Goal: Task Accomplishment & Management: Use online tool/utility

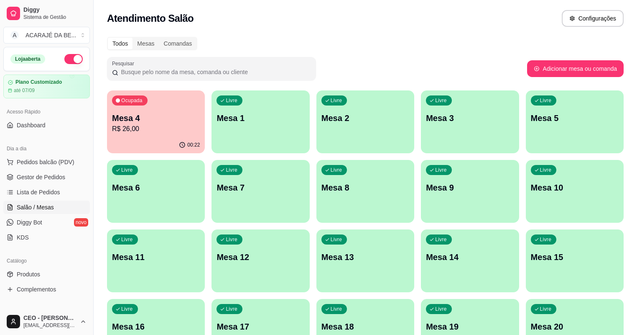
click at [174, 120] on p "Mesa 4" at bounding box center [156, 118] width 88 height 12
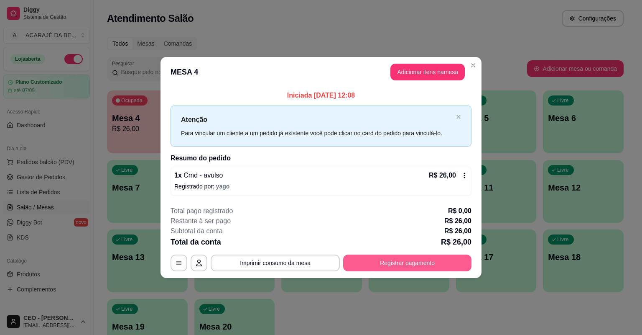
click at [373, 258] on button "Registrar pagamento" at bounding box center [407, 262] width 128 height 17
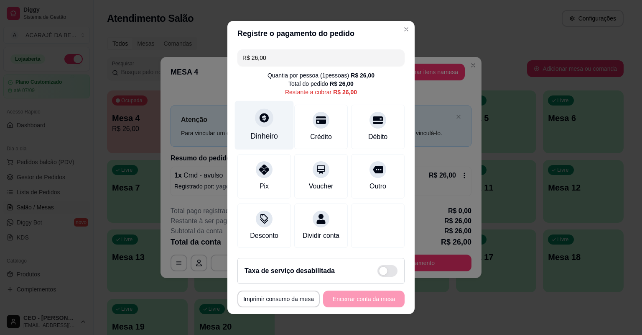
click at [250, 122] on div "Dinheiro" at bounding box center [264, 125] width 59 height 49
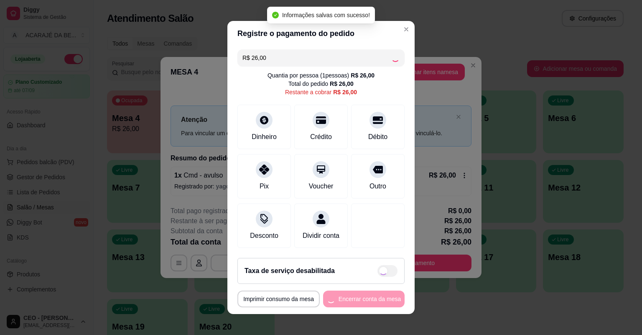
type input "R$ 0,00"
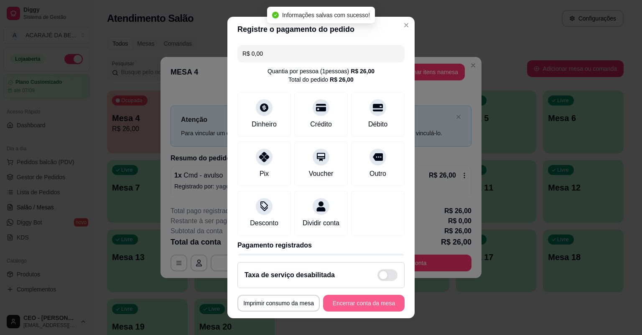
click at [378, 299] on button "Encerrar conta da mesa" at bounding box center [364, 302] width 82 height 17
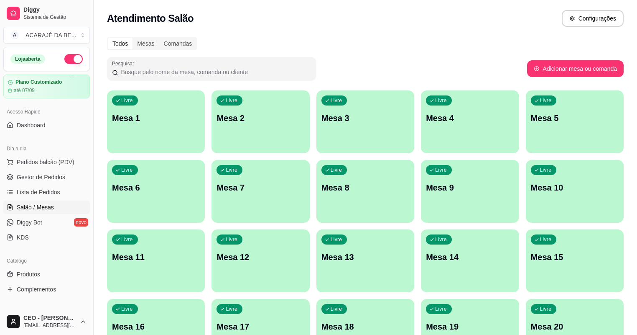
click at [387, 48] on div "Todos Mesas Comandas" at bounding box center [365, 43] width 517 height 13
click at [62, 177] on span "Gestor de Pedidos" at bounding box center [41, 177] width 49 height 8
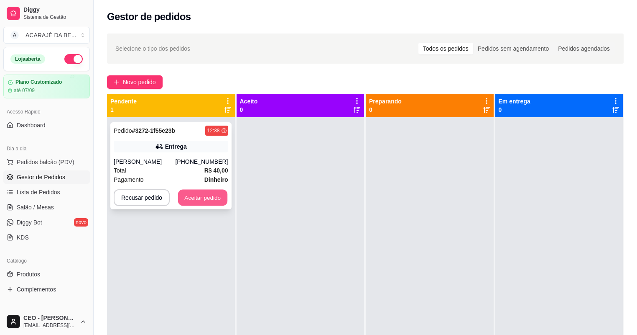
click at [197, 197] on button "Aceitar pedido" at bounding box center [202, 197] width 49 height 16
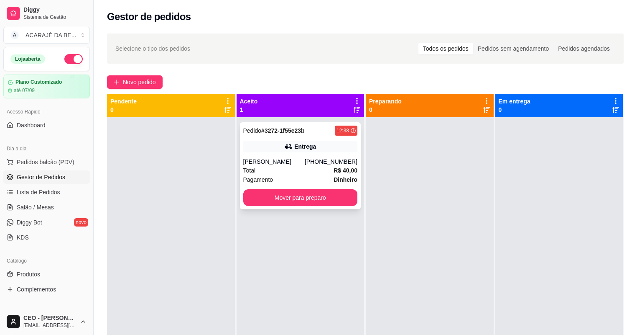
click at [302, 178] on div "Pagamento Dinheiro" at bounding box center [300, 179] width 115 height 9
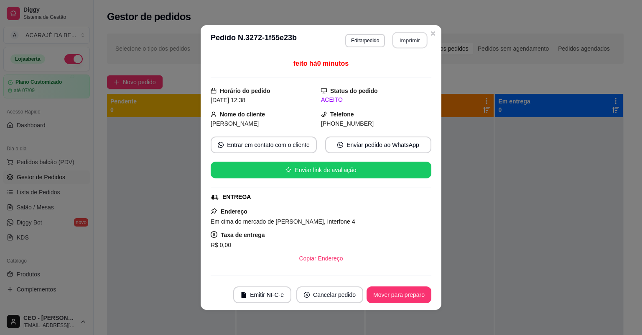
click at [406, 43] on button "Imprimir" at bounding box center [410, 40] width 35 height 16
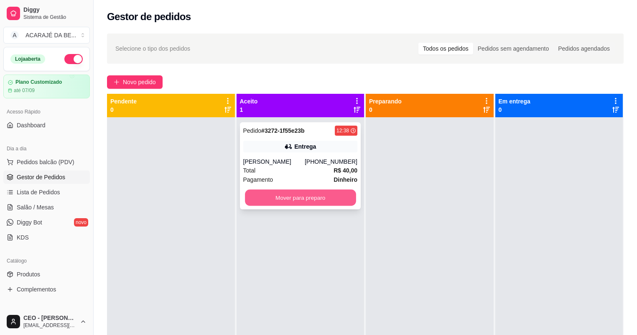
click at [319, 202] on button "Mover para preparo" at bounding box center [300, 197] width 111 height 16
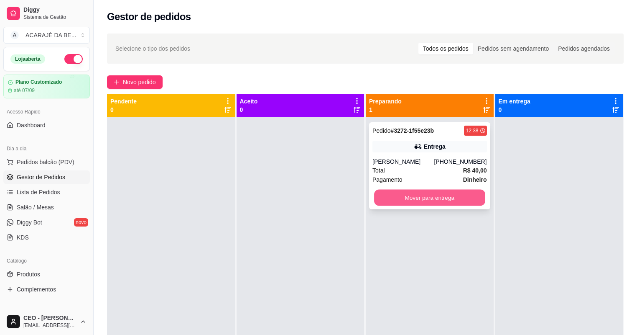
click at [466, 202] on button "Mover para entrega" at bounding box center [429, 197] width 111 height 16
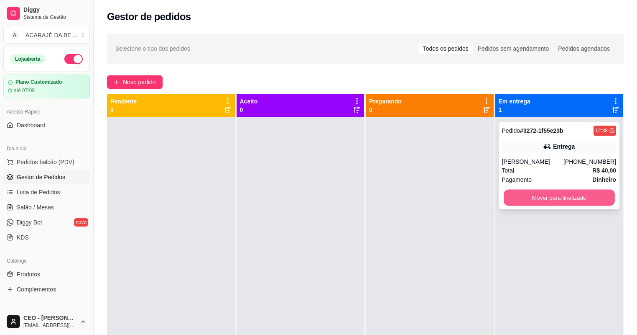
click at [527, 199] on button "Mover para finalizado" at bounding box center [559, 197] width 111 height 16
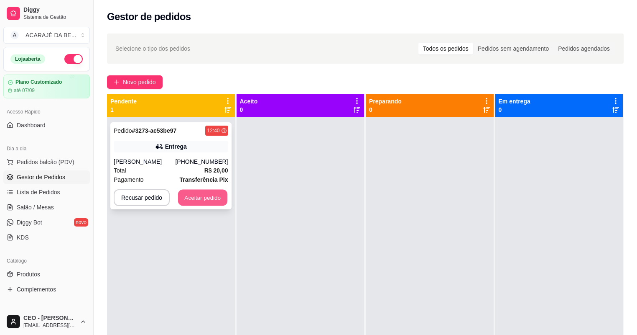
click at [210, 191] on button "Aceitar pedido" at bounding box center [202, 197] width 49 height 16
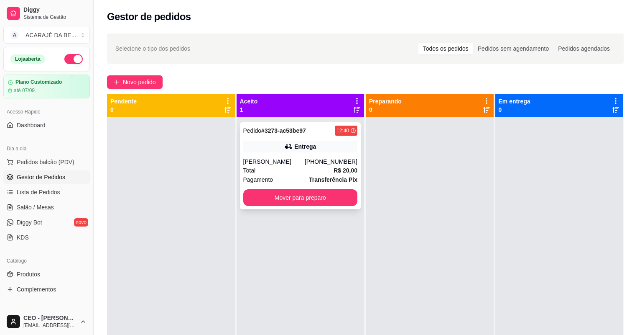
click at [283, 165] on div "[PERSON_NAME]" at bounding box center [273, 161] width 61 height 8
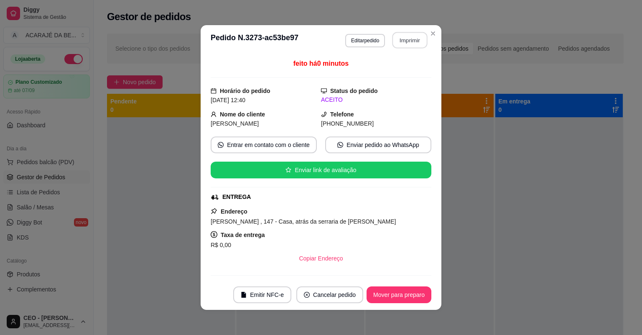
click at [411, 37] on button "Imprimir" at bounding box center [410, 40] width 35 height 16
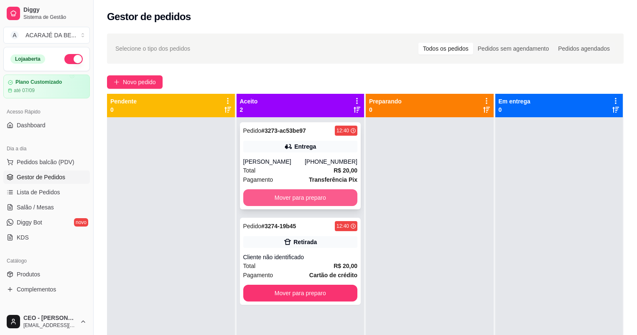
click at [309, 196] on button "Mover para preparo" at bounding box center [300, 197] width 115 height 17
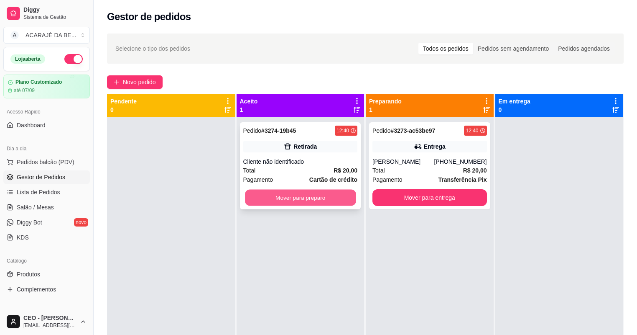
click at [335, 196] on button "Mover para preparo" at bounding box center [300, 197] width 111 height 16
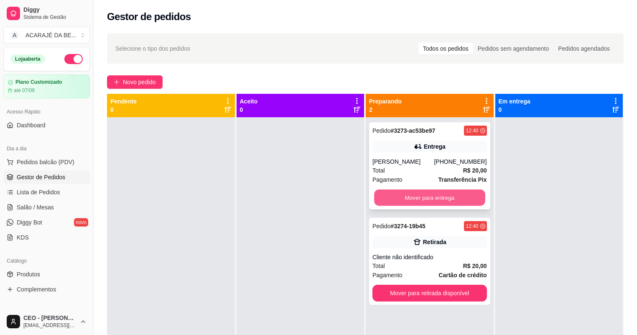
click at [401, 190] on button "Mover para entrega" at bounding box center [429, 197] width 111 height 16
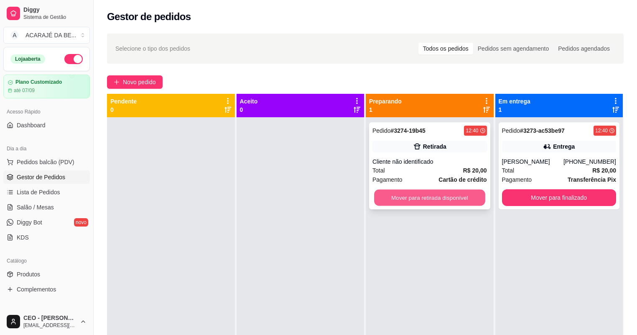
click at [422, 194] on button "Mover para retirada disponível" at bounding box center [429, 197] width 111 height 16
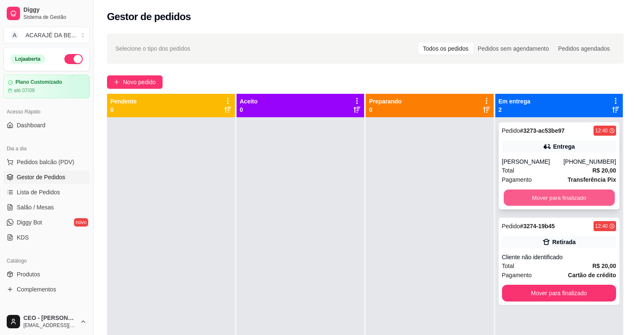
click at [507, 197] on button "Mover para finalizado" at bounding box center [559, 197] width 111 height 16
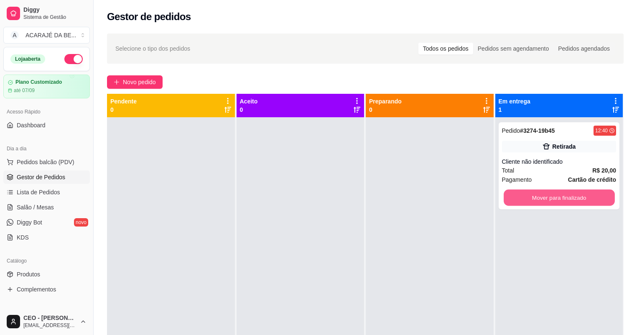
click at [507, 197] on button "Mover para finalizado" at bounding box center [559, 197] width 111 height 16
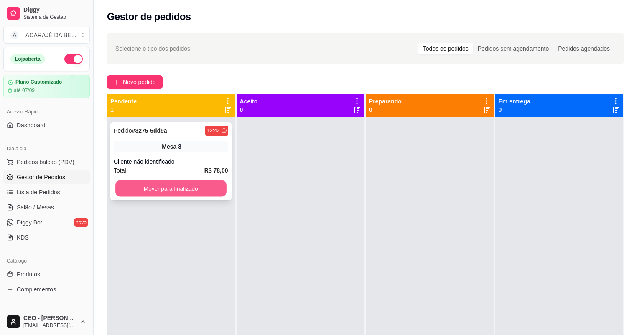
click at [221, 193] on button "Mover para finalizado" at bounding box center [170, 188] width 111 height 16
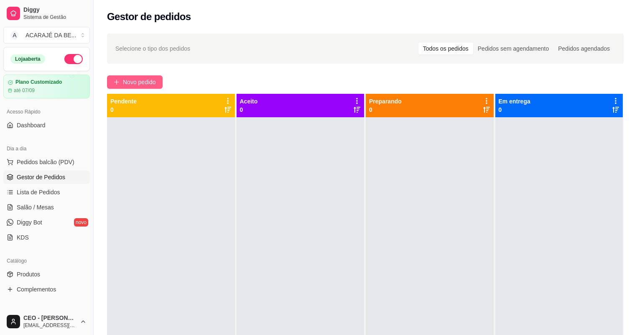
click at [138, 82] on span "Novo pedido" at bounding box center [139, 81] width 33 height 9
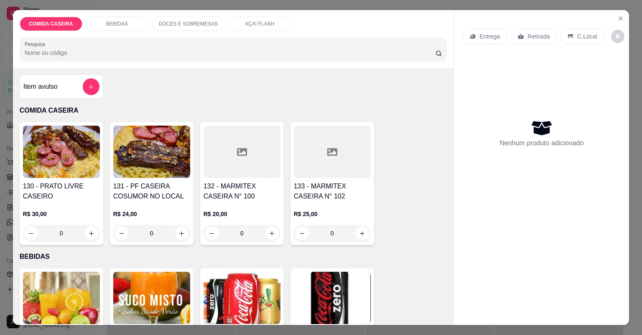
click at [319, 152] on div at bounding box center [332, 151] width 77 height 52
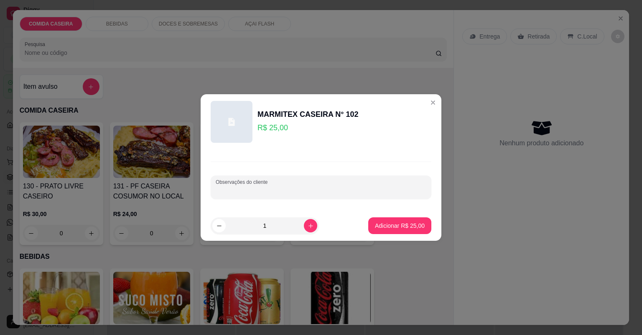
click at [260, 189] on input "Observações do cliente" at bounding box center [321, 190] width 211 height 8
paste input "Feijão tropeiro Arroz branco Purê de batata Batata frita Carne de panela Alcatr…"
type input "Feijão tropeiro Arroz branco Purê de batata Batata frita Carne de panela Alcatr…"
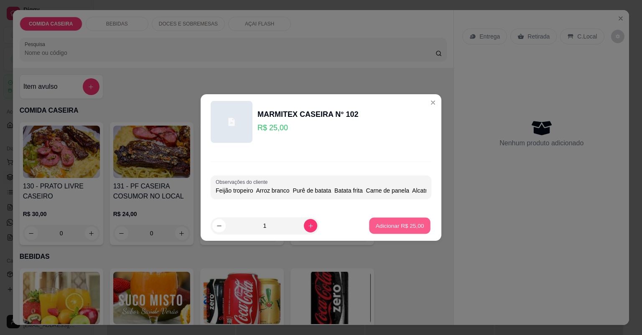
click at [396, 223] on p "Adicionar R$ 25,00" at bounding box center [400, 225] width 49 height 8
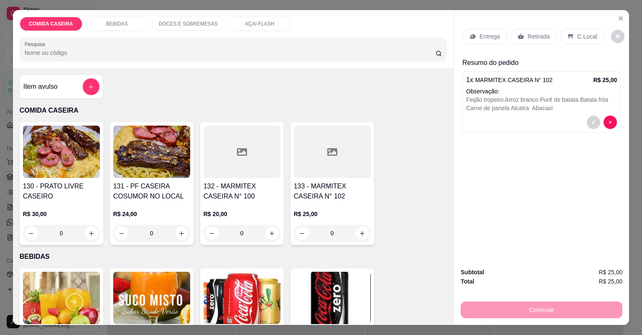
click at [487, 37] on p "Entrega" at bounding box center [490, 36] width 20 height 8
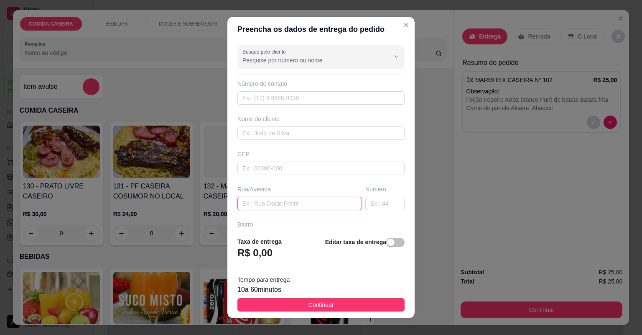
click at [311, 204] on input "text" at bounding box center [300, 203] width 125 height 13
paste input "Entregar no colégio premium"
type input "Entregar no colégio premium"
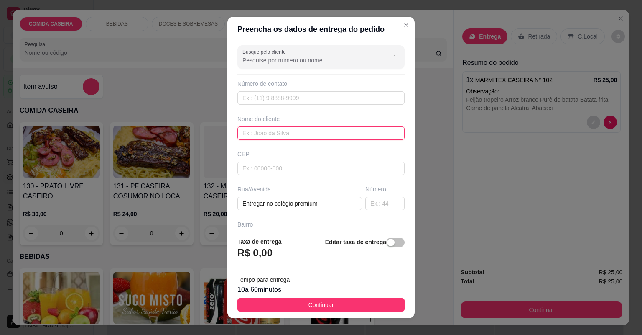
click at [299, 133] on input "text" at bounding box center [321, 132] width 167 height 13
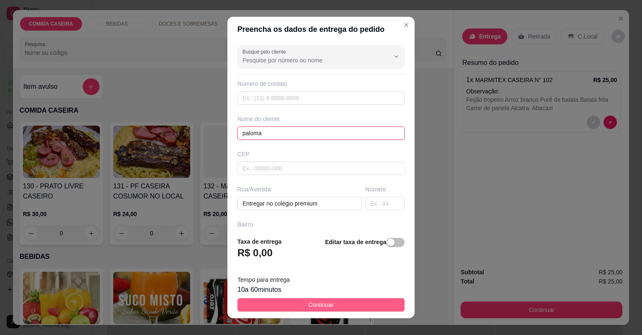
type input "paloma"
click at [328, 304] on span "Continuar" at bounding box center [322, 304] width 26 height 9
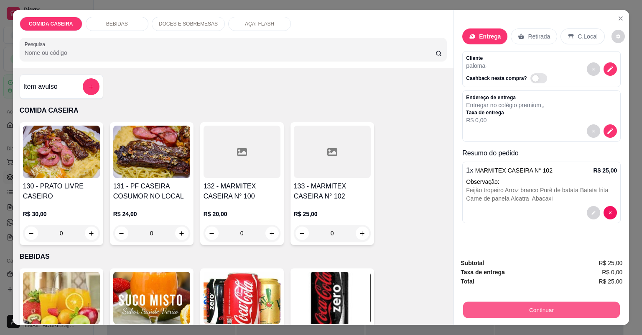
click at [480, 312] on button "Continuar" at bounding box center [541, 310] width 157 height 16
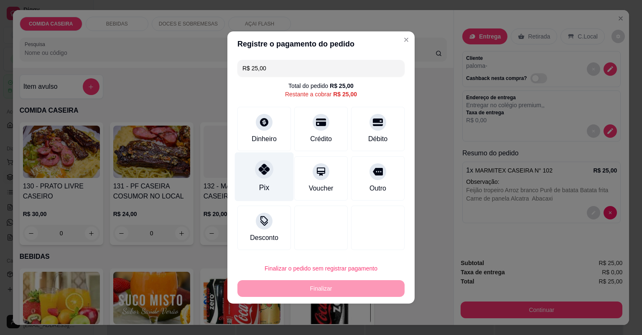
click at [261, 172] on icon at bounding box center [264, 169] width 11 height 11
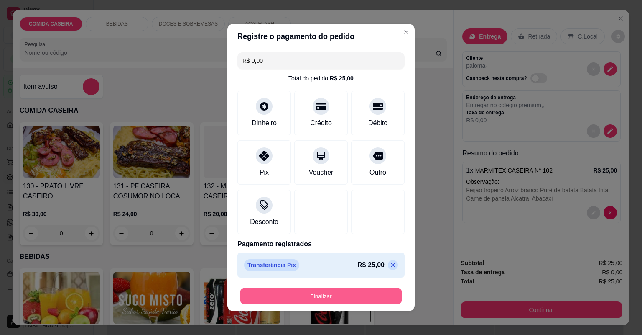
click at [333, 291] on button "Finalizar" at bounding box center [321, 296] width 162 height 16
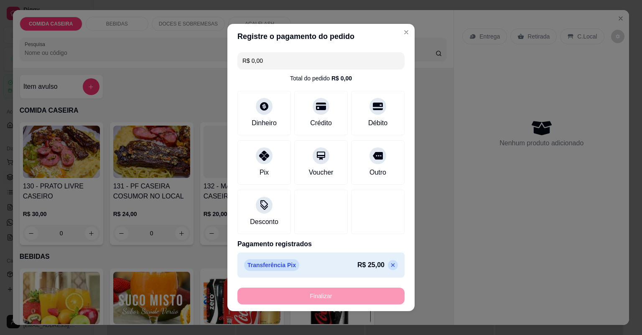
type input "-R$ 25,00"
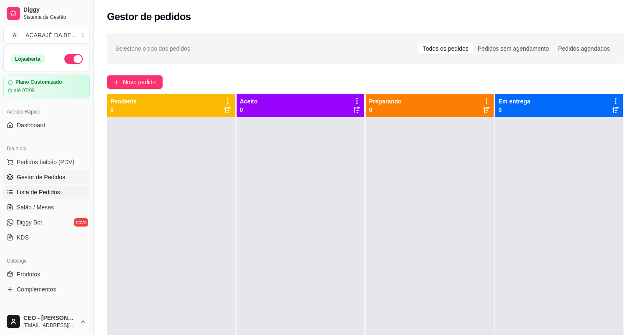
click at [64, 192] on link "Lista de Pedidos" at bounding box center [46, 191] width 87 height 13
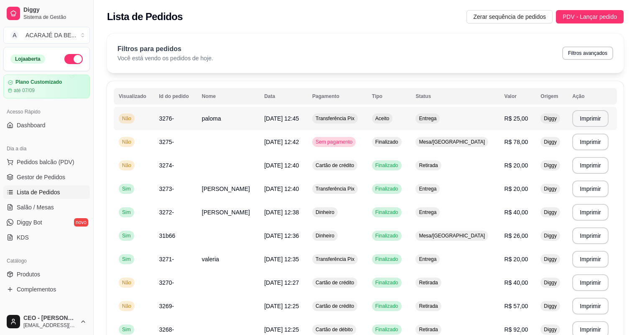
click at [260, 125] on td "[DATE] 12:45" at bounding box center [283, 118] width 48 height 23
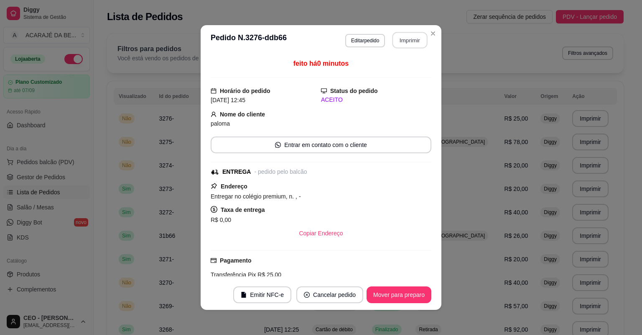
click at [408, 40] on button "Imprimir" at bounding box center [410, 40] width 35 height 16
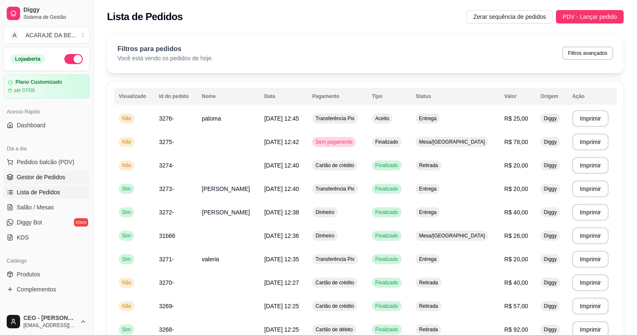
click at [39, 176] on span "Gestor de Pedidos" at bounding box center [41, 177] width 49 height 8
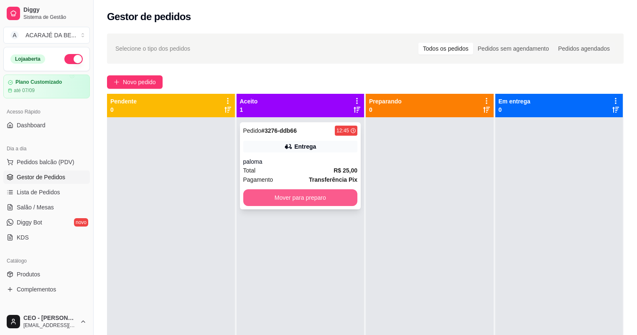
click at [327, 199] on button "Mover para preparo" at bounding box center [300, 197] width 115 height 17
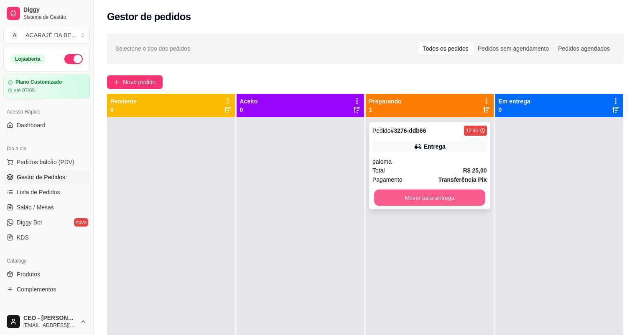
click at [390, 194] on button "Mover para entrega" at bounding box center [429, 197] width 111 height 16
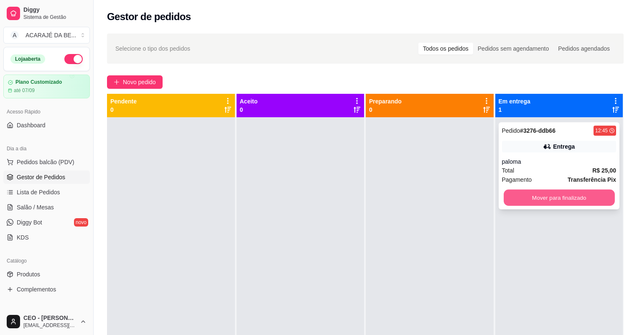
click at [531, 201] on button "Mover para finalizado" at bounding box center [559, 197] width 111 height 16
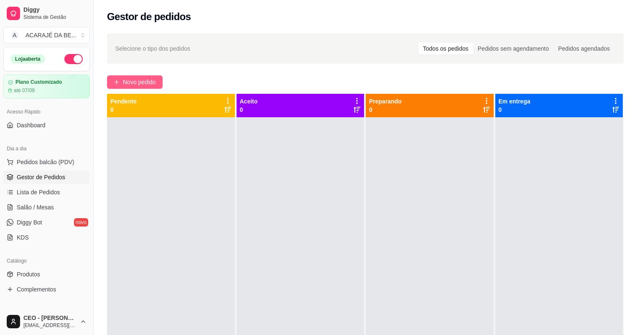
click at [149, 83] on span "Novo pedido" at bounding box center [139, 81] width 33 height 9
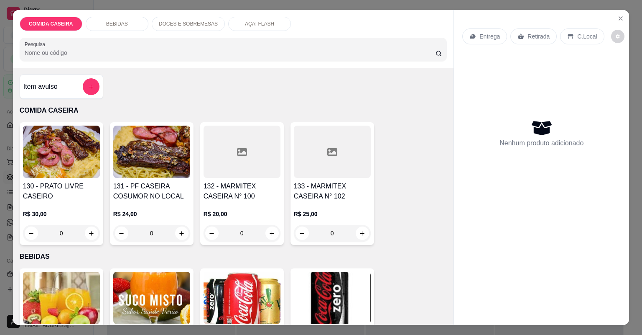
click at [301, 151] on div at bounding box center [332, 151] width 77 height 52
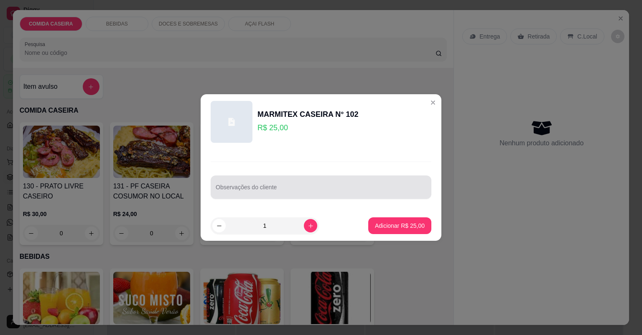
click at [268, 183] on div at bounding box center [321, 187] width 211 height 17
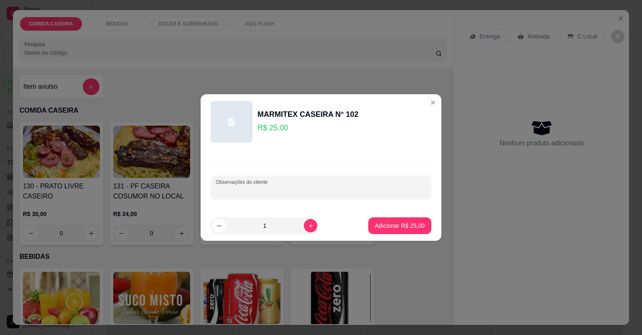
paste input "Tropeiro farofa purê arroz strogonoff e linguiça mista se puder manda a linguiç…"
type input "Tropeiro farofa purê arroz strogonoff e linguiça mista se puder manda a linguiç…"
click at [399, 226] on p "Adicionar R$ 25,00" at bounding box center [400, 225] width 49 height 8
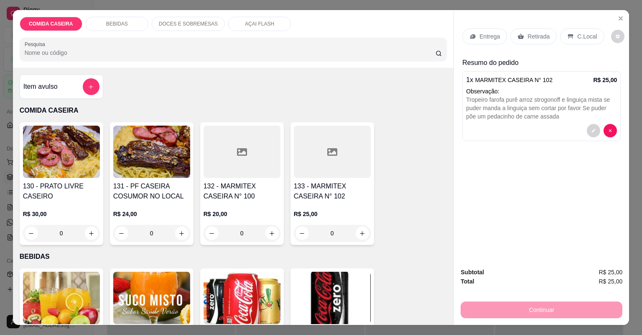
click at [493, 36] on p "Entrega" at bounding box center [490, 36] width 20 height 8
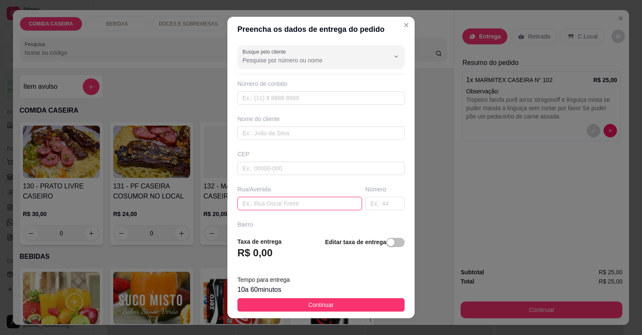
click at [293, 200] on input "text" at bounding box center [300, 203] width 125 height 13
paste input "Bairro popular Rua doze Em frente casa verde de número 140"
paste input "Rua estreita próximo padaria Miranda"
type input "Bairro popular Rua doze Em frente casa verde de número 140 Rua estreita próximo…"
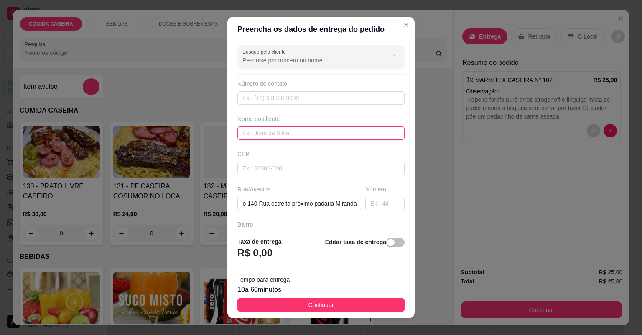
click at [338, 134] on input "text" at bounding box center [321, 132] width 167 height 13
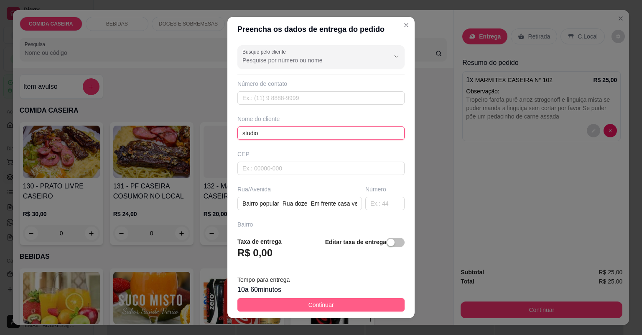
type input "studio"
click at [335, 308] on button "Continuar" at bounding box center [321, 304] width 167 height 13
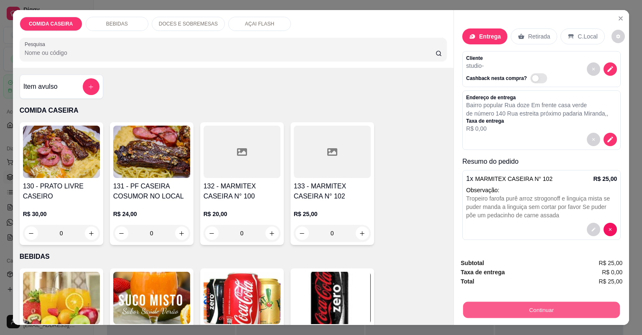
click at [490, 312] on button "Continuar" at bounding box center [541, 310] width 157 height 16
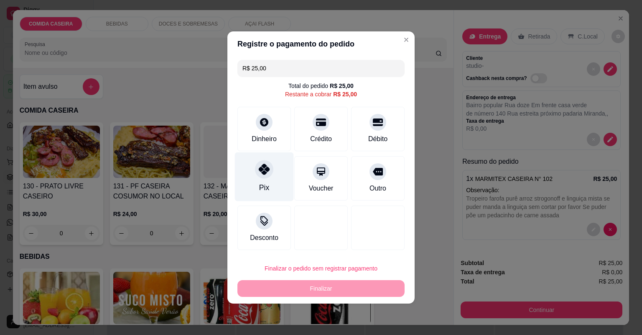
click at [267, 172] on icon at bounding box center [264, 169] width 11 height 11
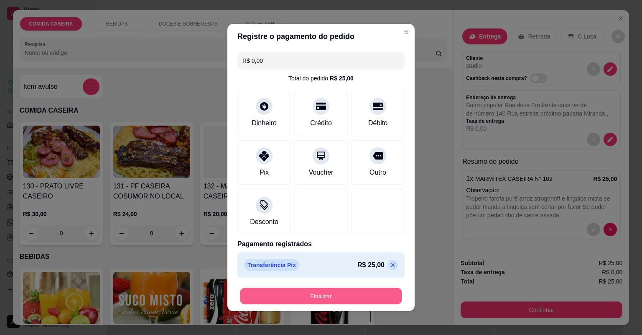
click at [316, 293] on button "Finalizar" at bounding box center [321, 296] width 162 height 16
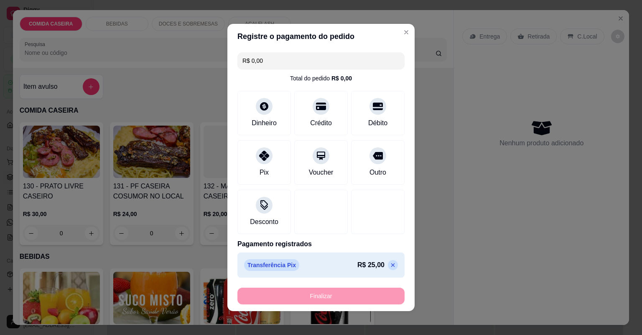
type input "-R$ 25,00"
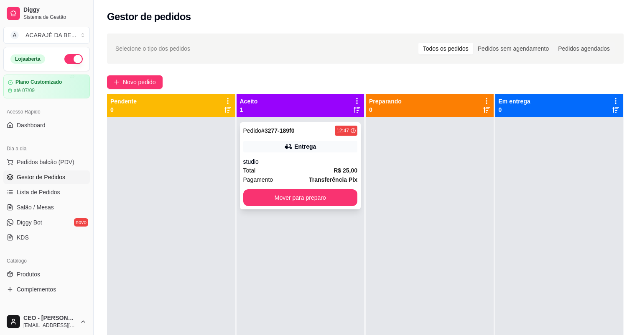
click at [319, 174] on div "Total R$ 25,00" at bounding box center [300, 170] width 115 height 9
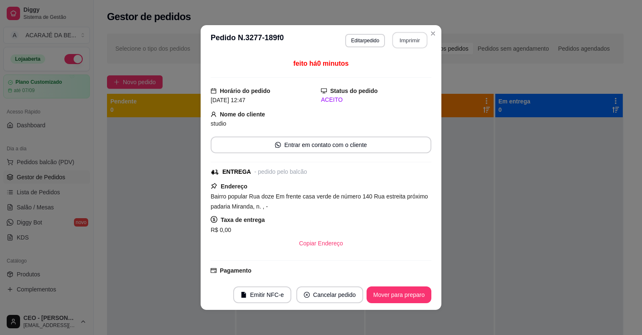
click at [406, 37] on button "Imprimir" at bounding box center [410, 40] width 35 height 16
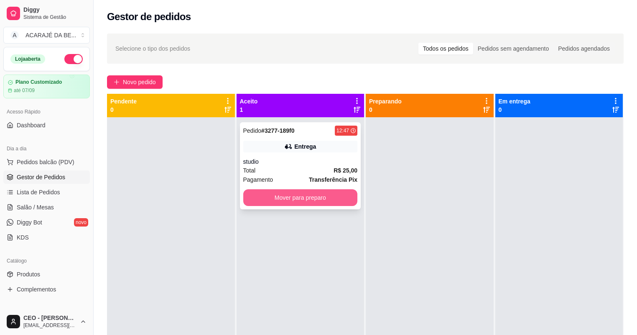
click at [337, 197] on button "Mover para preparo" at bounding box center [300, 197] width 115 height 17
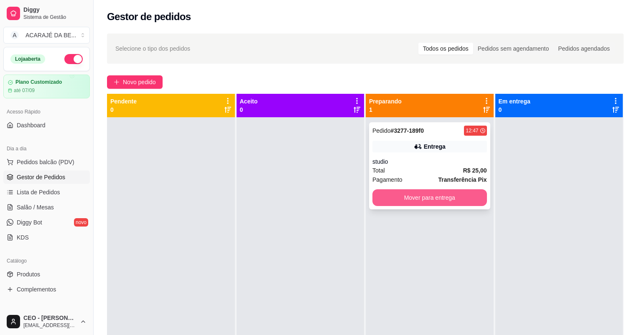
click at [437, 201] on button "Mover para entrega" at bounding box center [430, 197] width 115 height 17
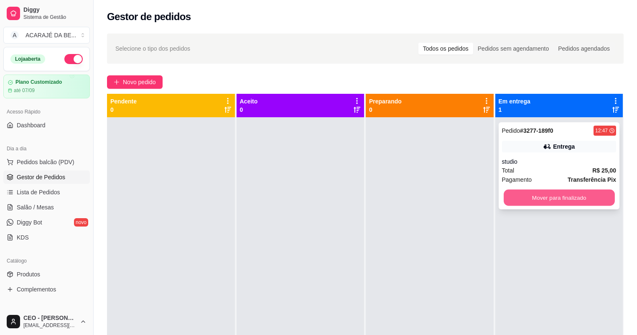
click at [521, 198] on button "Mover para finalizado" at bounding box center [559, 197] width 111 height 16
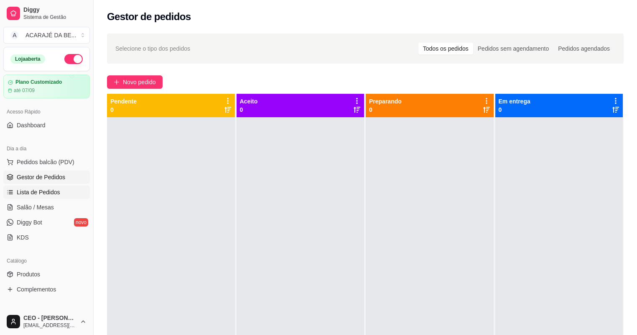
click at [46, 191] on span "Lista de Pedidos" at bounding box center [38, 192] width 43 height 8
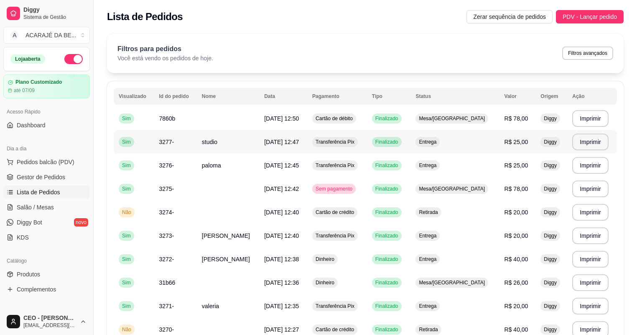
click at [268, 142] on span "[DATE] 12:47" at bounding box center [281, 141] width 35 height 7
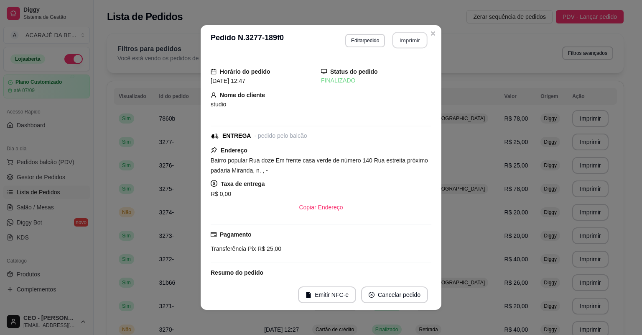
click at [406, 44] on button "Imprimir" at bounding box center [410, 40] width 35 height 16
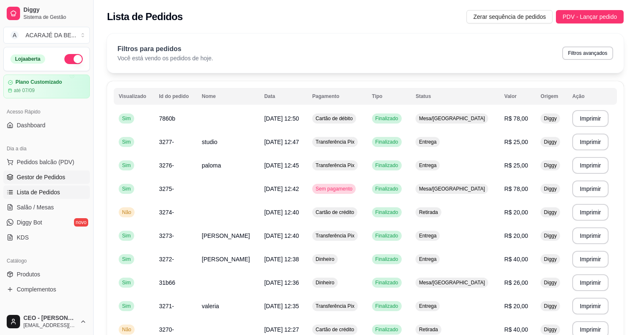
click at [47, 170] on link "Gestor de Pedidos" at bounding box center [46, 176] width 87 height 13
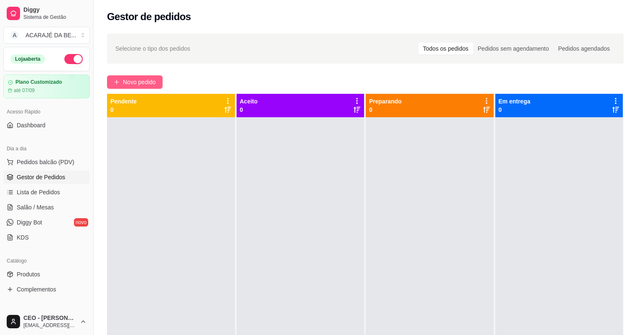
click at [151, 80] on span "Novo pedido" at bounding box center [139, 81] width 33 height 9
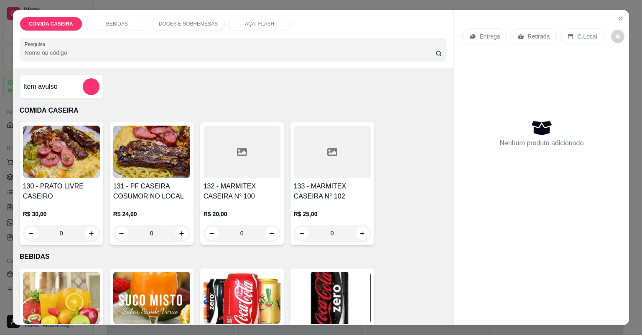
click at [321, 169] on div at bounding box center [332, 151] width 77 height 52
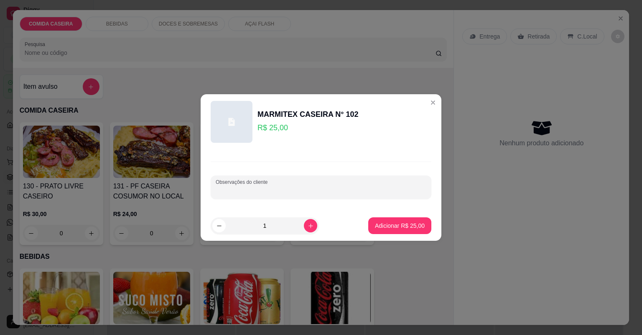
click at [336, 189] on input "Observações do cliente" at bounding box center [321, 190] width 211 height 8
paste input "Feijão tropeiro, macarrão ao molho, purê de batata, farofa de banana, picadinho…"
type input "Feijão tropeiro, macarrão ao molho, purê de batata, farofa de banana, picadinho…"
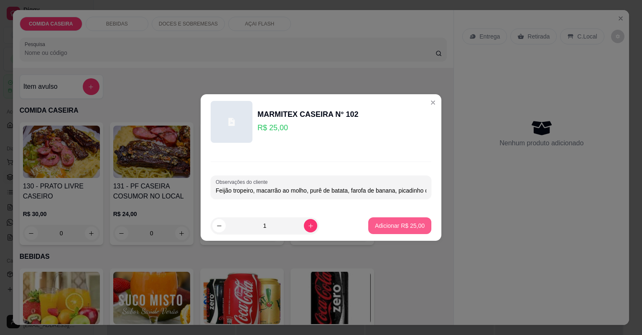
click at [397, 227] on p "Adicionar R$ 25,00" at bounding box center [400, 225] width 50 height 8
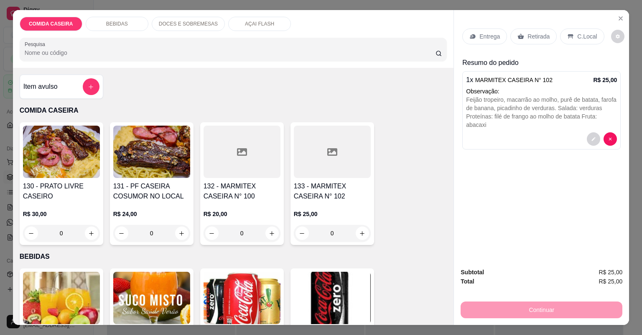
click at [492, 37] on p "Entrega" at bounding box center [490, 36] width 20 height 8
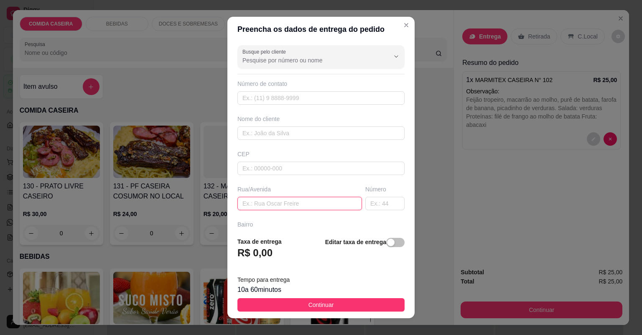
click at [336, 200] on input "text" at bounding box center [300, 203] width 125 height 13
paste input "End. [STREET_ADDRESS] Ao lado da antiga oficina do gaúcho"
type input "End. [STREET_ADDRESS] Ao lado da antiga oficina do gaúcho"
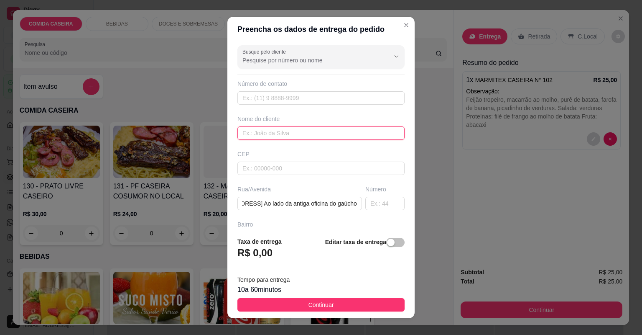
click at [314, 134] on input "text" at bounding box center [321, 132] width 167 height 13
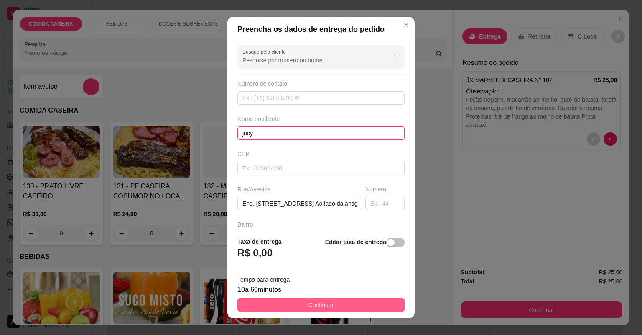
type input "jucy"
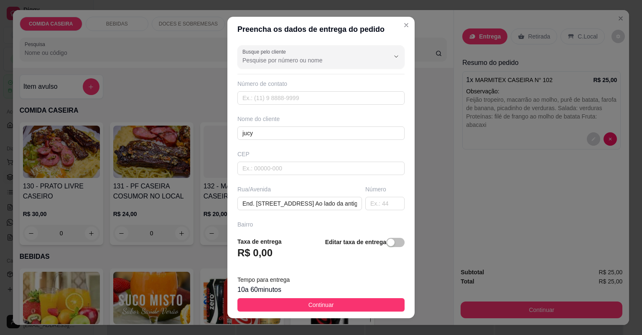
click at [387, 306] on button "Continuar" at bounding box center [321, 304] width 167 height 13
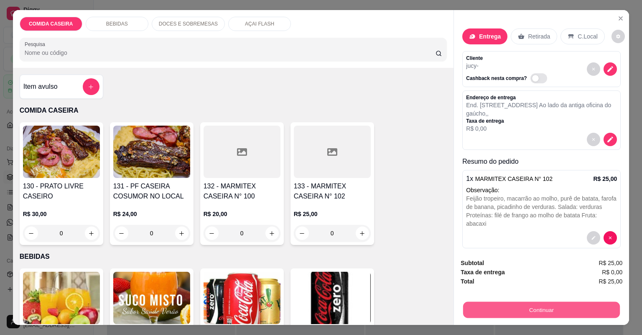
click at [524, 312] on button "Continuar" at bounding box center [541, 310] width 157 height 16
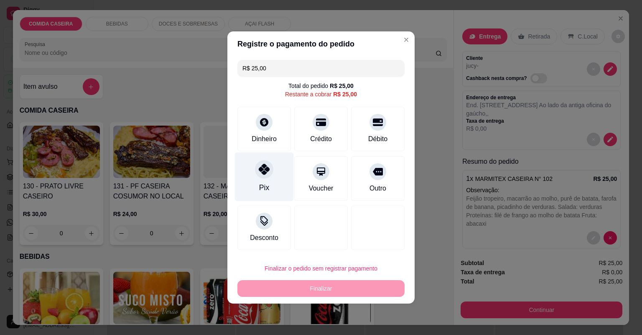
click at [258, 177] on div "Pix" at bounding box center [264, 176] width 59 height 49
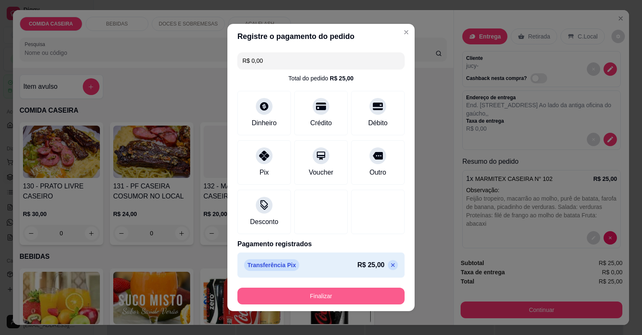
click at [357, 291] on button "Finalizar" at bounding box center [321, 295] width 167 height 17
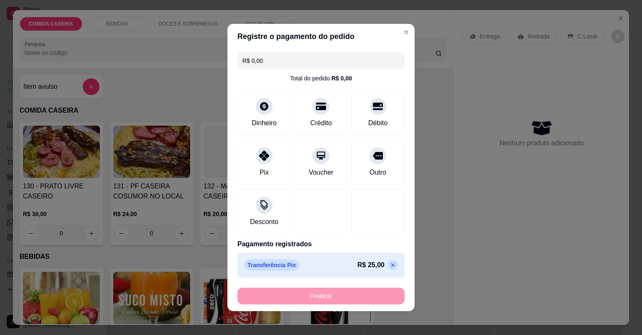
type input "-R$ 25,00"
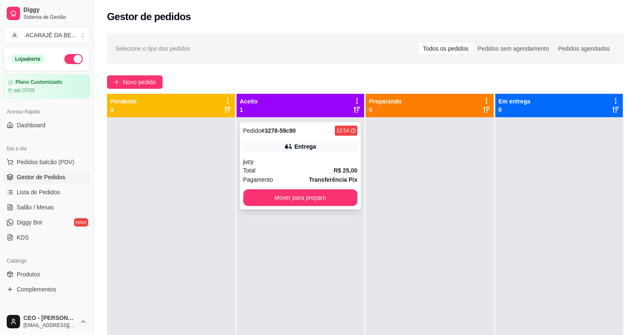
click at [305, 166] on div "Total R$ 25,00" at bounding box center [300, 170] width 115 height 9
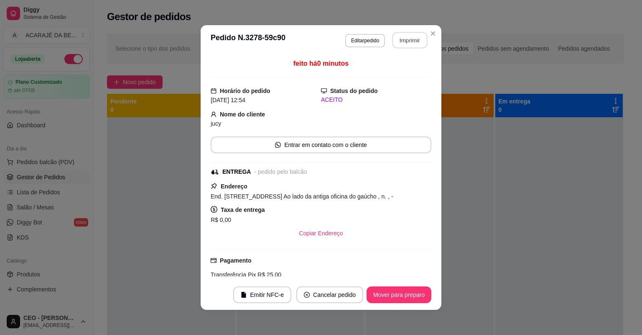
click at [413, 41] on button "Imprimir" at bounding box center [410, 40] width 35 height 16
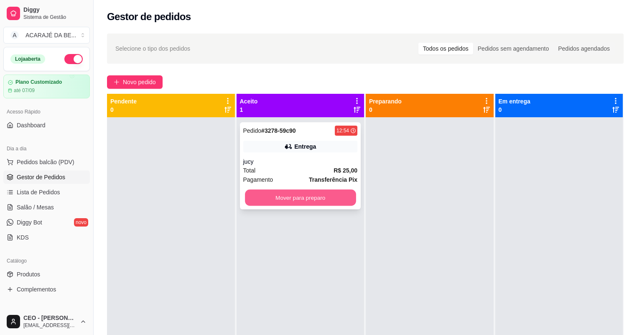
click at [313, 197] on button "Mover para preparo" at bounding box center [300, 197] width 111 height 16
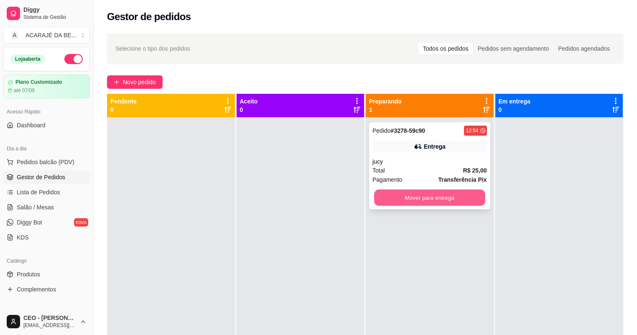
click at [412, 201] on button "Mover para entrega" at bounding box center [429, 197] width 111 height 16
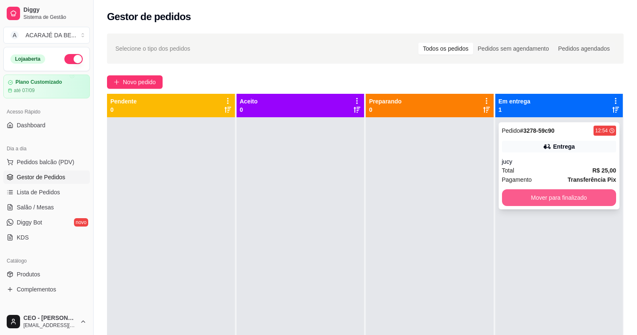
click at [577, 196] on button "Mover para finalizado" at bounding box center [559, 197] width 115 height 17
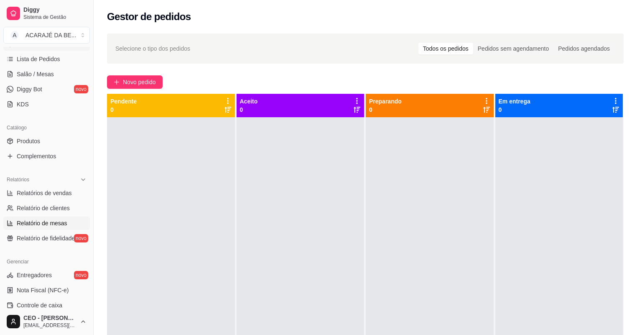
scroll to position [134, 0]
click at [57, 191] on span "Relatórios de vendas" at bounding box center [44, 192] width 55 height 8
select select "ALL"
select select "0"
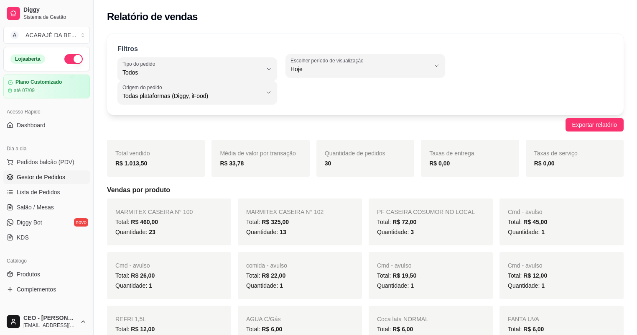
click at [68, 175] on link "Gestor de Pedidos" at bounding box center [46, 176] width 87 height 13
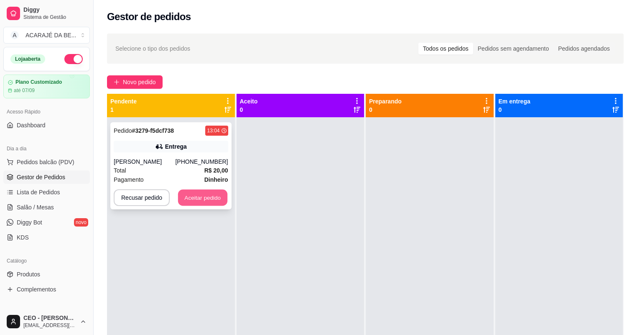
click at [213, 201] on button "Aceitar pedido" at bounding box center [202, 197] width 49 height 16
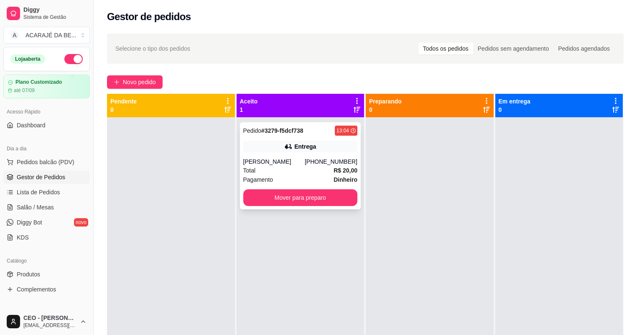
click at [304, 164] on div "[PERSON_NAME]" at bounding box center [273, 161] width 61 height 8
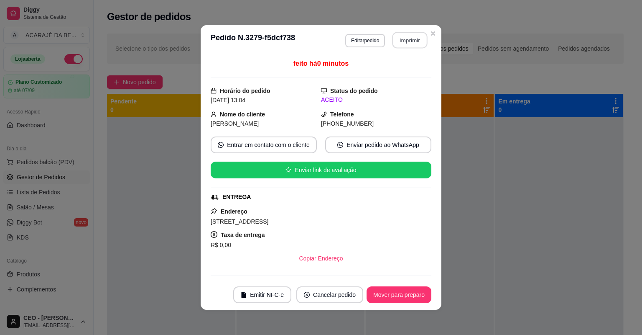
click at [404, 33] on button "Imprimir" at bounding box center [410, 40] width 35 height 16
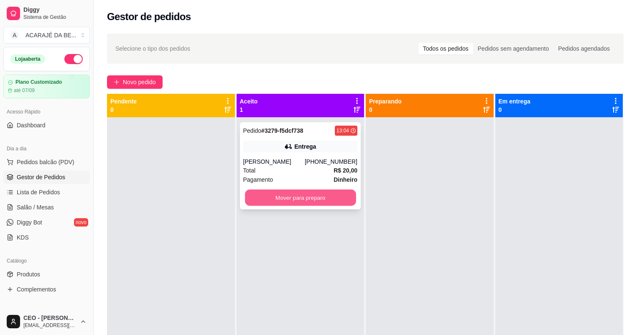
click at [312, 204] on button "Mover para preparo" at bounding box center [300, 197] width 111 height 16
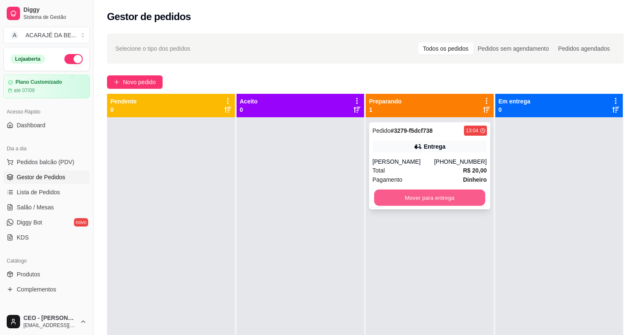
click at [410, 199] on button "Mover para entrega" at bounding box center [429, 197] width 111 height 16
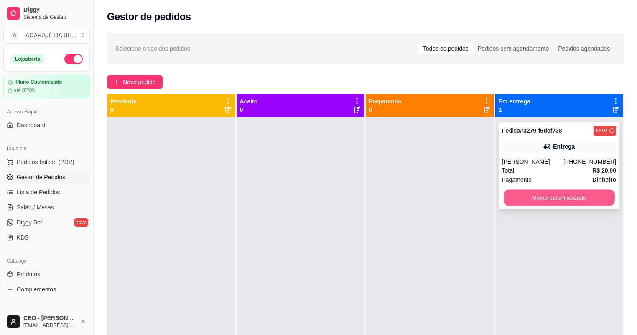
click at [523, 194] on button "Mover para finalizado" at bounding box center [559, 197] width 111 height 16
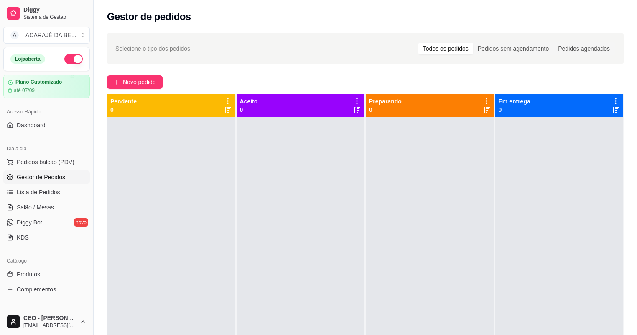
click at [56, 177] on span "Gestor de Pedidos" at bounding box center [41, 177] width 49 height 8
click at [137, 82] on span "Novo pedido" at bounding box center [139, 81] width 33 height 9
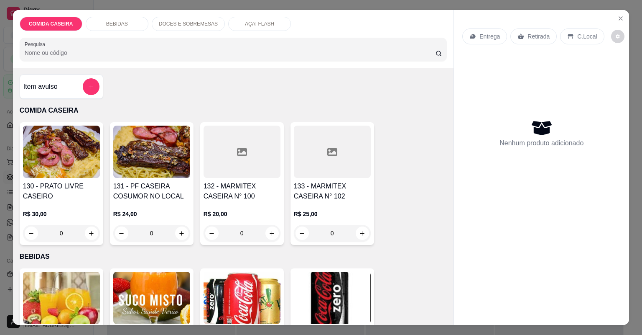
click at [246, 164] on div at bounding box center [242, 151] width 77 height 52
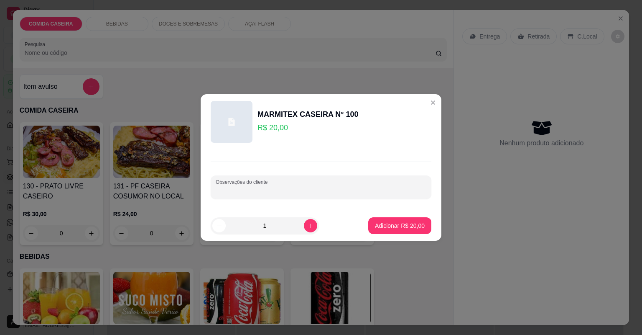
click at [293, 192] on input "Observações do cliente" at bounding box center [321, 190] width 211 height 8
paste input "Churrasco alcatra magro bem assado, arroz feijão tropeiro banana frita rucula p…"
type input "arroz macarrao Churrasco alcatra magro bem assado, arroz feijão tropeiro banana…"
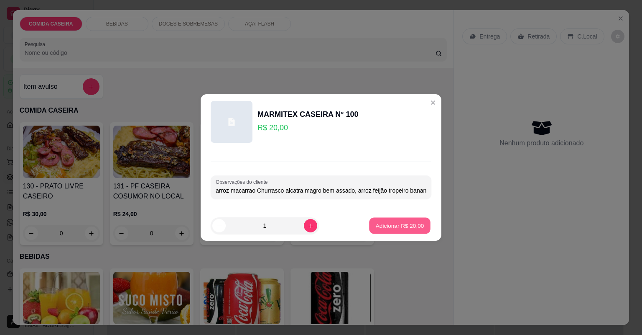
click at [378, 227] on p "Adicionar R$ 20,00" at bounding box center [400, 225] width 49 height 8
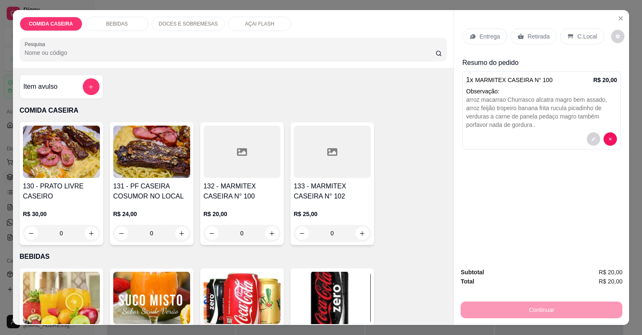
click at [491, 33] on p "Entrega" at bounding box center [490, 36] width 20 height 8
click at [531, 35] on p "Retirada" at bounding box center [539, 36] width 22 height 8
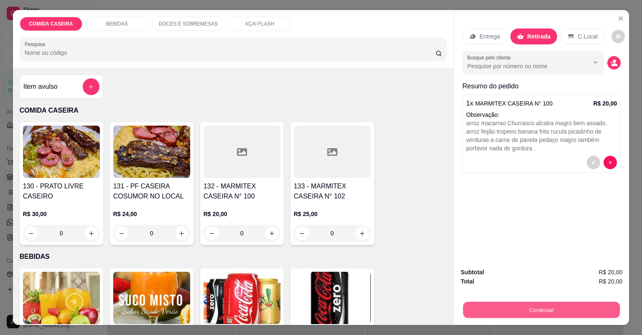
click at [529, 306] on button "Continuar" at bounding box center [541, 310] width 157 height 16
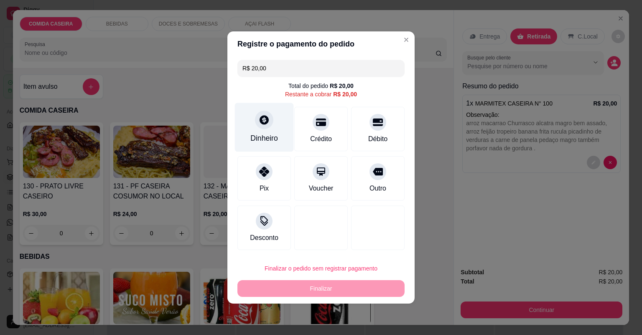
click at [263, 130] on div "Dinheiro" at bounding box center [264, 127] width 59 height 49
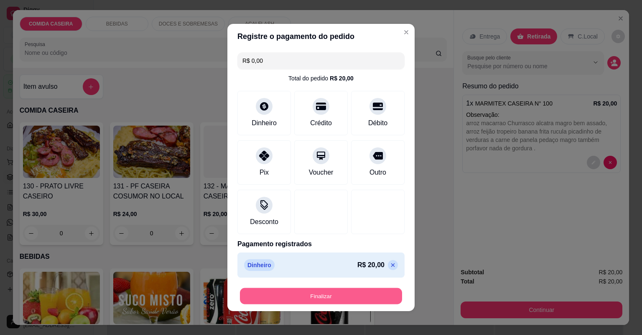
click at [291, 294] on button "Finalizar" at bounding box center [321, 296] width 162 height 16
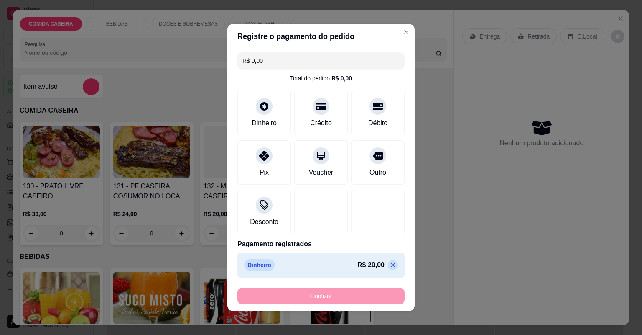
type input "-R$ 20,00"
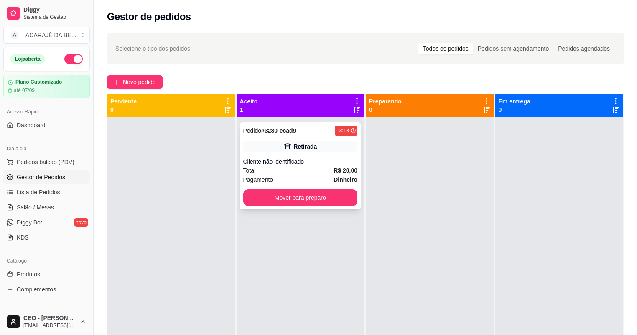
click at [304, 171] on div "Total R$ 20,00" at bounding box center [300, 170] width 115 height 9
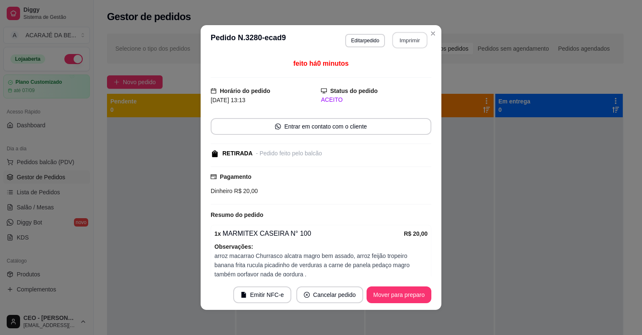
click at [397, 40] on button "Imprimir" at bounding box center [410, 40] width 35 height 16
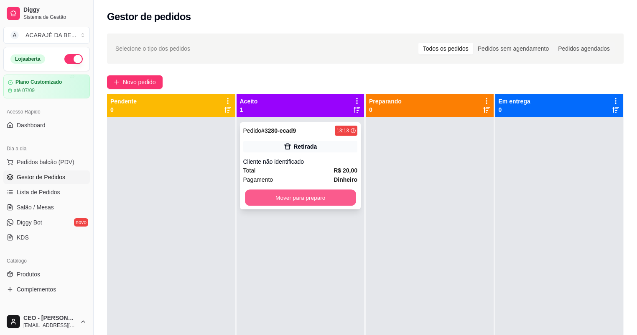
click at [345, 198] on button "Mover para preparo" at bounding box center [300, 197] width 111 height 16
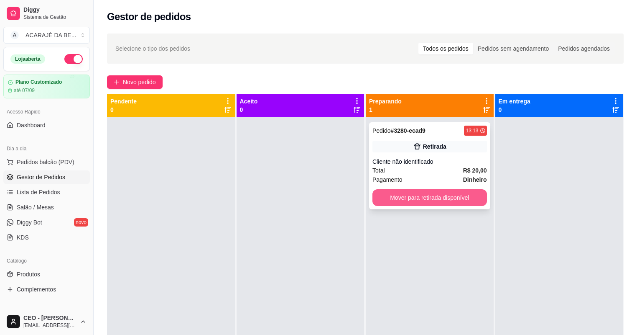
click at [440, 195] on button "Mover para retirada disponível" at bounding box center [430, 197] width 115 height 17
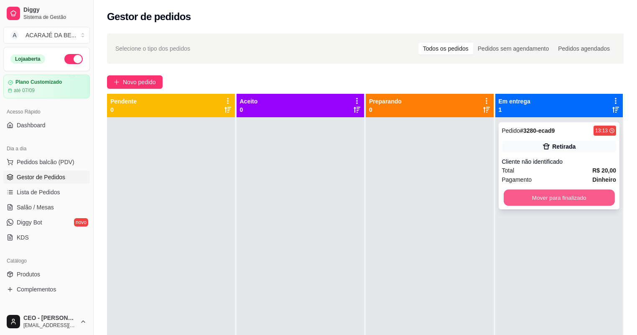
click at [544, 202] on button "Mover para finalizado" at bounding box center [559, 197] width 111 height 16
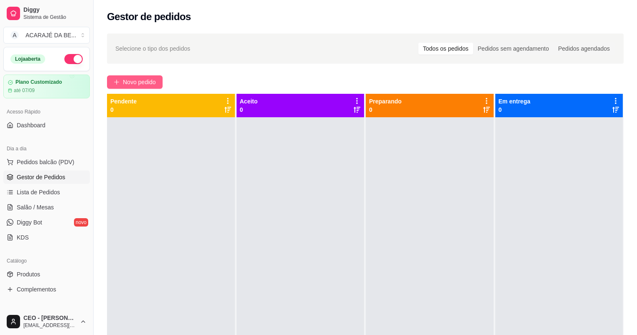
click at [132, 81] on span "Novo pedido" at bounding box center [139, 81] width 33 height 9
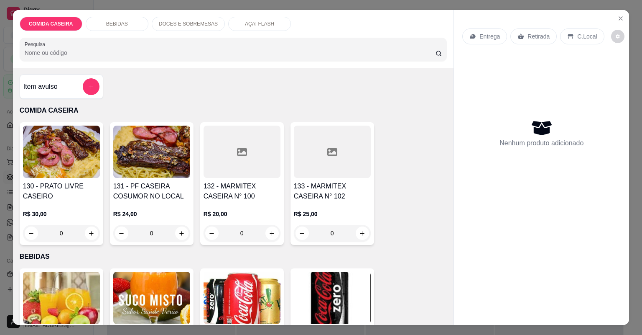
click at [227, 147] on div at bounding box center [242, 151] width 77 height 52
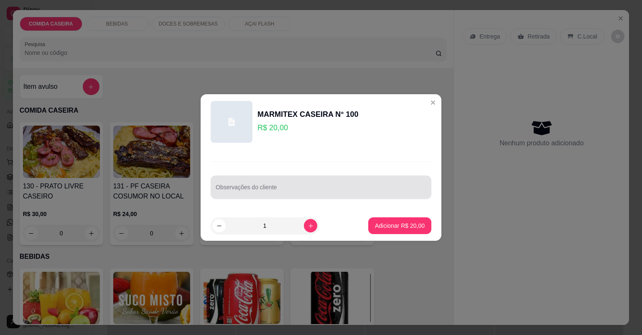
click at [301, 194] on div at bounding box center [321, 187] width 211 height 17
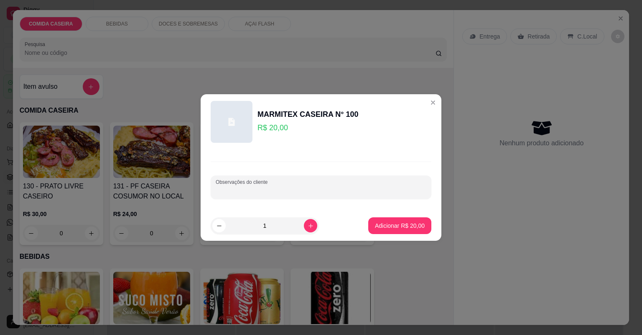
paste input "Com feijão tropeiro, arroz branco, farofa de banana, alcatra e linguiça mista"
type input "Com feijão tropeiro, arroz branco, farofa de banana, alcatra e linguiça mista"
click at [415, 229] on button "Adicionar R$ 20,00" at bounding box center [399, 225] width 61 height 16
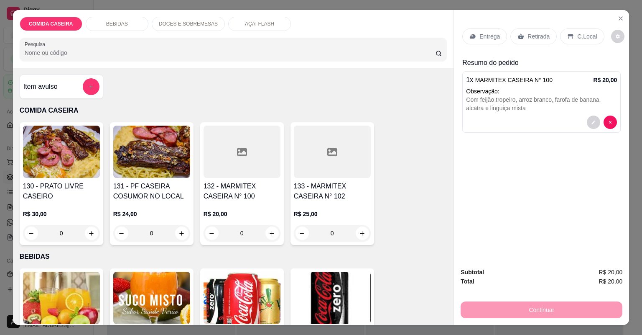
click at [485, 33] on p "Entrega" at bounding box center [490, 36] width 20 height 8
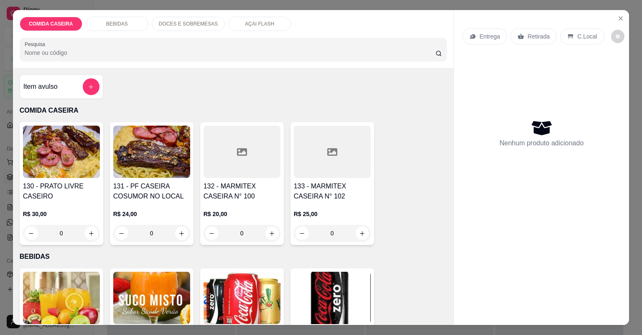
click at [241, 155] on icon at bounding box center [242, 152] width 10 height 10
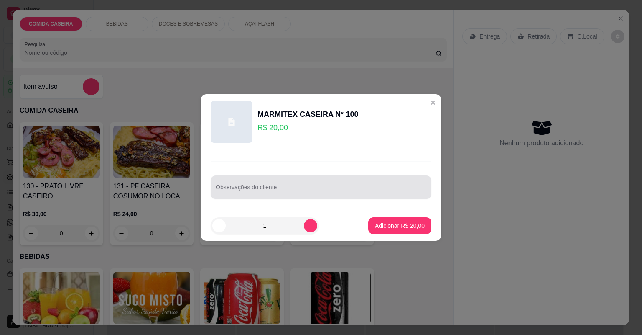
click at [357, 179] on div at bounding box center [321, 187] width 211 height 17
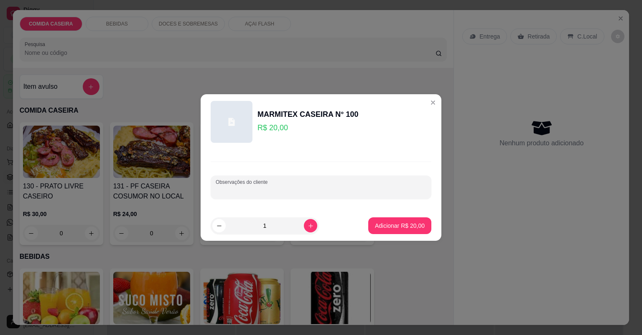
paste input "Com feijão tropeiro, arroz branco, farofa de banana, alcatra e linguiça mista"
type input "Com feijão tropeiro, arroz branco, farofa de banana, alcatra e linguiça mista s…"
click at [403, 224] on p "Adicionar R$ 20,00" at bounding box center [400, 225] width 50 height 8
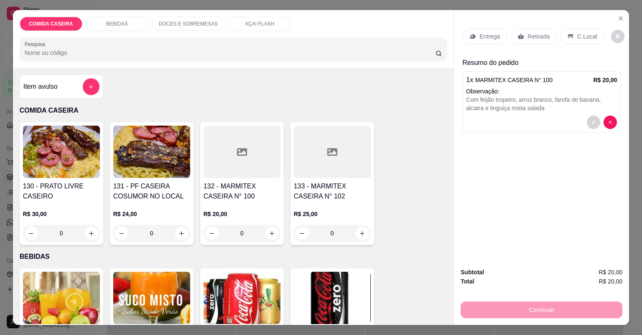
click at [490, 37] on p "Entrega" at bounding box center [490, 36] width 20 height 8
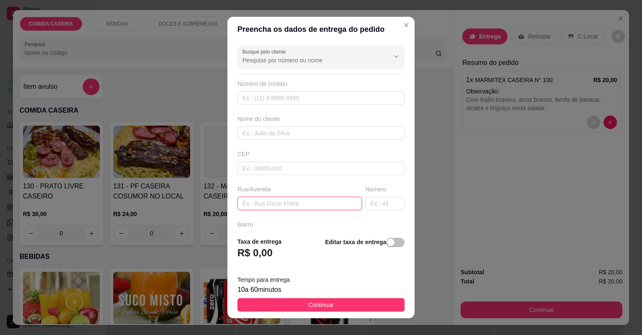
click at [321, 200] on input "text" at bounding box center [300, 203] width 125 height 13
paste input "Rua 3 relíquia"
type input "Rua 3 relíquia"
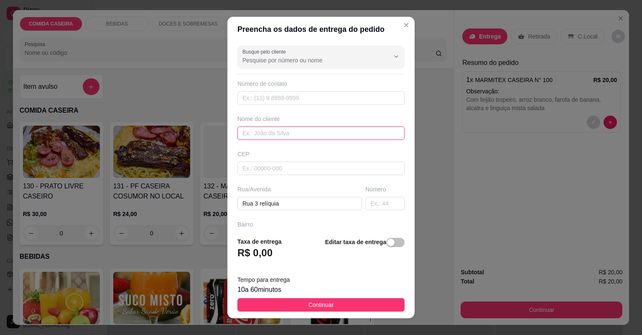
click at [311, 135] on input "text" at bounding box center [321, 132] width 167 height 13
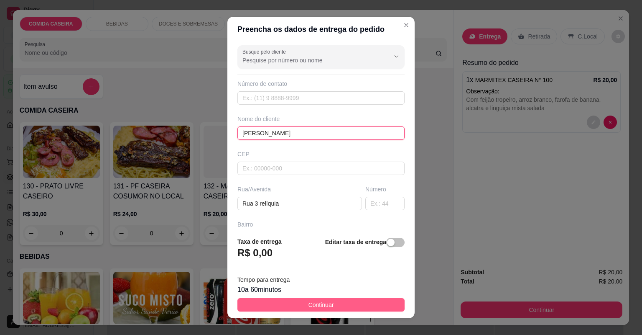
type input "[PERSON_NAME]"
click at [326, 306] on span "Continuar" at bounding box center [322, 304] width 26 height 9
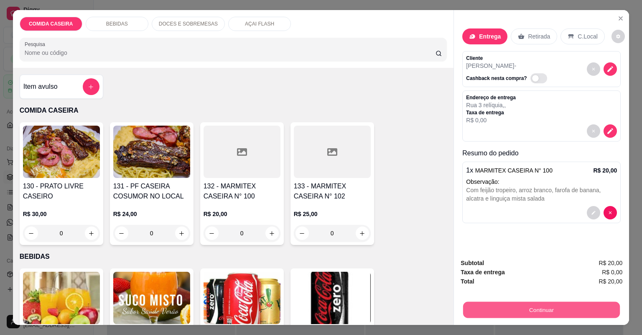
click at [478, 311] on button "Continuar" at bounding box center [541, 310] width 157 height 16
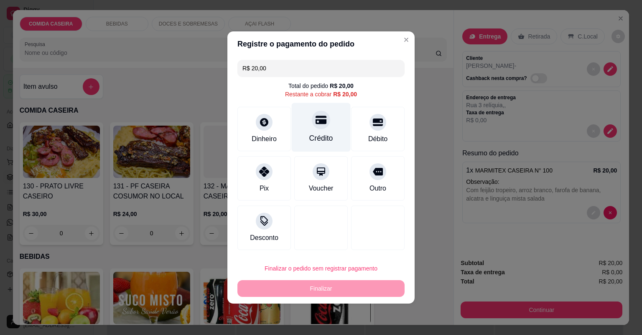
click at [322, 139] on div "Crédito" at bounding box center [321, 138] width 24 height 11
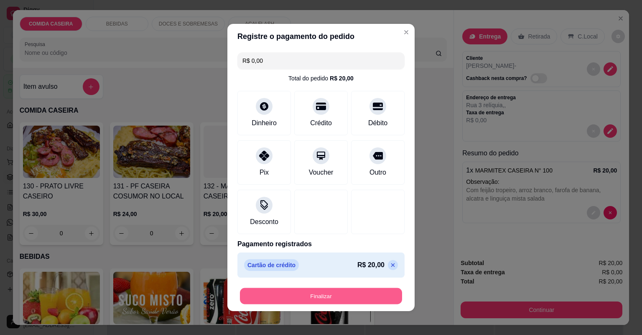
click at [361, 298] on button "Finalizar" at bounding box center [321, 296] width 162 height 16
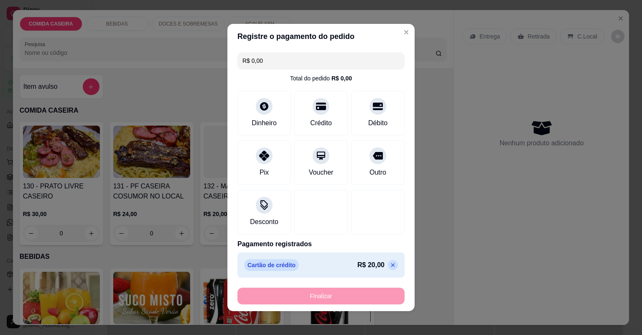
type input "-R$ 20,00"
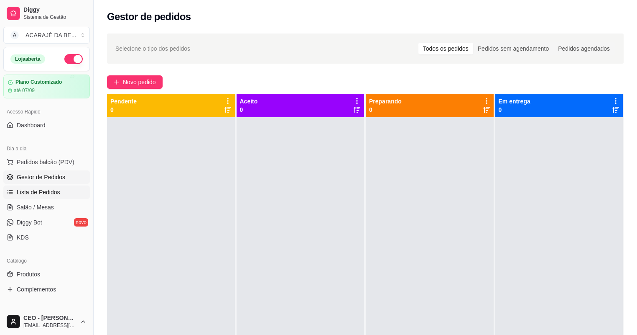
click at [47, 188] on span "Lista de Pedidos" at bounding box center [38, 192] width 43 height 8
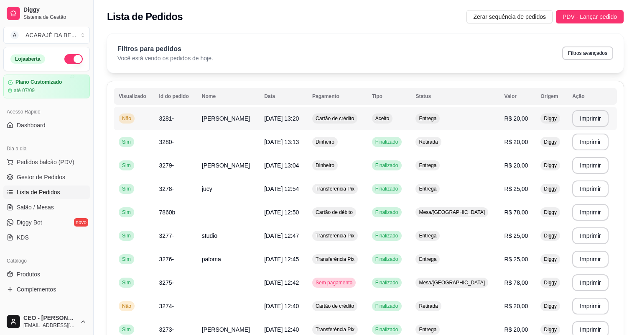
click at [253, 118] on td "[PERSON_NAME]" at bounding box center [228, 118] width 62 height 23
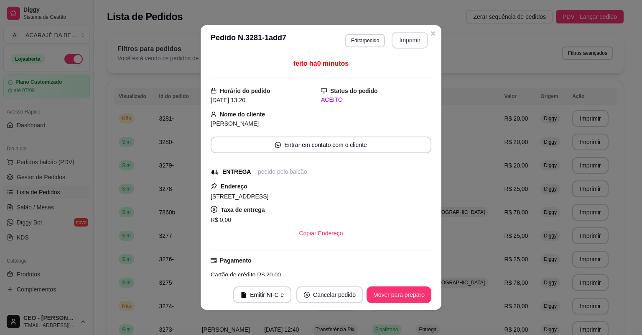
click at [408, 42] on button "Imprimir" at bounding box center [410, 40] width 36 height 17
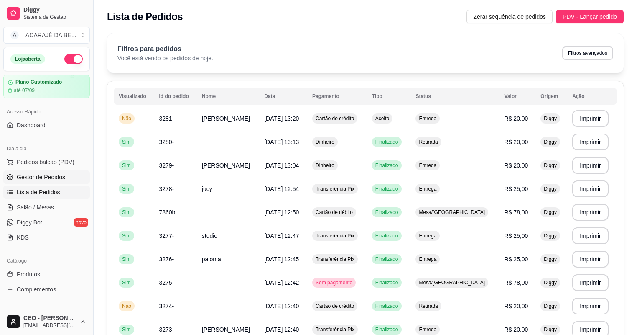
click at [46, 173] on span "Gestor de Pedidos" at bounding box center [41, 177] width 49 height 8
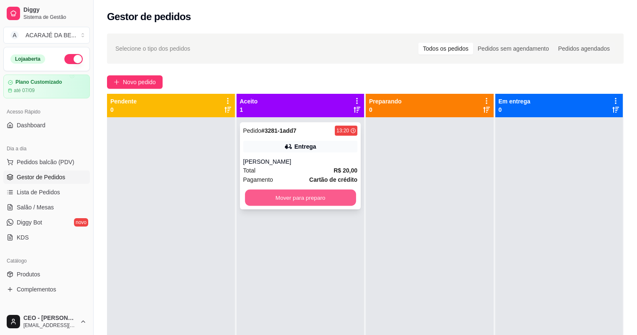
click at [340, 199] on button "Mover para preparo" at bounding box center [300, 197] width 111 height 16
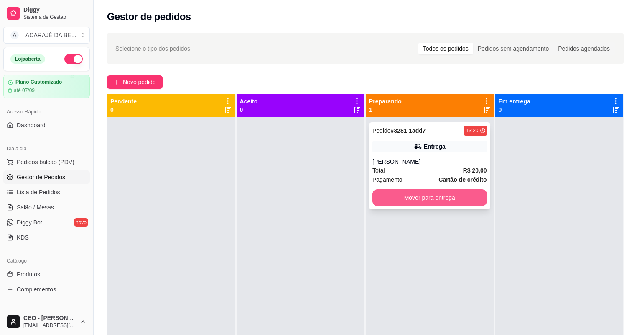
click at [412, 197] on button "Mover para entrega" at bounding box center [430, 197] width 115 height 17
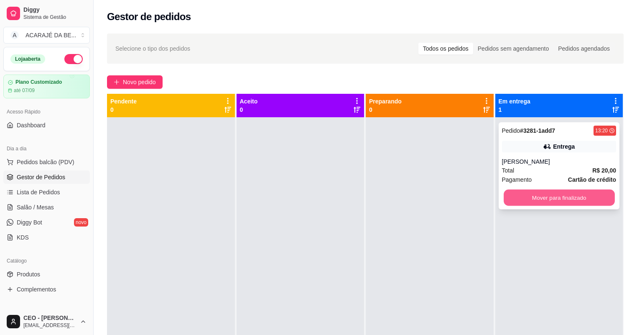
click at [525, 200] on button "Mover para finalizado" at bounding box center [559, 197] width 111 height 16
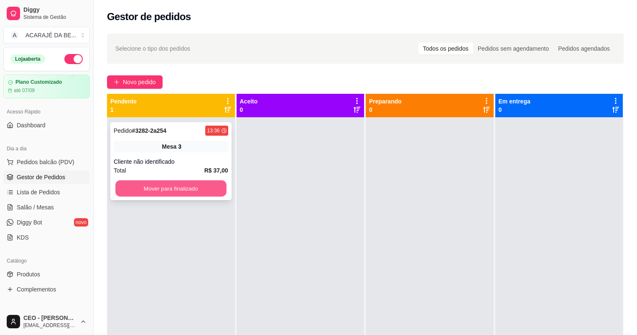
click at [192, 188] on button "Mover para finalizado" at bounding box center [170, 188] width 111 height 16
click at [161, 193] on button "Mover para finalizado" at bounding box center [170, 188] width 111 height 16
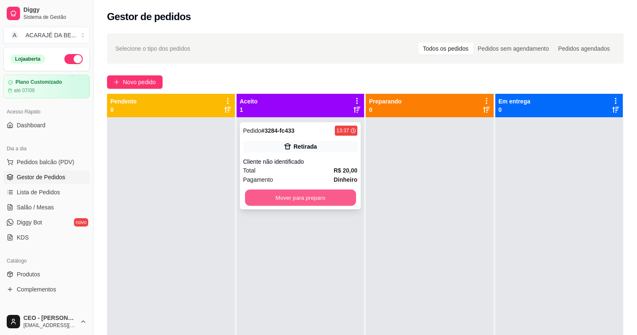
click at [313, 195] on button "Mover para preparo" at bounding box center [300, 197] width 111 height 16
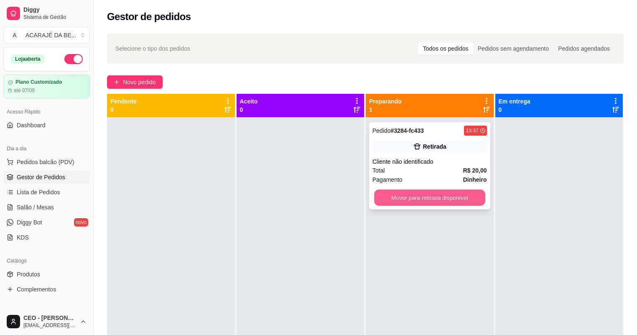
click at [393, 196] on button "Mover para retirada disponível" at bounding box center [429, 197] width 111 height 16
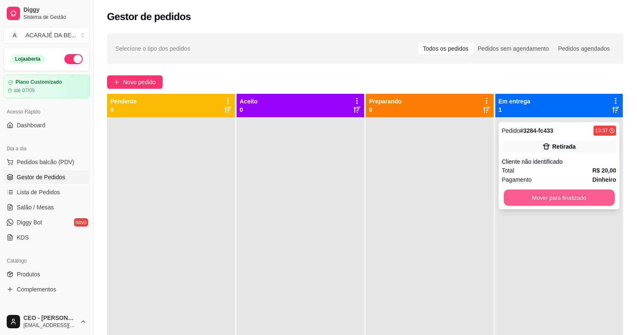
click at [536, 196] on button "Mover para finalizado" at bounding box center [559, 197] width 111 height 16
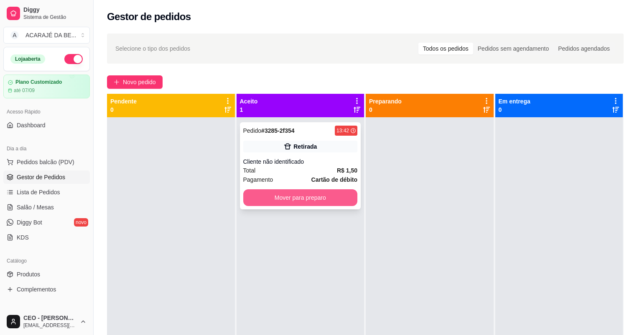
click at [318, 199] on button "Mover para preparo" at bounding box center [300, 197] width 115 height 17
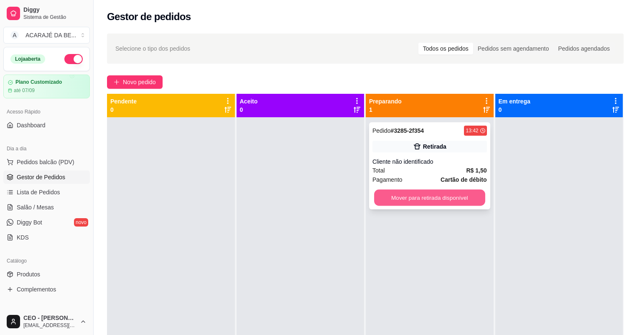
click at [411, 202] on button "Mover para retirada disponível" at bounding box center [429, 197] width 111 height 16
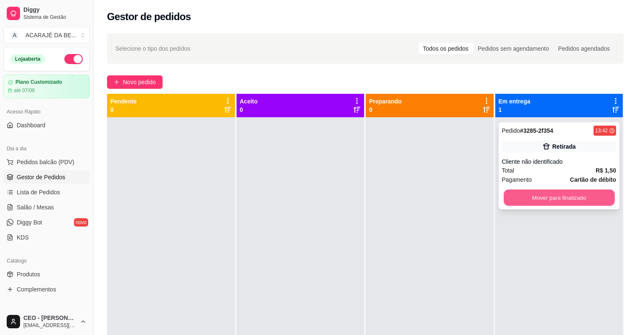
click at [552, 193] on button "Mover para finalizado" at bounding box center [559, 197] width 111 height 16
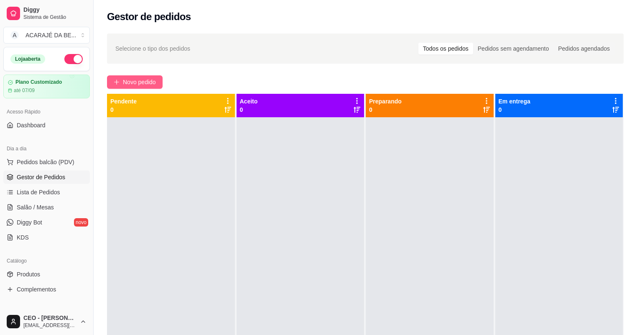
click at [154, 82] on span "Novo pedido" at bounding box center [139, 81] width 33 height 9
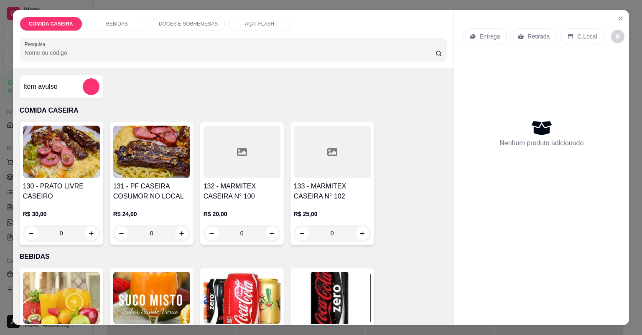
click at [246, 156] on div at bounding box center [242, 151] width 77 height 52
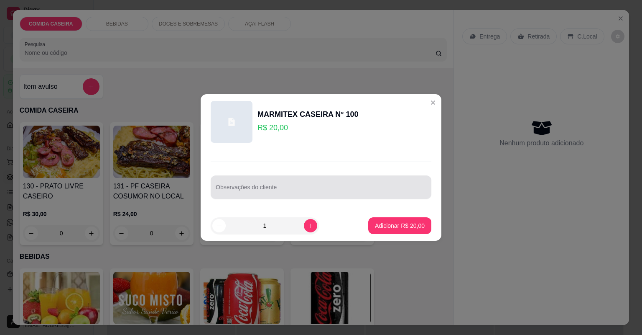
click at [293, 183] on div at bounding box center [321, 187] width 211 height 17
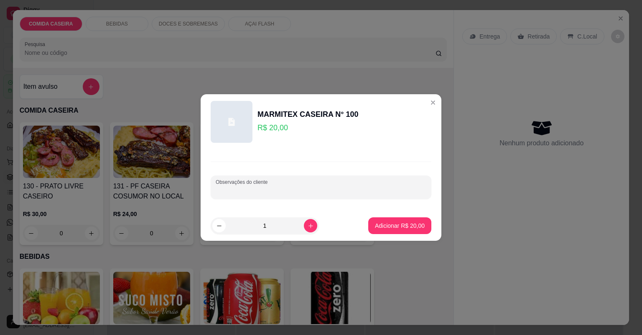
paste input "Quero uma marmita strogonoff, purê, feijão tropeiro, farofa, vinagrete, macarrã…"
type input "Quero uma marmita strogonoff, purê, feijão tropeiro, farofa, vinagrete, macarrã…"
click at [405, 225] on p "Adicionar R$ 20,00" at bounding box center [400, 225] width 49 height 8
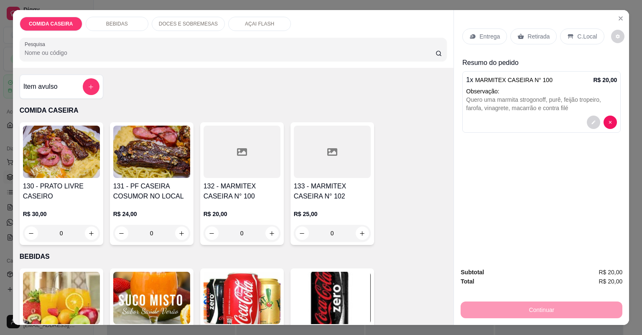
click at [493, 38] on p "Entrega" at bounding box center [490, 36] width 20 height 8
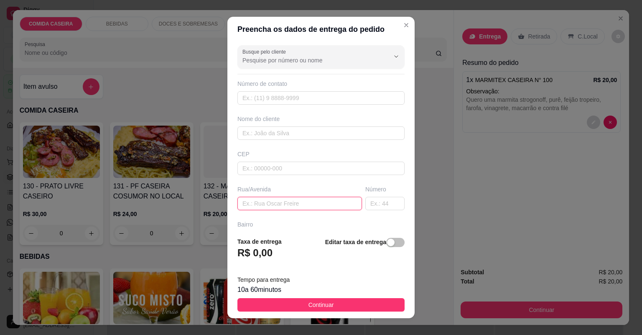
click at [322, 204] on input "text" at bounding box center [300, 203] width 125 height 13
paste input "Aqui na [GEOGRAPHIC_DATA][PERSON_NAME]"
type input "Aqui na [GEOGRAPHIC_DATA][PERSON_NAME]"
click at [379, 200] on input "text" at bounding box center [384, 203] width 39 height 13
type input "73"
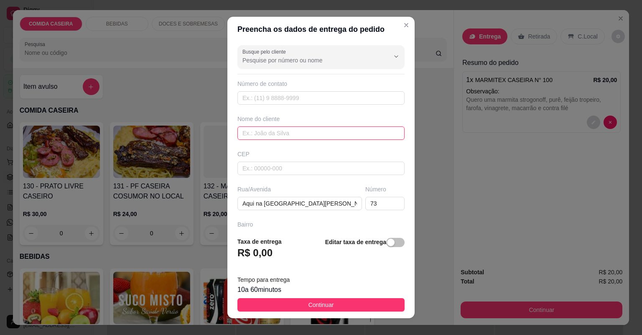
click at [283, 135] on input "text" at bounding box center [321, 132] width 167 height 13
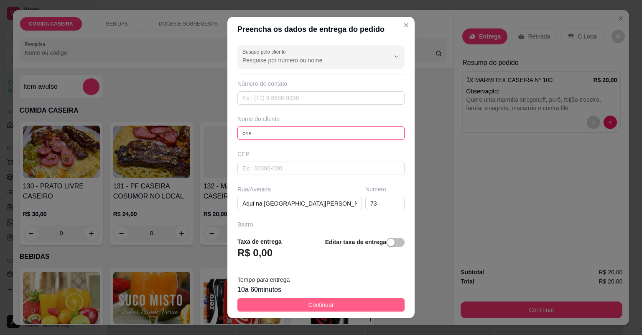
type input "cris"
click at [356, 304] on button "Continuar" at bounding box center [321, 304] width 167 height 13
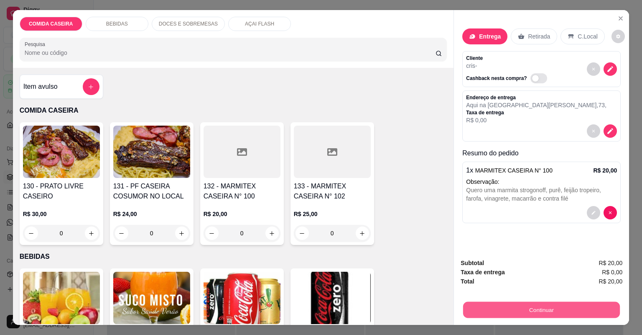
click at [488, 310] on button "Continuar" at bounding box center [541, 310] width 157 height 16
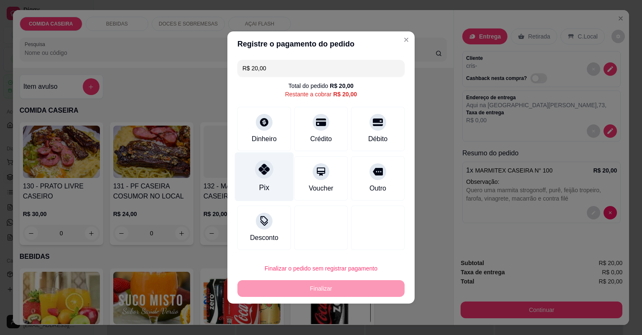
click at [263, 179] on div "Pix" at bounding box center [264, 176] width 59 height 49
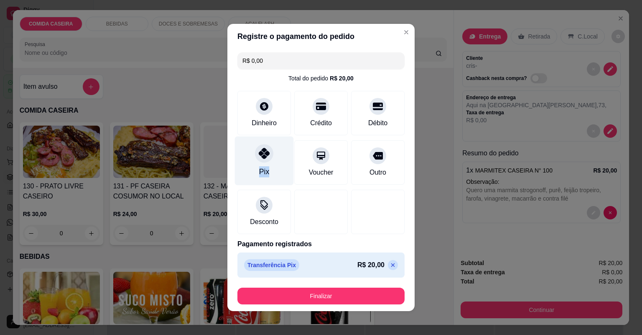
click at [263, 179] on div "Pix" at bounding box center [264, 160] width 59 height 49
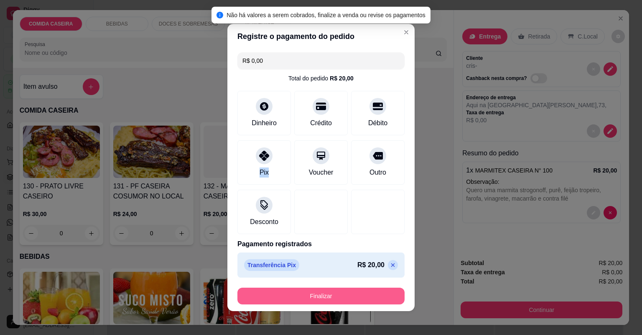
click at [332, 294] on button "Finalizar" at bounding box center [321, 295] width 167 height 17
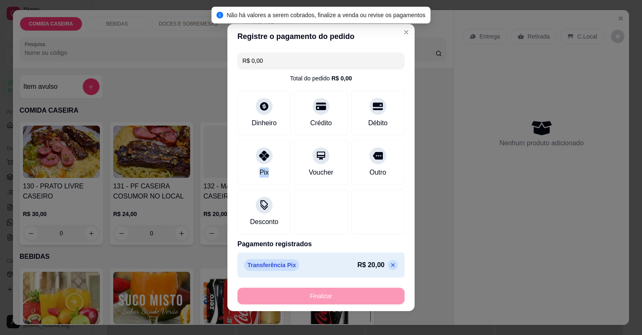
type input "-R$ 20,00"
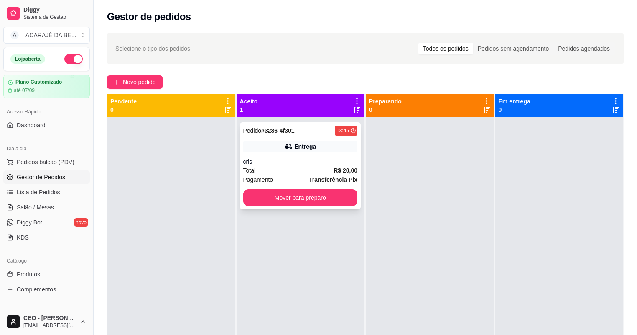
click at [282, 174] on div "Total R$ 20,00" at bounding box center [300, 170] width 115 height 9
click at [299, 169] on div "Total R$ 20,00" at bounding box center [300, 170] width 115 height 9
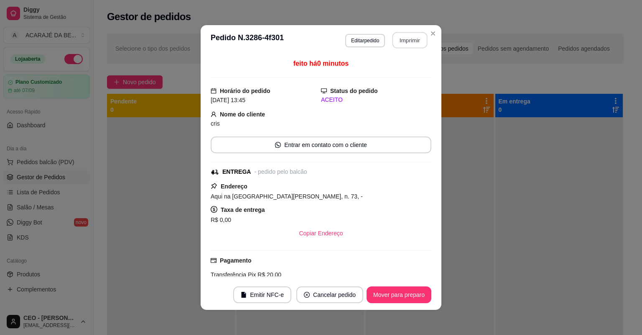
click at [411, 42] on button "Imprimir" at bounding box center [410, 40] width 35 height 16
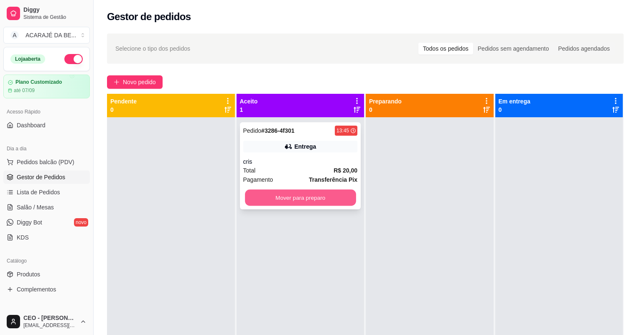
click at [322, 194] on button "Mover para preparo" at bounding box center [300, 197] width 111 height 16
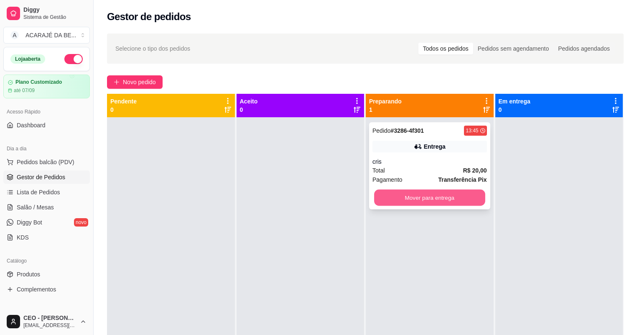
click at [425, 193] on button "Mover para entrega" at bounding box center [429, 197] width 111 height 16
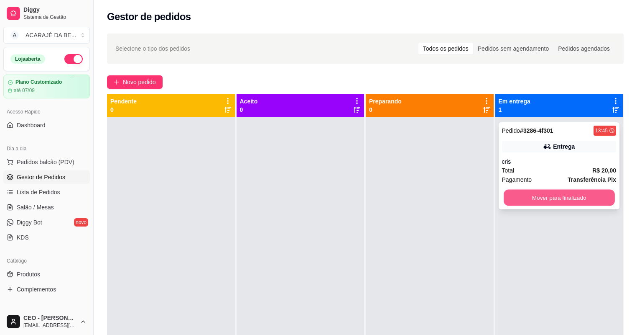
click at [516, 198] on button "Mover para finalizado" at bounding box center [559, 197] width 111 height 16
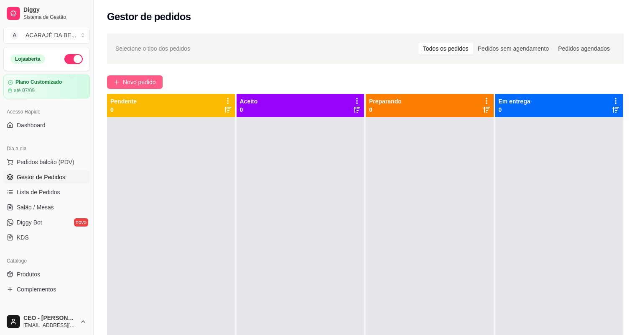
click at [139, 77] on span "Novo pedido" at bounding box center [139, 81] width 33 height 9
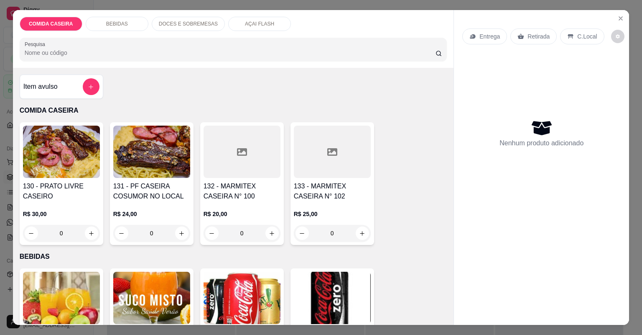
click at [308, 166] on div at bounding box center [332, 151] width 77 height 52
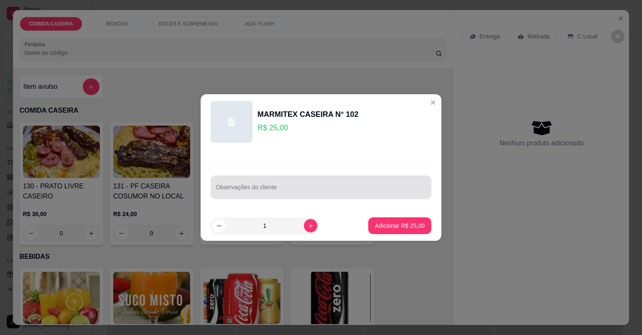
drag, startPoint x: 258, startPoint y: 188, endPoint x: 247, endPoint y: 190, distance: 11.1
click at [248, 189] on input "Observações do cliente" at bounding box center [321, 190] width 211 height 8
click at [365, 181] on div at bounding box center [321, 187] width 211 height 17
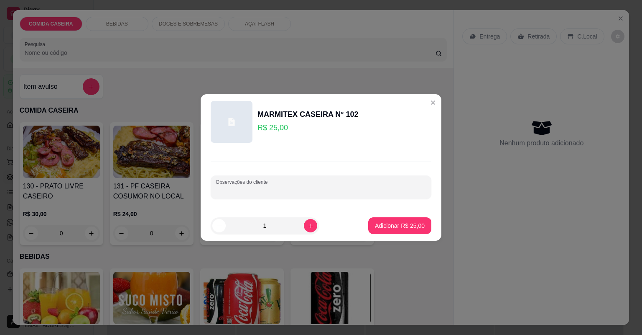
paste input "Strogonoff de carne Arroz Purê de batata"
type input "Strogonoff de carne Arroz Purê de batata"
click at [404, 222] on p "Adicionar R$ 25,00" at bounding box center [400, 225] width 49 height 8
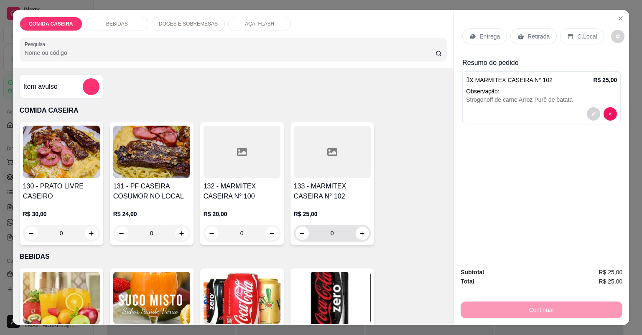
scroll to position [67, 0]
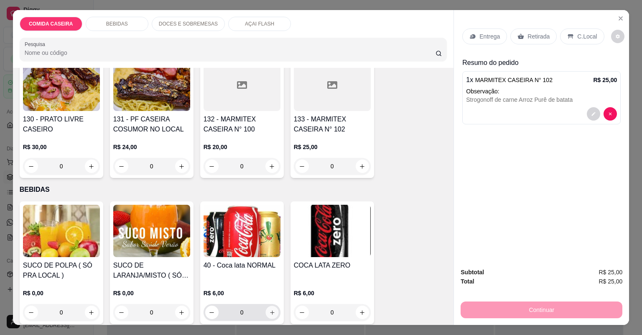
click at [269, 311] on icon "increase-product-quantity" at bounding box center [272, 312] width 6 height 6
type input "1"
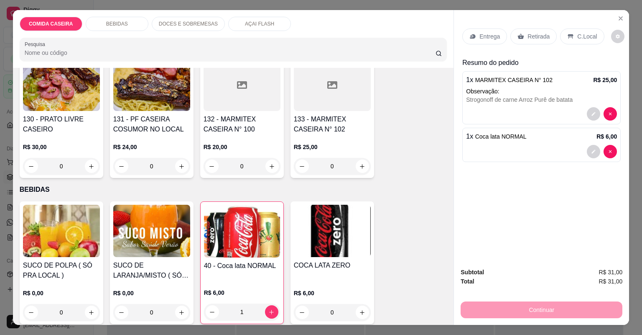
click at [481, 36] on p "Entrega" at bounding box center [490, 36] width 20 height 8
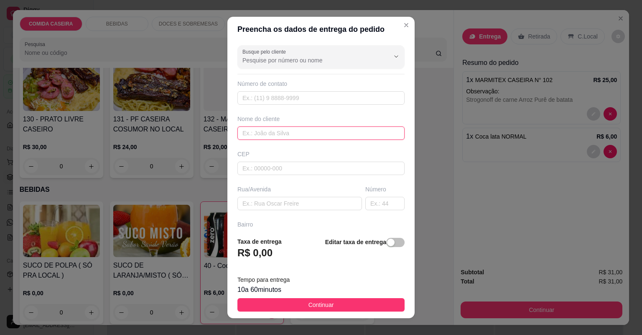
click at [263, 132] on input "text" at bounding box center [321, 132] width 167 height 13
type input "[PERSON_NAME] sul"
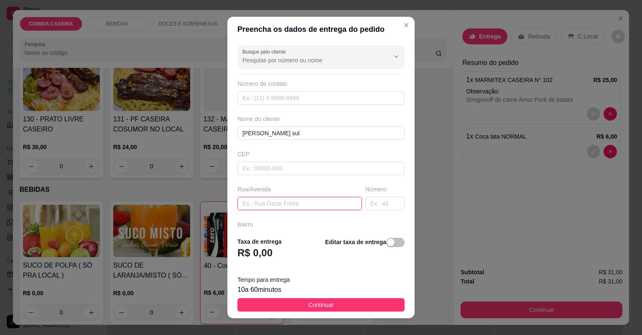
click at [276, 206] on input "text" at bounding box center [300, 203] width 125 height 13
click at [279, 202] on input "text" at bounding box center [300, 203] width 125 height 13
paste input "Casa de [PERSON_NAME] sul"
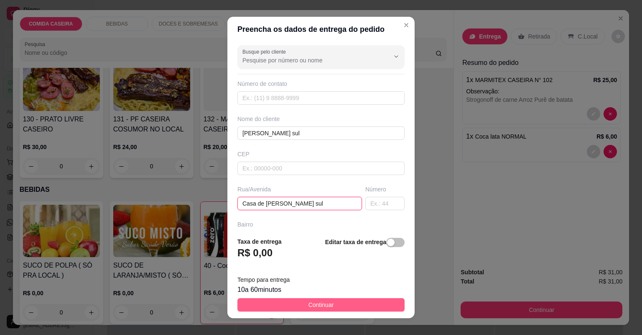
type input "Casa de [PERSON_NAME] sul"
click at [336, 303] on button "Continuar" at bounding box center [321, 304] width 167 height 13
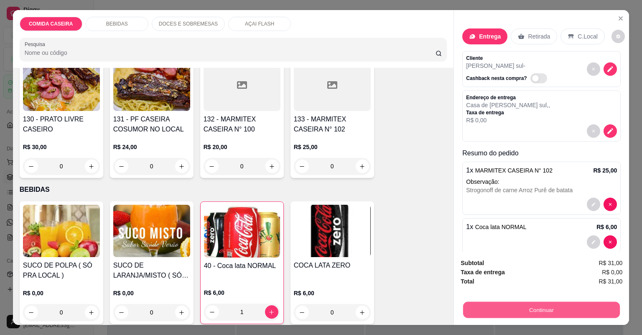
click at [498, 309] on button "Continuar" at bounding box center [541, 310] width 157 height 16
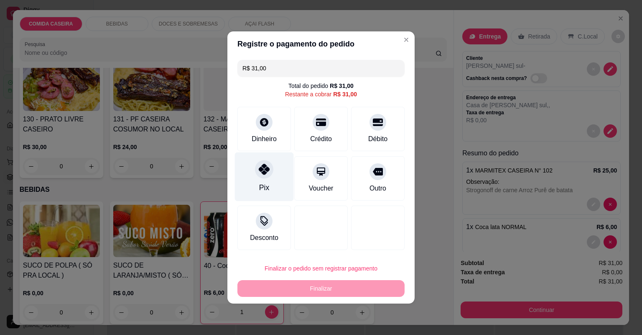
click at [263, 176] on div at bounding box center [264, 169] width 18 height 18
type input "R$ 0,00"
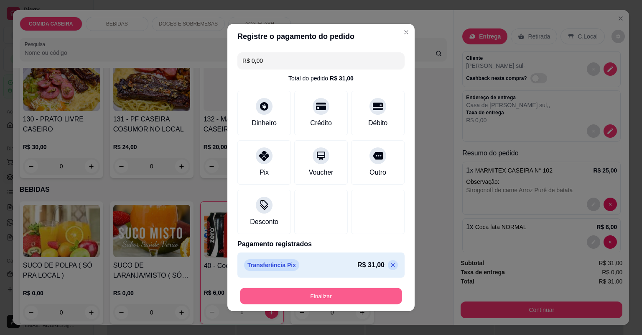
click at [336, 293] on button "Finalizar" at bounding box center [321, 296] width 162 height 16
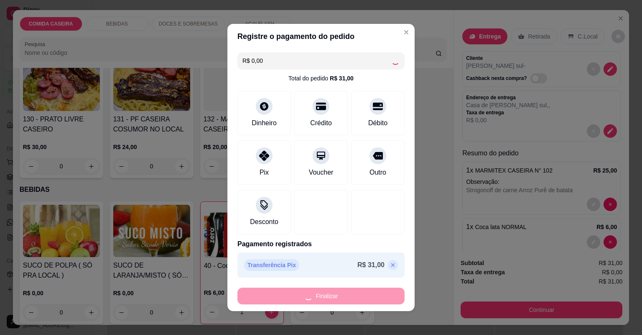
type input "0"
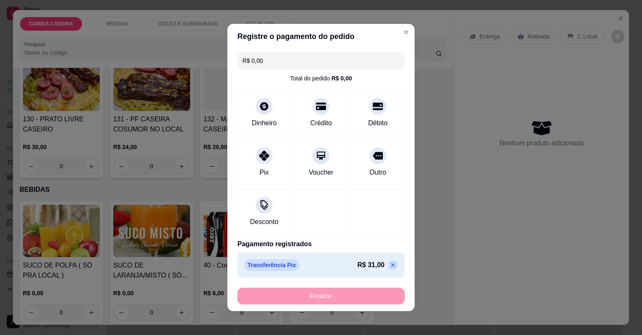
type input "-R$ 31,00"
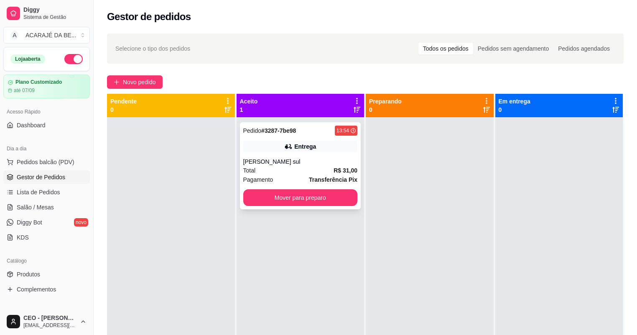
click at [298, 145] on div "Entrega" at bounding box center [305, 146] width 22 height 8
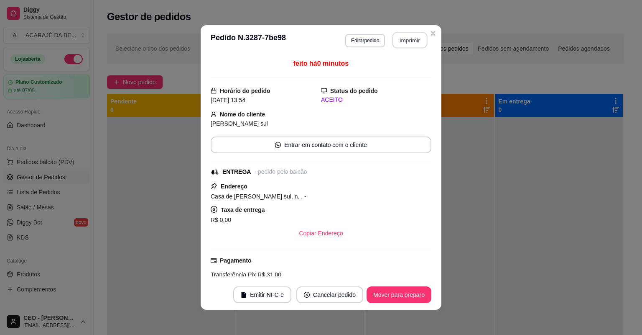
click at [399, 43] on button "Imprimir" at bounding box center [410, 40] width 35 height 16
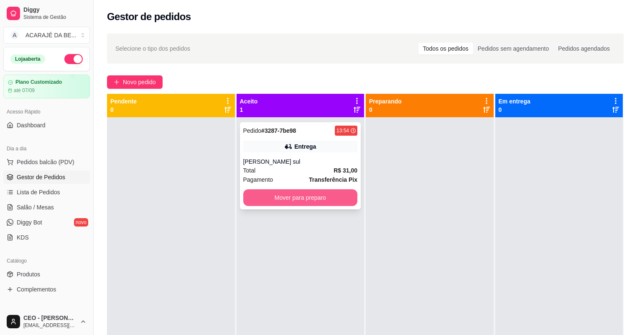
click at [313, 201] on button "Mover para preparo" at bounding box center [300, 197] width 115 height 17
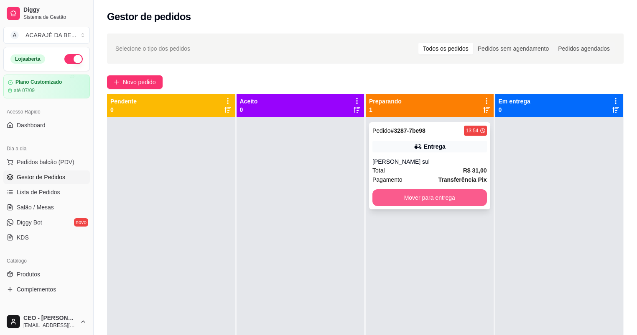
click at [376, 192] on button "Mover para entrega" at bounding box center [430, 197] width 115 height 17
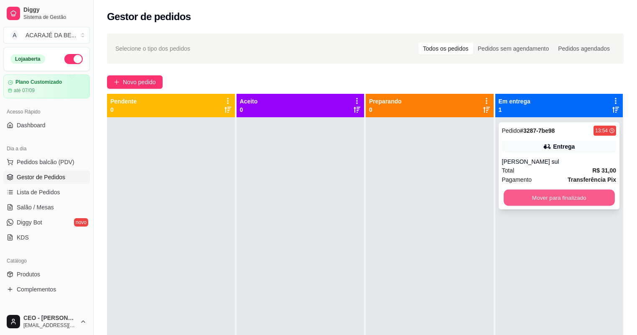
click at [532, 199] on button "Mover para finalizado" at bounding box center [559, 197] width 111 height 16
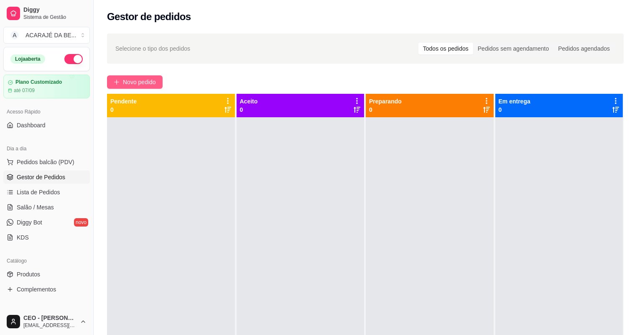
click at [155, 77] on span "Novo pedido" at bounding box center [139, 81] width 33 height 9
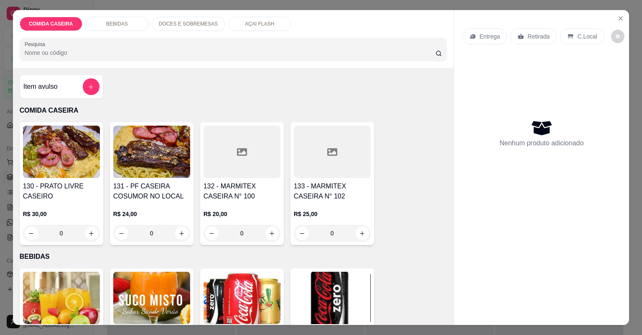
click at [258, 164] on div at bounding box center [242, 151] width 77 height 52
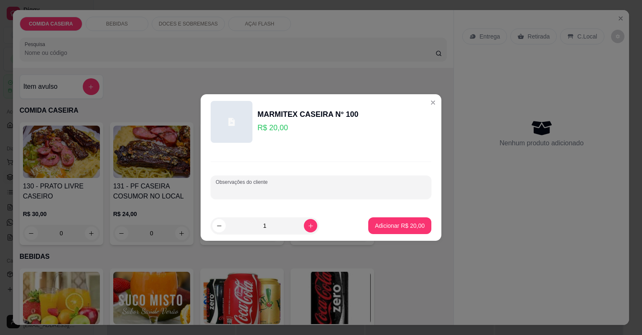
click at [279, 188] on input "Observações do cliente" at bounding box center [321, 190] width 211 height 8
type input "completa com churrasco"
click at [382, 223] on p "Adicionar R$ 20,00" at bounding box center [400, 225] width 49 height 8
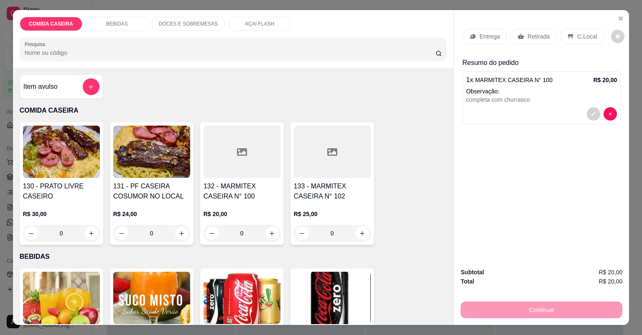
click at [310, 160] on div at bounding box center [332, 151] width 77 height 52
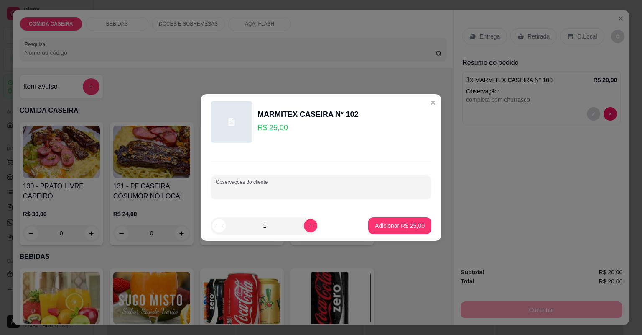
click at [279, 189] on input "Observações do cliente" at bounding box center [321, 190] width 211 height 8
type input "completa com churrasco"
click at [393, 227] on p "Adicionar R$ 25,00" at bounding box center [400, 225] width 49 height 8
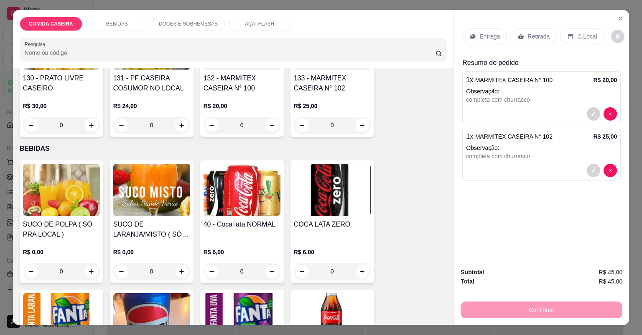
scroll to position [134, 0]
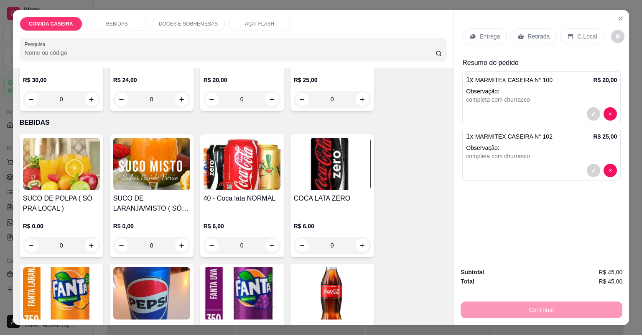
click at [305, 187] on img at bounding box center [332, 164] width 77 height 52
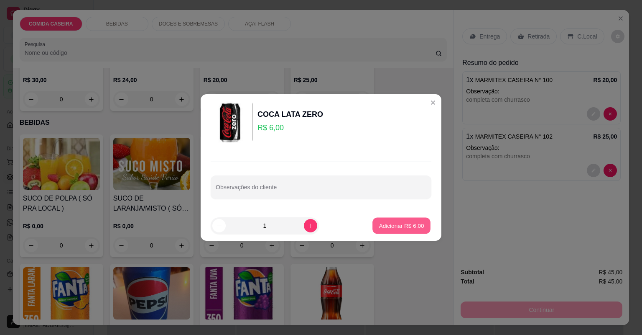
click at [385, 222] on p "Adicionar R$ 6,00" at bounding box center [401, 225] width 45 height 8
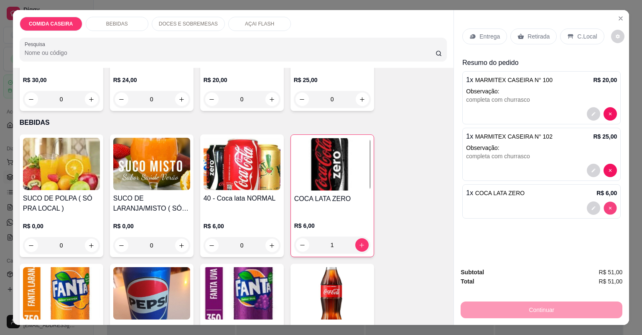
type input "0"
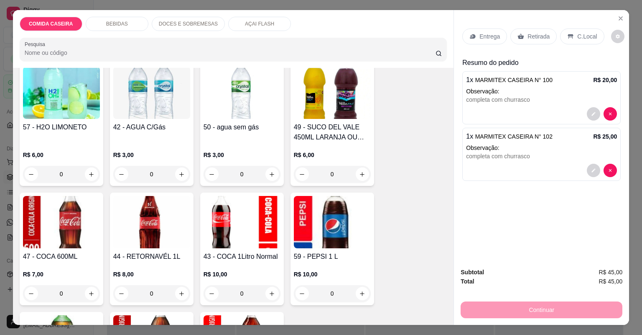
scroll to position [468, 0]
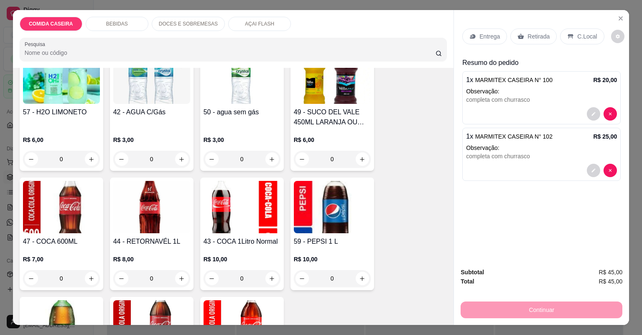
click at [225, 214] on img at bounding box center [242, 207] width 77 height 52
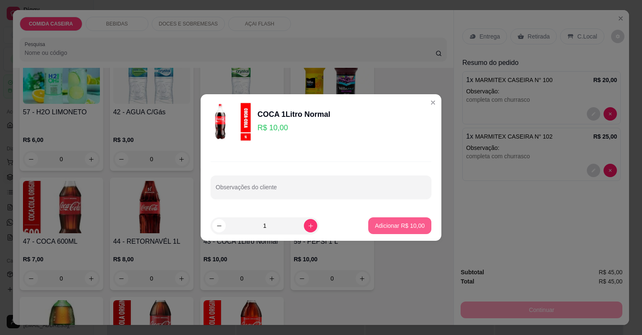
click at [384, 219] on button "Adicionar R$ 10,00" at bounding box center [399, 225] width 63 height 17
type input "1"
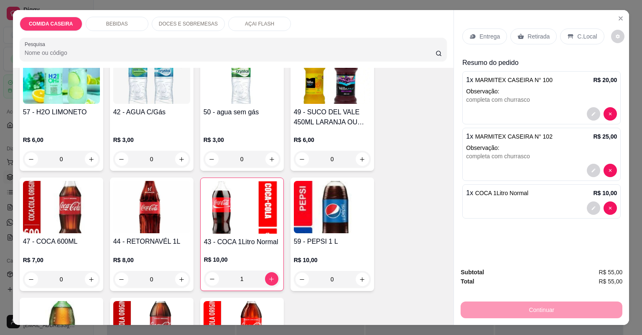
click at [505, 307] on div "Continuar" at bounding box center [542, 308] width 162 height 19
click at [480, 34] on p "Entrega" at bounding box center [490, 36] width 20 height 8
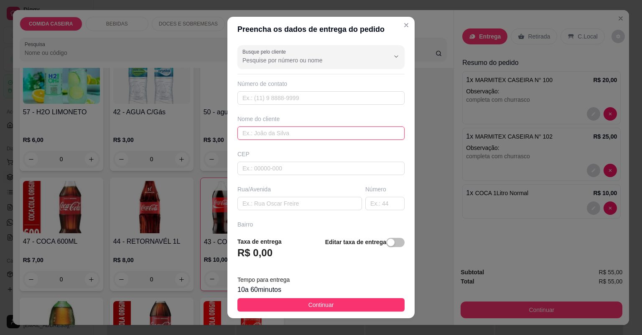
click at [266, 134] on input "text" at bounding box center [321, 132] width 167 height 13
type input "caio"
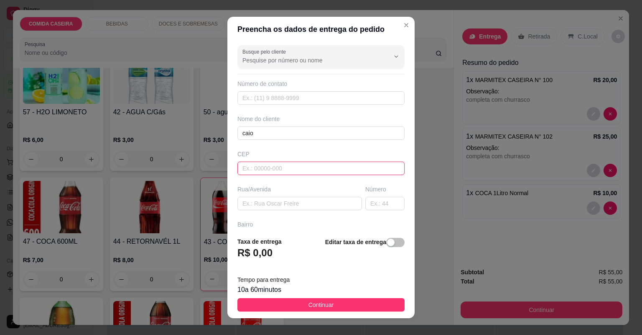
click at [266, 166] on input "text" at bounding box center [321, 167] width 167 height 13
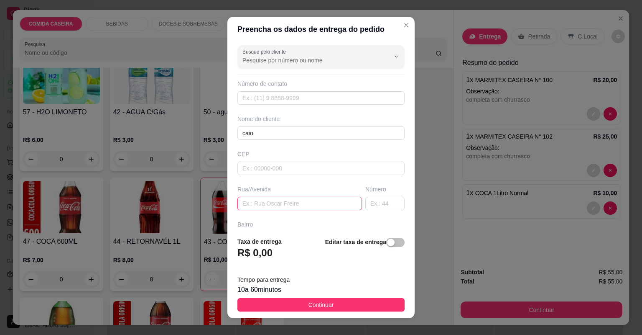
click at [266, 199] on input "text" at bounding box center [300, 203] width 125 height 13
click at [309, 204] on input "text" at bounding box center [300, 203] width 125 height 13
paste input "[STREET_ADDRESS][PERSON_NAME]"
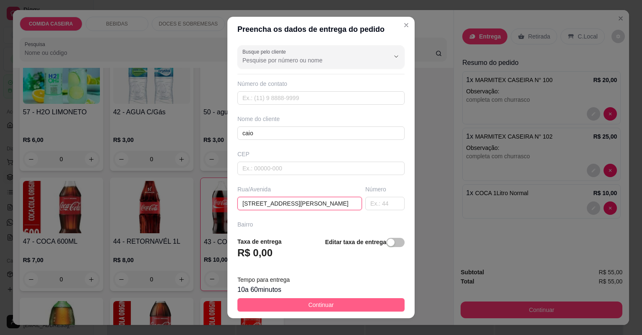
type input "[STREET_ADDRESS][PERSON_NAME]"
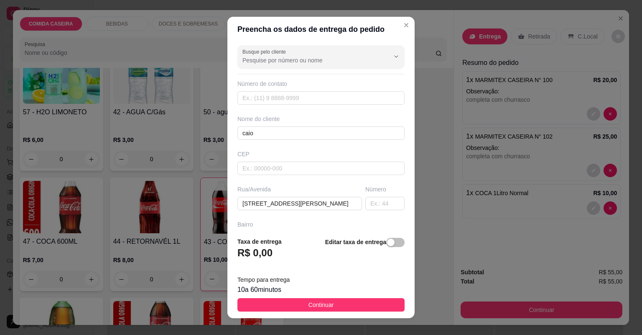
click at [326, 303] on span "Continuar" at bounding box center [322, 304] width 26 height 9
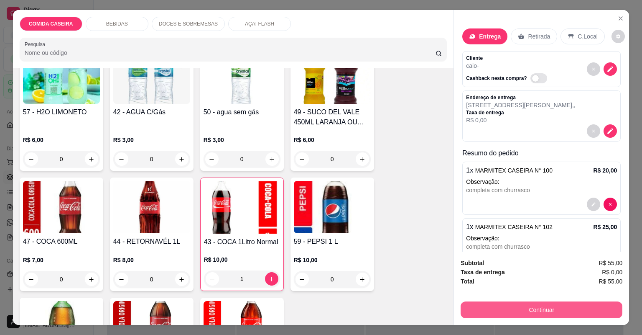
click at [475, 312] on button "Continuar" at bounding box center [542, 309] width 162 height 17
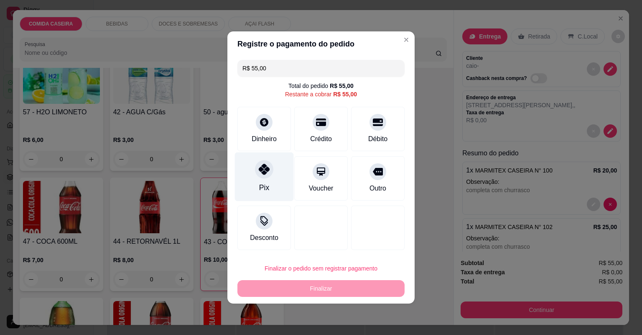
click at [257, 184] on div "Pix" at bounding box center [264, 176] width 59 height 49
type input "R$ 0,00"
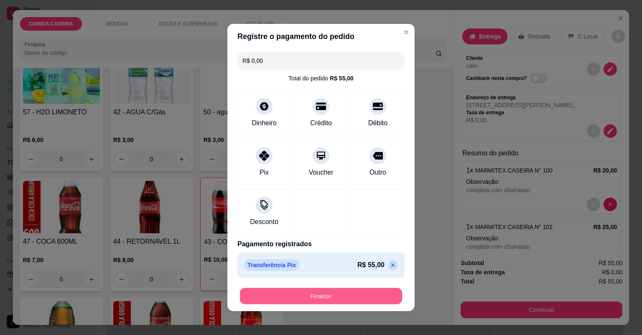
click at [324, 294] on button "Finalizar" at bounding box center [321, 296] width 162 height 16
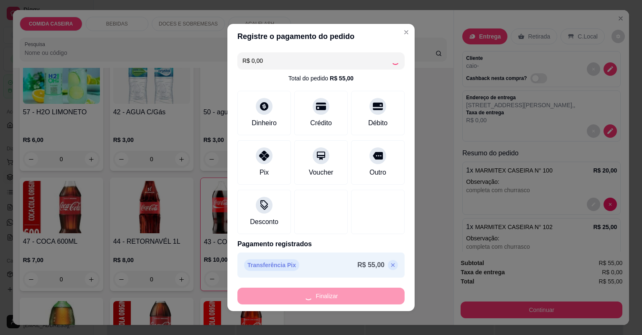
type input "0"
type input "-R$ 55,00"
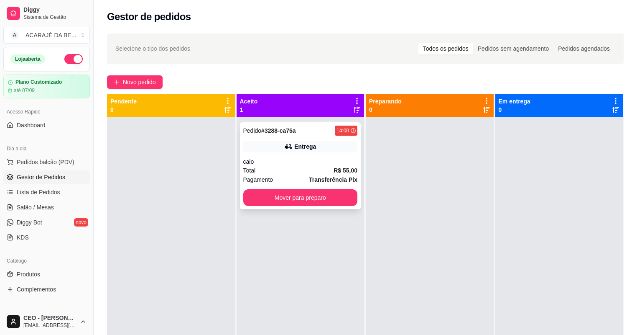
click at [312, 142] on div "Entrega" at bounding box center [305, 146] width 22 height 8
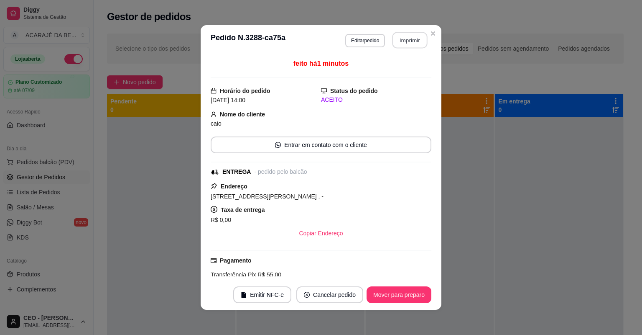
click at [416, 37] on button "Imprimir" at bounding box center [410, 40] width 35 height 16
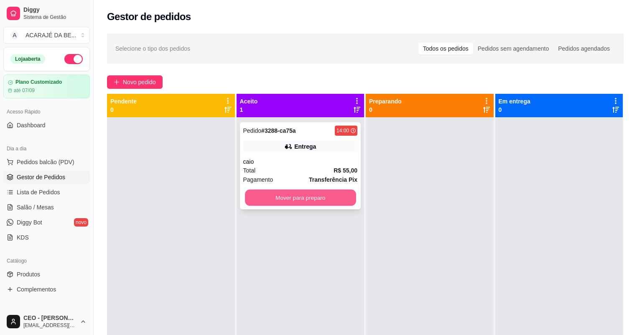
click at [283, 198] on button "Mover para preparo" at bounding box center [300, 197] width 111 height 16
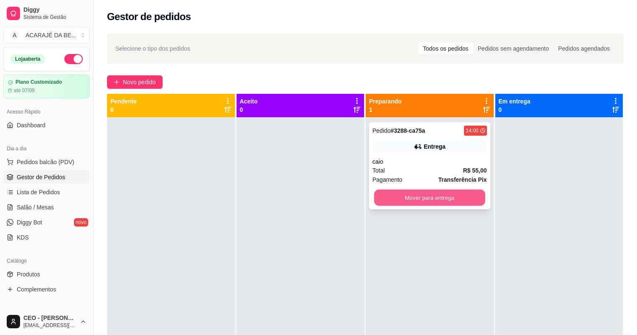
click at [459, 195] on button "Mover para entrega" at bounding box center [429, 197] width 111 height 16
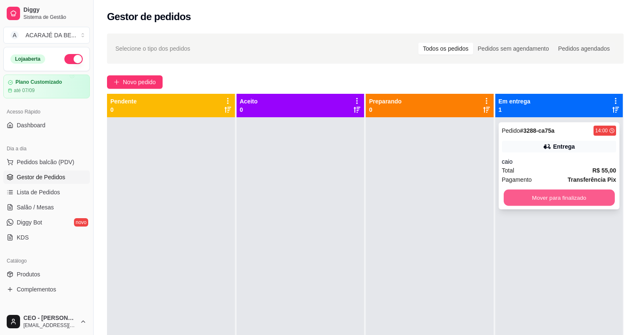
click at [532, 197] on button "Mover para finalizado" at bounding box center [559, 197] width 111 height 16
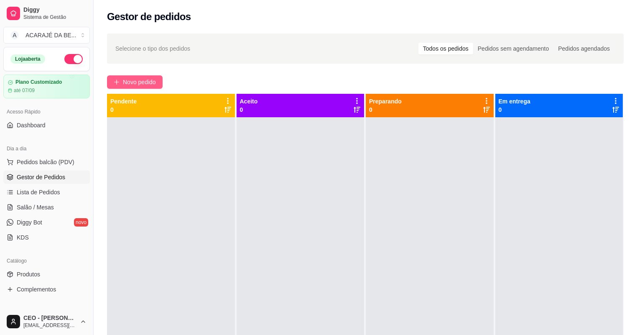
click at [125, 77] on span "Novo pedido" at bounding box center [139, 81] width 33 height 9
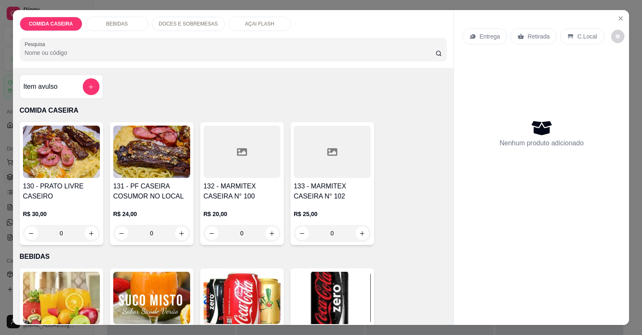
click at [222, 154] on div at bounding box center [242, 151] width 77 height 52
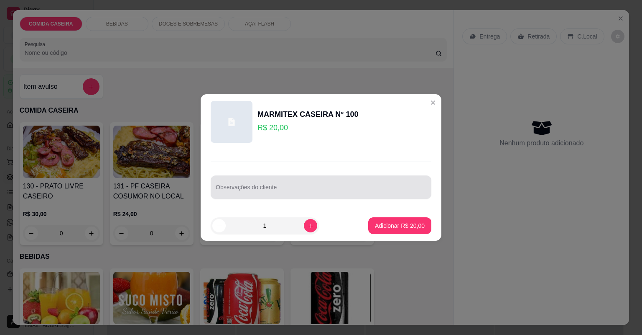
click at [256, 180] on div at bounding box center [321, 187] width 211 height 17
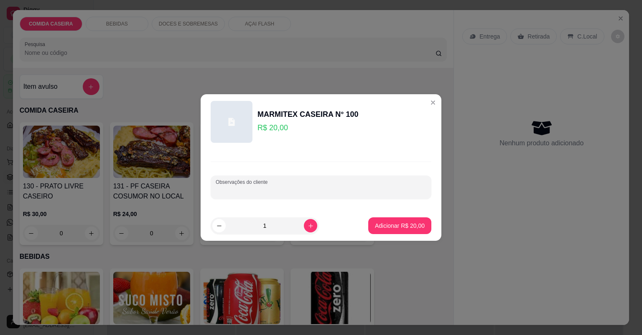
paste input "Marmita m Picadinho de verdura Banana frita Strogonoff Alcatra Beterraba cozida"
type input "Marmita m Picadinho de verdura Banana frita Strogonoff Alcatra Beterraba cozida"
click at [380, 228] on p "Adicionar R$ 20,00" at bounding box center [400, 225] width 50 height 8
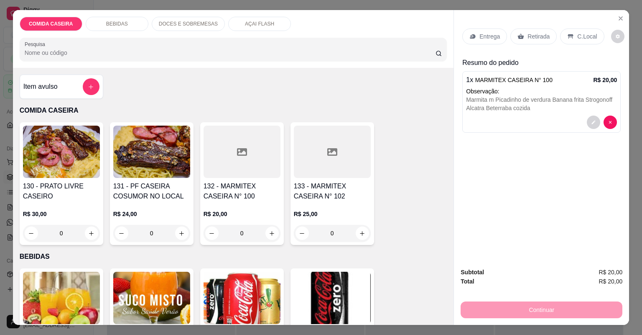
click at [489, 36] on p "Entrega" at bounding box center [490, 36] width 20 height 8
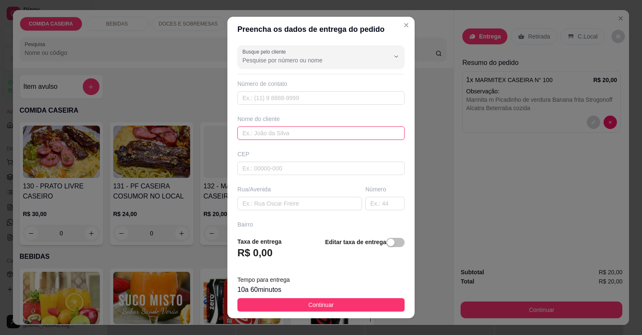
click at [307, 135] on input "text" at bounding box center [321, 132] width 167 height 13
type input "germano"
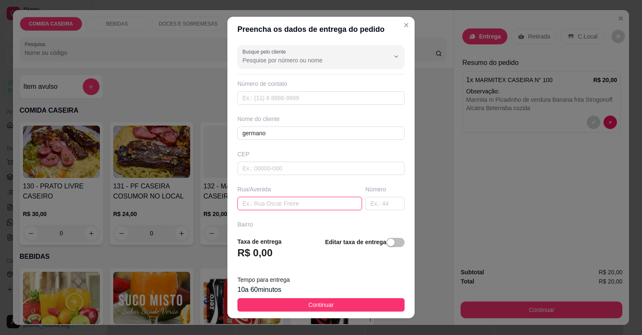
click at [322, 199] on input "text" at bounding box center [300, 203] width 125 height 13
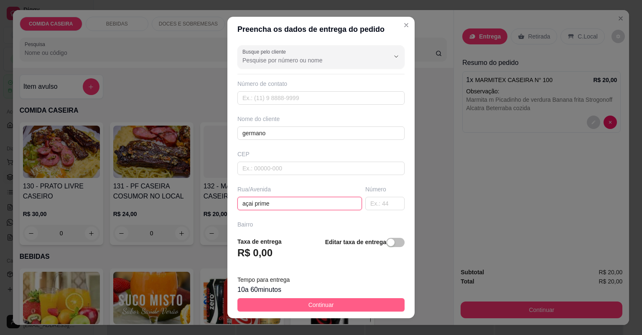
type input "açai prime"
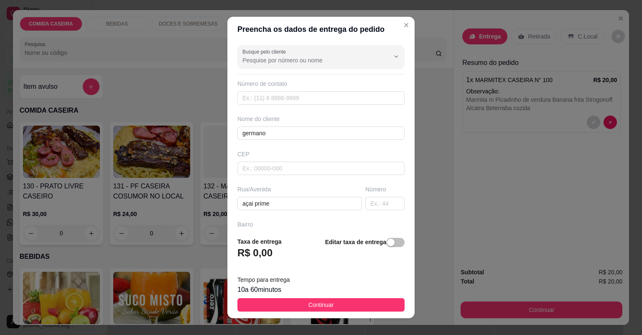
click at [314, 303] on span "Continuar" at bounding box center [322, 304] width 26 height 9
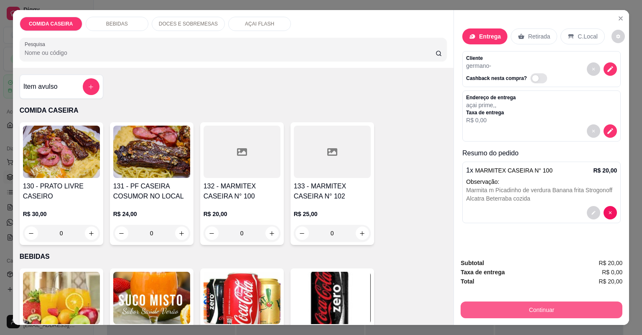
click at [511, 304] on button "Continuar" at bounding box center [542, 309] width 162 height 17
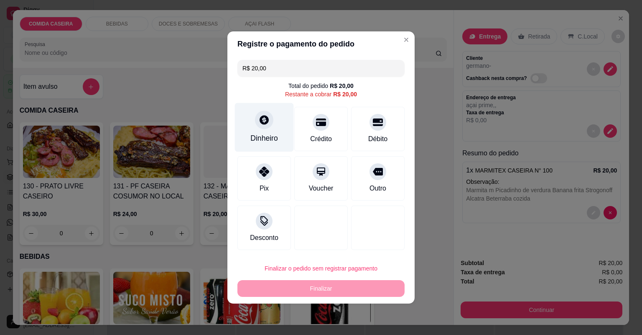
click at [272, 146] on div "Dinheiro" at bounding box center [264, 127] width 59 height 49
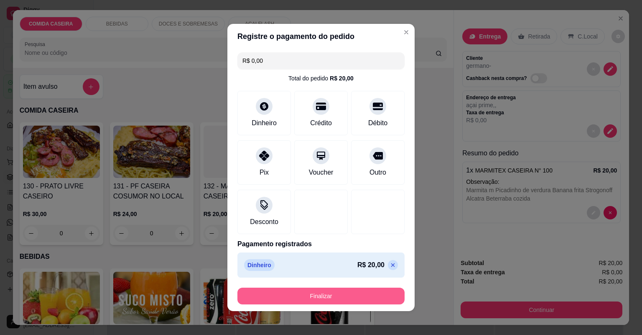
click at [336, 294] on button "Finalizar" at bounding box center [321, 295] width 167 height 17
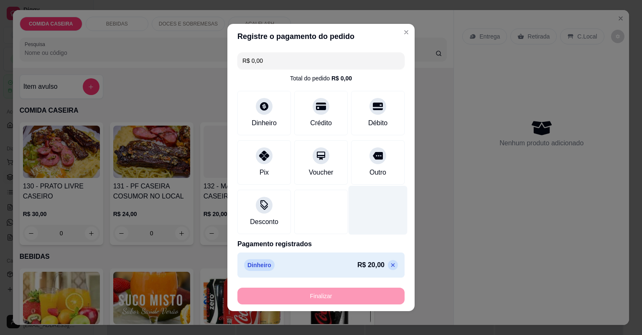
type input "-R$ 20,00"
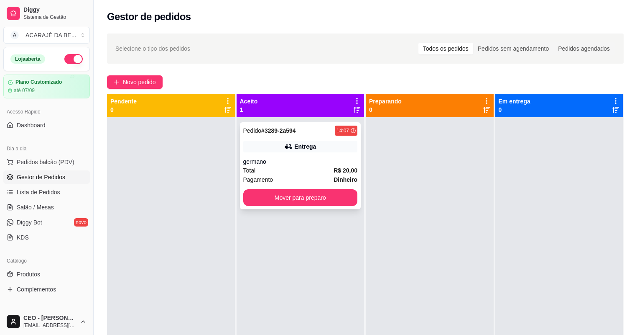
click at [281, 138] on div "Pedido # 3289-2a594 14:07 Entrega germano Total R$ 20,00 Pagamento Dinheiro Mov…" at bounding box center [300, 165] width 121 height 87
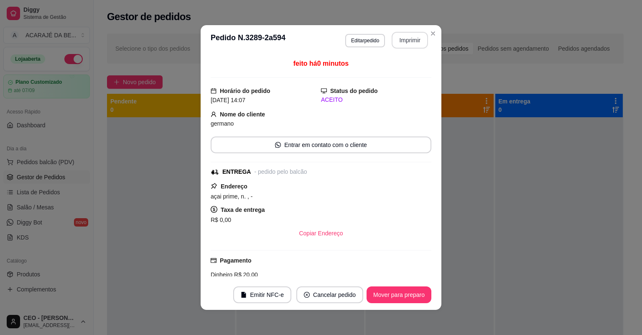
click at [410, 39] on button "Imprimir" at bounding box center [410, 40] width 36 height 17
click at [415, 296] on button "Mover para preparo" at bounding box center [399, 294] width 65 height 17
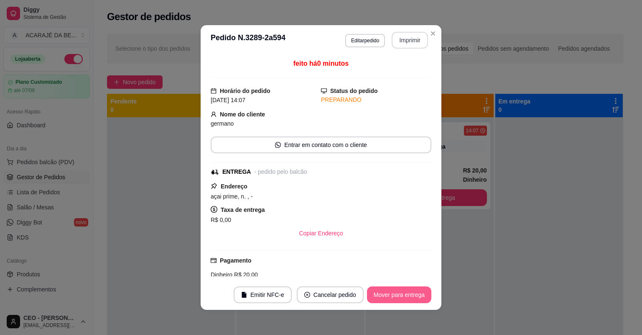
click at [414, 296] on button "Mover para entrega" at bounding box center [399, 294] width 64 height 17
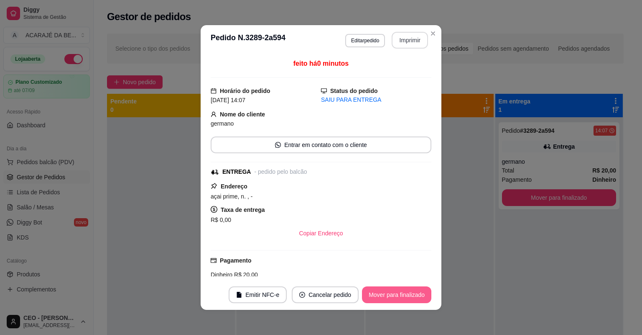
click at [414, 296] on button "Mover para finalizado" at bounding box center [396, 294] width 69 height 17
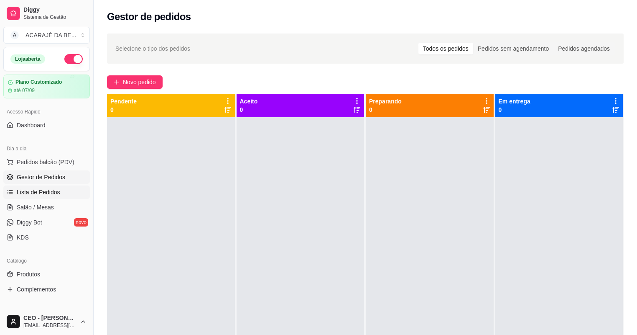
click at [69, 191] on link "Lista de Pedidos" at bounding box center [46, 191] width 87 height 13
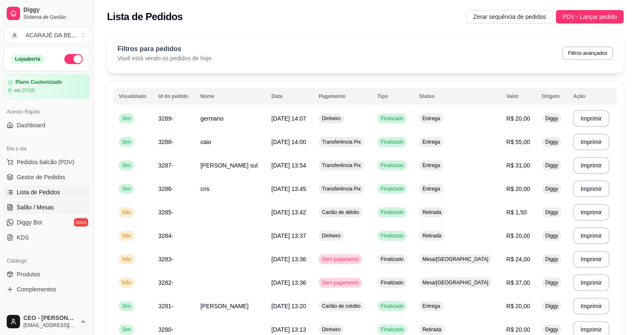
click at [49, 207] on span "Salão / Mesas" at bounding box center [35, 207] width 37 height 8
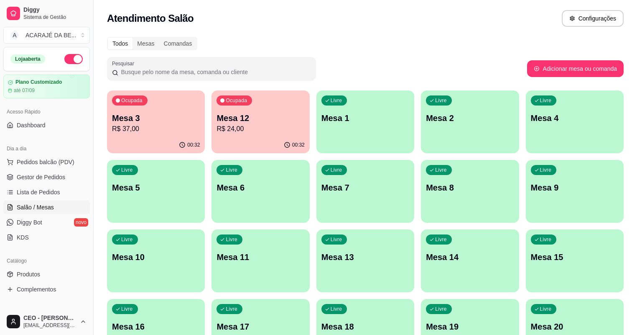
click at [234, 134] on div "Ocupada Mesa 12 R$ 24,00" at bounding box center [261, 113] width 98 height 46
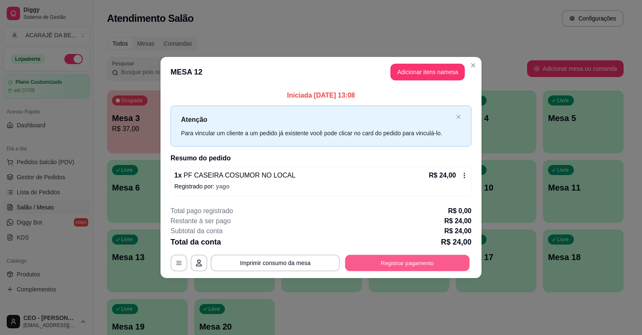
click at [373, 262] on button "Registrar pagamento" at bounding box center [407, 262] width 125 height 16
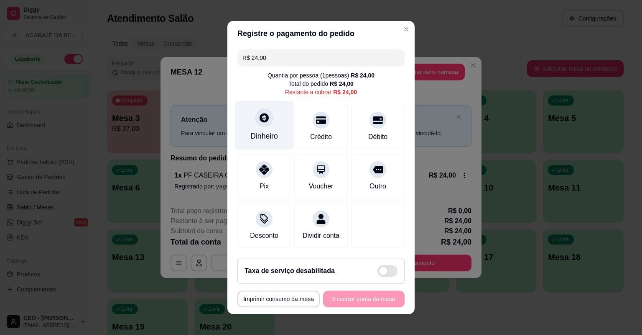
click at [258, 144] on div "Dinheiro" at bounding box center [264, 125] width 59 height 49
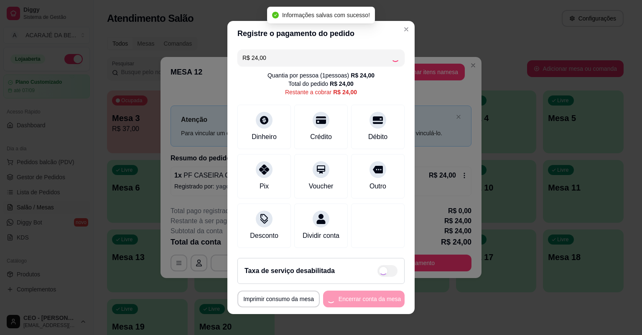
type input "R$ 0,00"
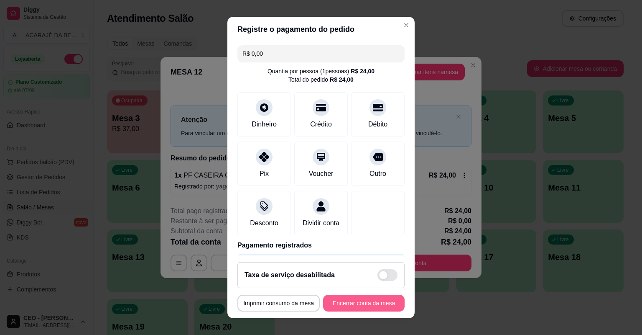
click at [371, 306] on button "Encerrar conta da mesa" at bounding box center [364, 302] width 82 height 17
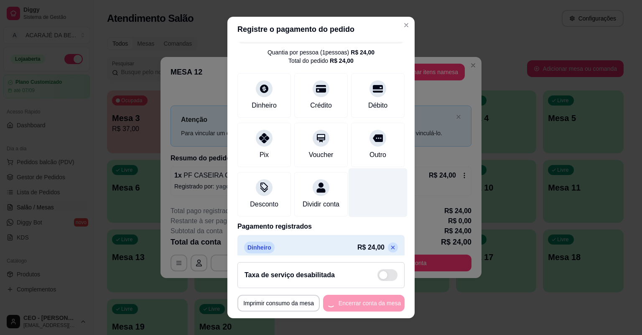
scroll to position [36, 0]
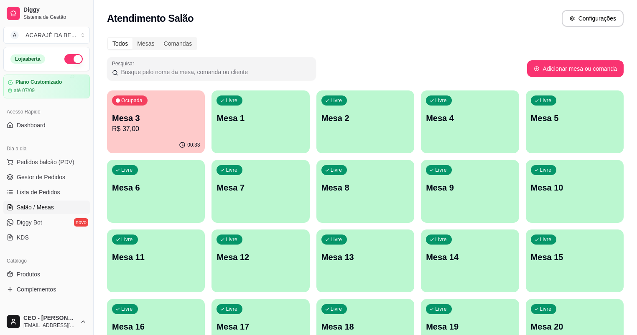
click at [322, 118] on p "Mesa 2" at bounding box center [366, 118] width 88 height 12
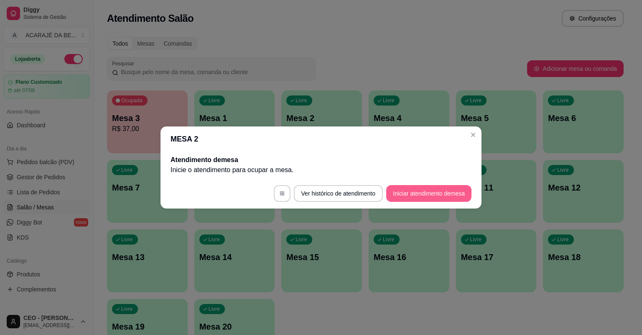
click at [407, 187] on button "Iniciar atendimento de mesa" at bounding box center [428, 193] width 85 height 17
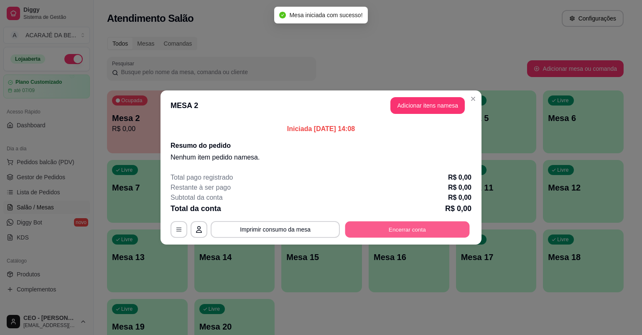
click at [379, 226] on button "Encerrar conta" at bounding box center [407, 229] width 125 height 16
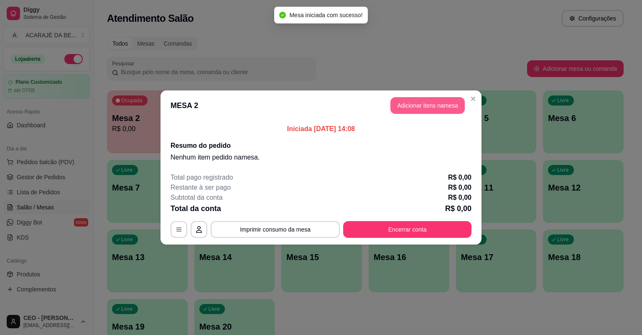
click at [401, 104] on button "Adicionar itens na mesa" at bounding box center [428, 105] width 74 height 17
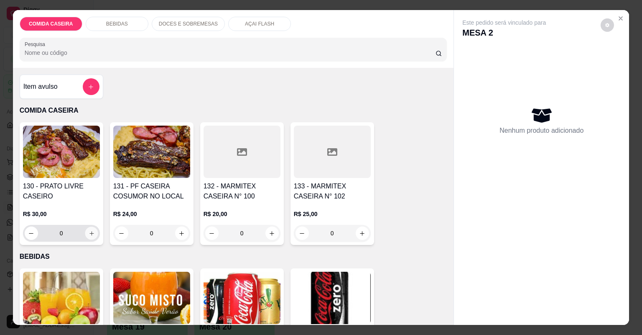
click at [85, 230] on button "increase-product-quantity" at bounding box center [91, 232] width 13 height 13
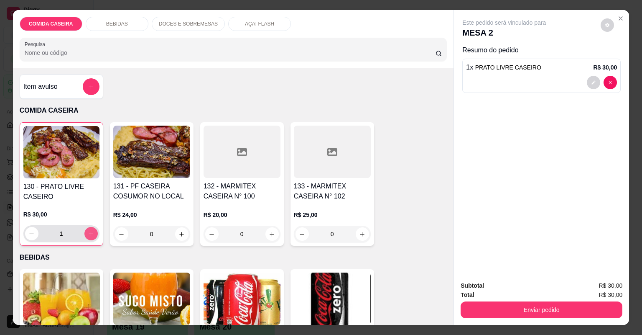
click at [89, 229] on button "increase-product-quantity" at bounding box center [90, 233] width 13 height 13
click at [89, 228] on button "increase-product-quantity" at bounding box center [90, 233] width 13 height 13
type input "5"
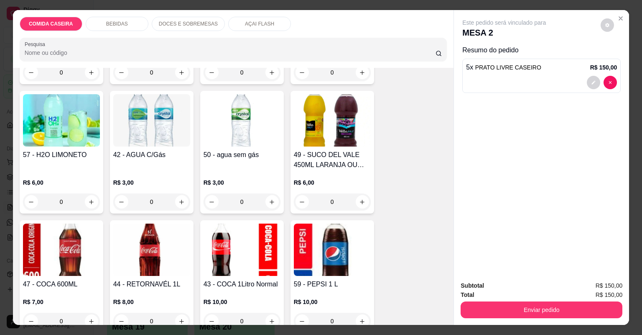
scroll to position [368, 0]
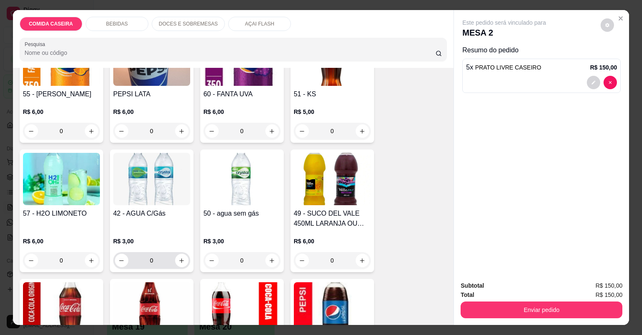
click at [186, 255] on div "0" at bounding box center [151, 260] width 77 height 17
click at [182, 258] on button "increase-product-quantity" at bounding box center [181, 259] width 13 height 13
type input "1"
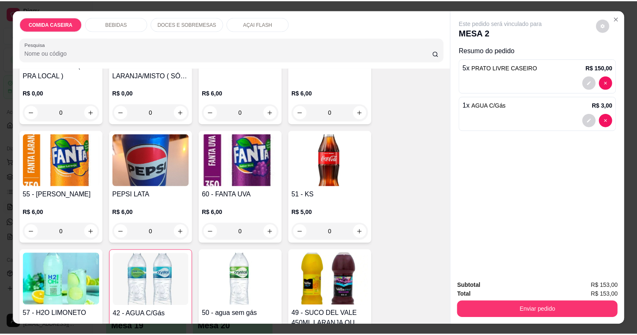
scroll to position [134, 0]
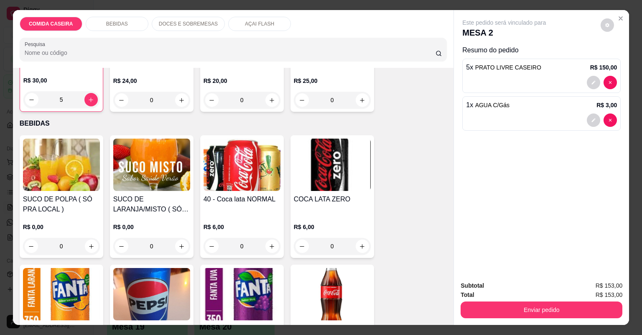
click at [177, 241] on div "0" at bounding box center [151, 246] width 77 height 17
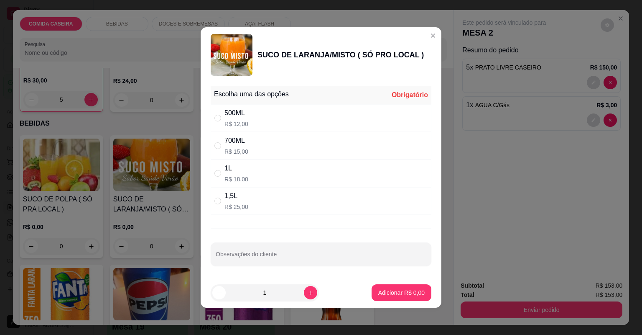
click at [294, 116] on div "500ML R$ 12,00" at bounding box center [321, 118] width 221 height 28
radio input "true"
click at [411, 294] on p "Adicionar R$ 12,00" at bounding box center [400, 292] width 49 height 8
type input "1"
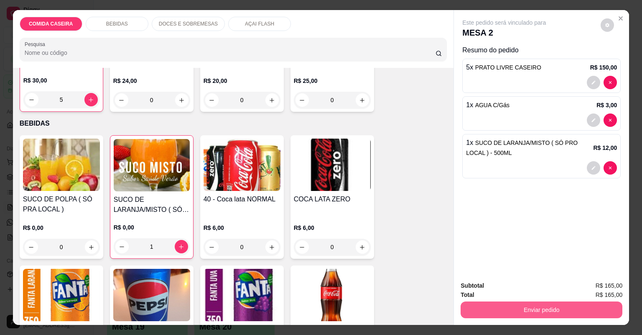
click at [477, 307] on button "Enviar pedido" at bounding box center [542, 309] width 162 height 17
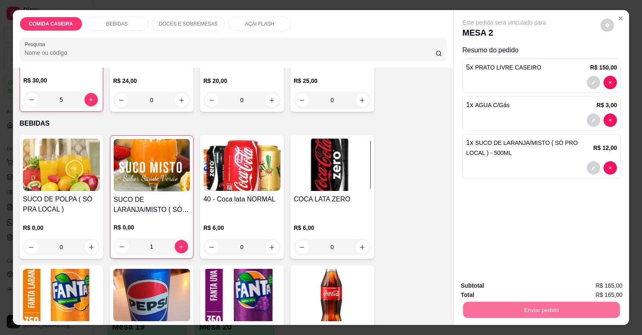
click at [527, 295] on button "Não registrar e enviar pedido" at bounding box center [515, 288] width 84 height 15
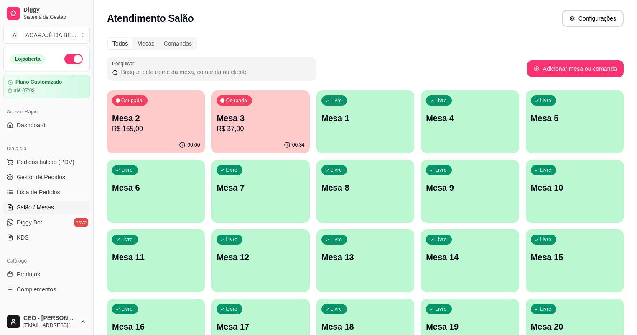
click at [151, 134] on div "Ocupada Mesa 2 R$ 165,00" at bounding box center [156, 113] width 98 height 46
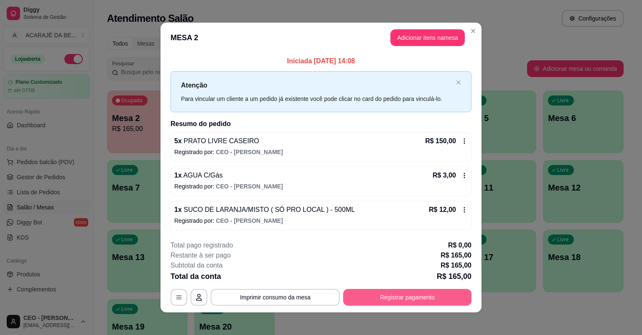
click at [352, 299] on button "Registrar pagamento" at bounding box center [407, 297] width 128 height 17
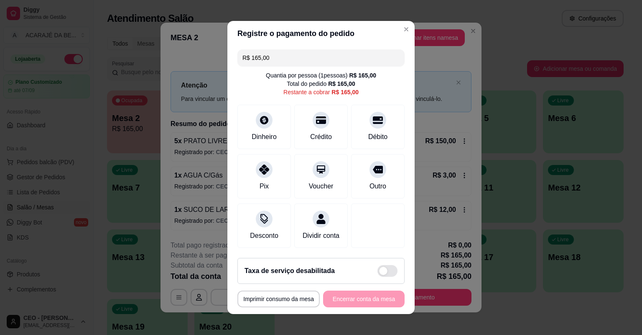
click at [313, 51] on div "R$ 165,00 Quantia por pessoa ( 1 pessoas) R$ 165,00 Total do pedido R$ 165,00 R…" at bounding box center [320, 148] width 187 height 205
click at [315, 61] on input "R$ 165,00" at bounding box center [321, 57] width 157 height 17
click at [255, 170] on div at bounding box center [264, 167] width 18 height 18
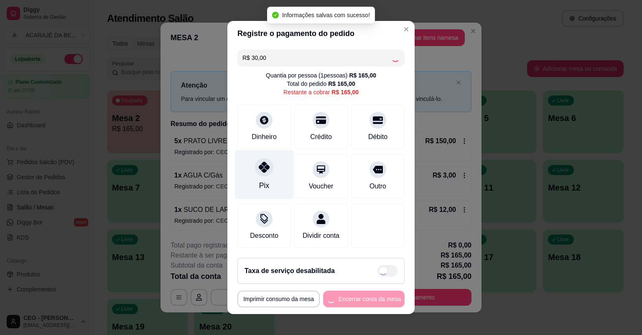
type input "R$ 135,00"
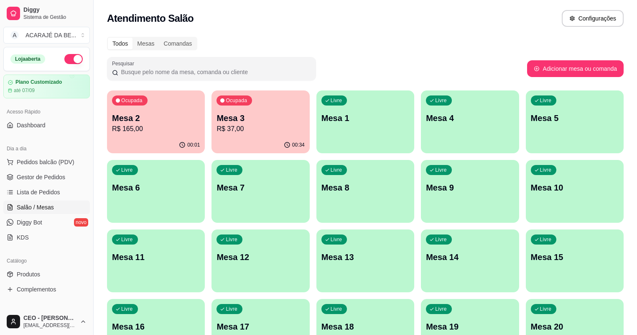
click at [171, 123] on div "Mesa 2 R$ 165,00" at bounding box center [156, 123] width 88 height 22
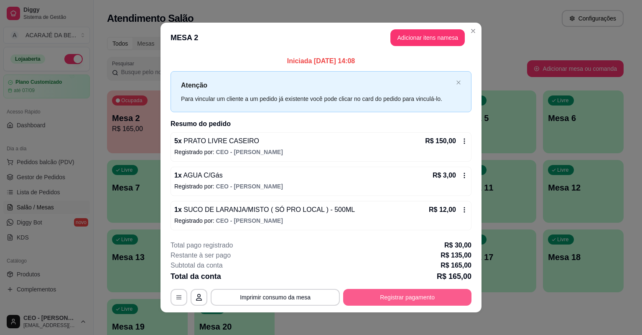
click at [360, 291] on button "Registrar pagamento" at bounding box center [407, 297] width 128 height 17
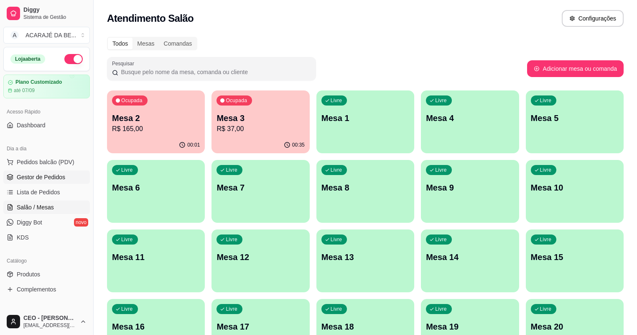
click at [35, 177] on span "Gestor de Pedidos" at bounding box center [41, 177] width 49 height 8
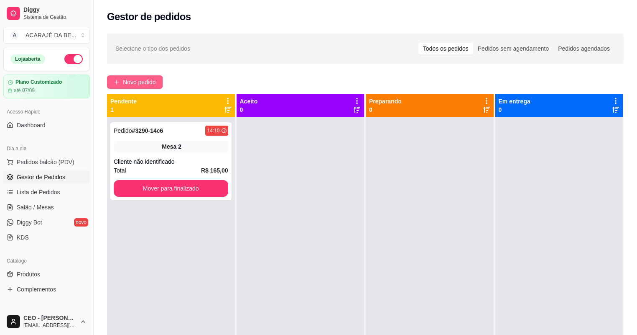
click at [149, 85] on span "Novo pedido" at bounding box center [139, 81] width 33 height 9
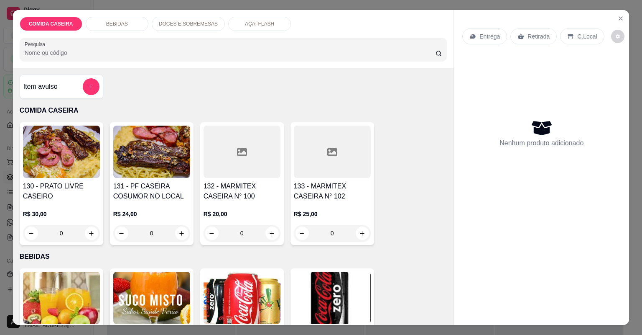
click at [78, 187] on h4 "130 - PRATO LIVRE CASEIRO" at bounding box center [61, 191] width 77 height 20
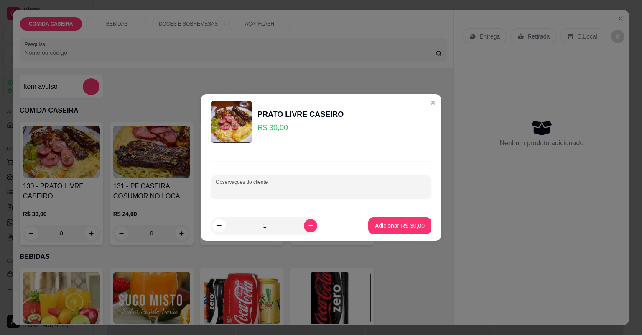
click at [318, 190] on input "Observações do cliente" at bounding box center [321, 190] width 211 height 8
click at [375, 226] on p "Adicionar R$ 30,00" at bounding box center [400, 225] width 50 height 8
type input "1"
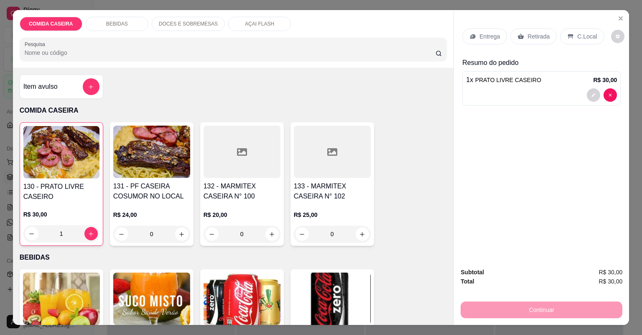
click at [534, 35] on p "Retirada" at bounding box center [539, 36] width 22 height 8
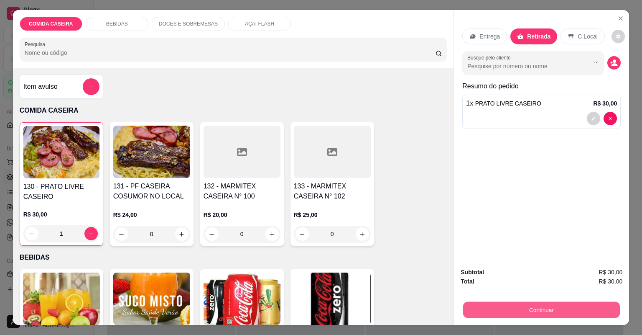
click at [478, 314] on button "Continuar" at bounding box center [541, 310] width 157 height 16
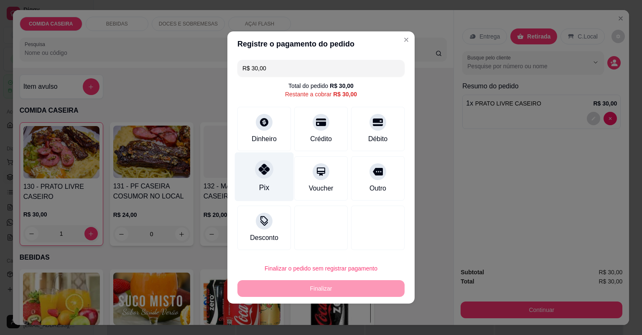
click at [251, 165] on div "Pix" at bounding box center [264, 176] width 59 height 49
type input "R$ 0,00"
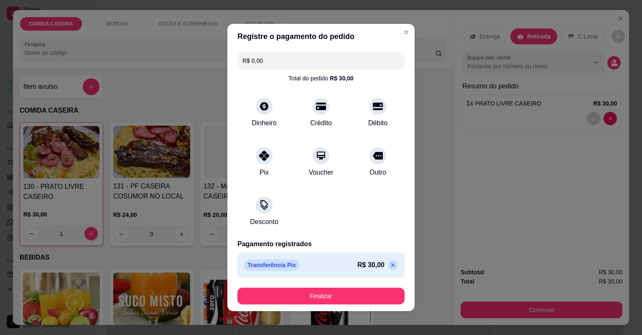
click at [375, 291] on button "Finalizar" at bounding box center [321, 295] width 167 height 17
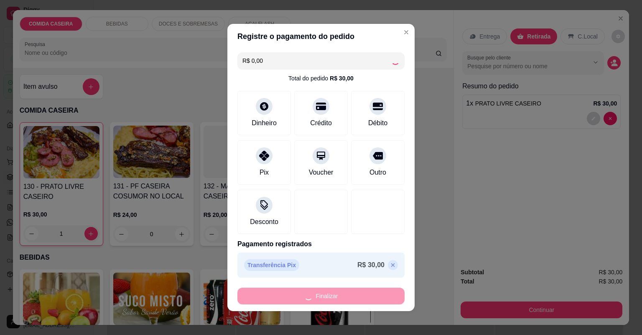
type input "0"
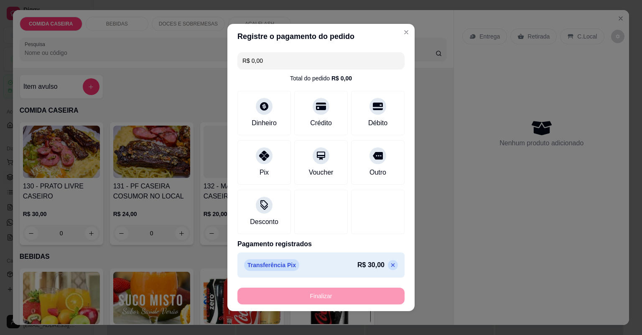
type input "-R$ 30,00"
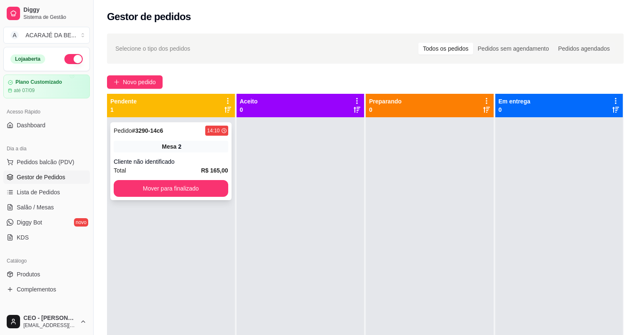
click at [161, 141] on div "Mesa 2" at bounding box center [171, 147] width 115 height 12
click at [34, 163] on span "Pedidos balcão (PDV)" at bounding box center [46, 162] width 58 height 8
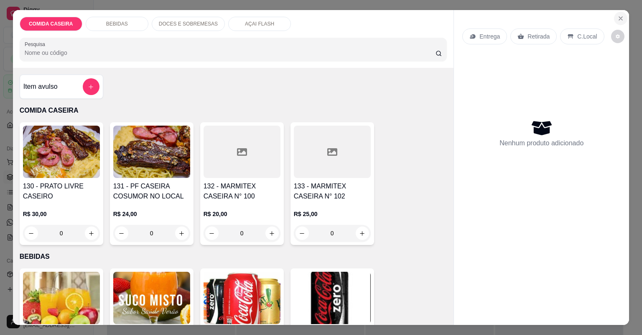
click at [621, 20] on button "Close" at bounding box center [620, 18] width 13 height 13
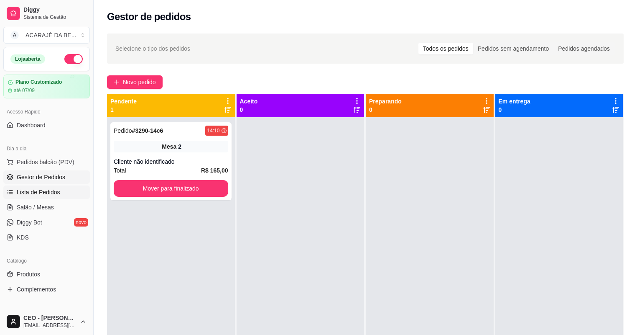
click at [78, 190] on link "Lista de Pedidos" at bounding box center [46, 191] width 87 height 13
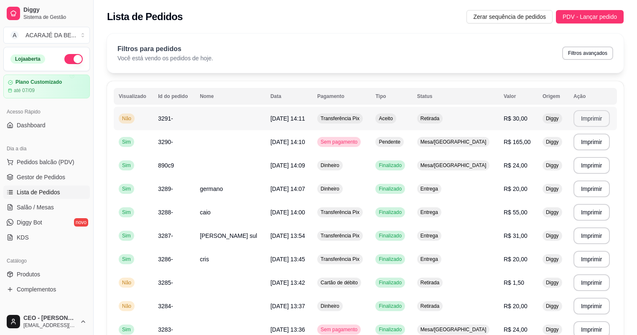
click at [575, 118] on button "Imprimir" at bounding box center [592, 118] width 36 height 17
click at [312, 119] on td "[DATE] 14:11" at bounding box center [289, 118] width 47 height 23
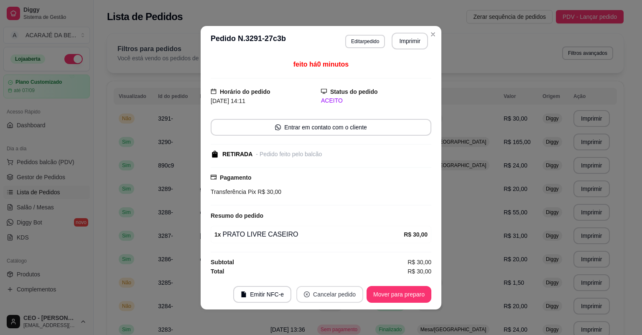
click at [343, 293] on button "Cancelar pedido" at bounding box center [329, 294] width 67 height 17
click at [345, 272] on button "Sim" at bounding box center [351, 272] width 33 height 16
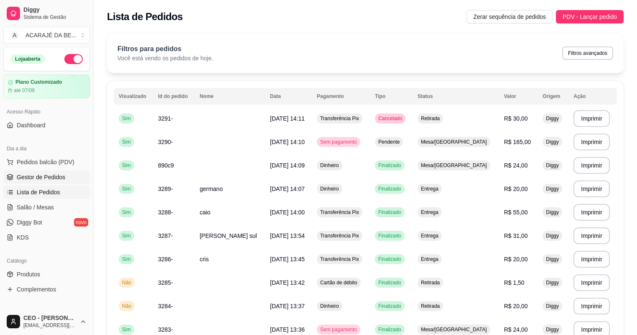
click at [55, 176] on span "Gestor de Pedidos" at bounding box center [41, 177] width 49 height 8
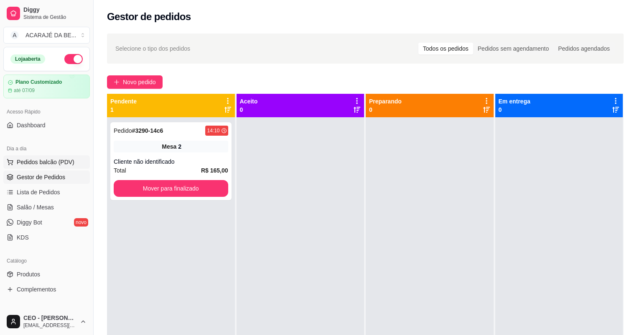
click at [54, 161] on span "Pedidos balcão (PDV)" at bounding box center [46, 162] width 58 height 8
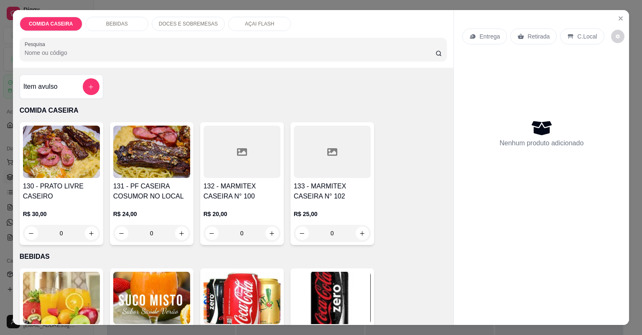
click at [112, 19] on div "BEBIDAS" at bounding box center [117, 24] width 63 height 14
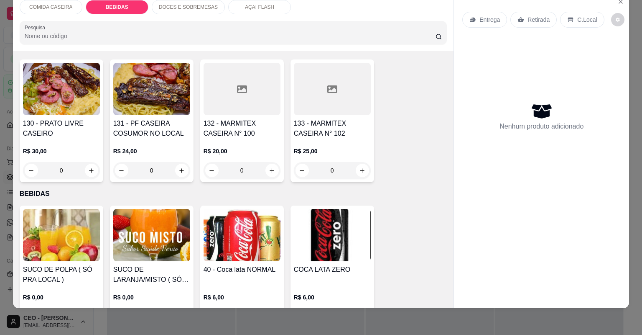
scroll to position [83, 0]
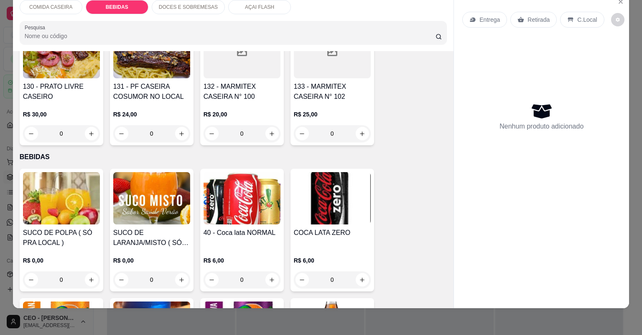
click at [166, 195] on img at bounding box center [151, 198] width 77 height 52
click at [614, 2] on button "Close" at bounding box center [620, 1] width 13 height 13
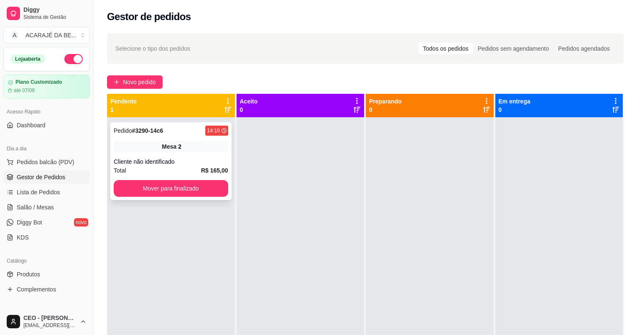
click at [190, 154] on div "Pedido # 3290-14c6 14:10 Mesa 2 Cliente não identificado Total R$ 165,00 Mover …" at bounding box center [170, 161] width 121 height 78
click at [205, 193] on button "Mover para finalizado" at bounding box center [171, 188] width 115 height 17
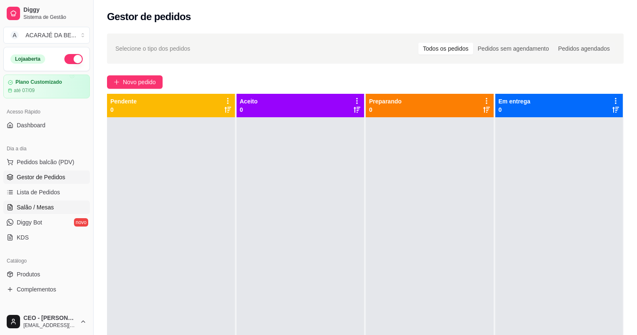
click at [47, 204] on span "Salão / Mesas" at bounding box center [35, 207] width 37 height 8
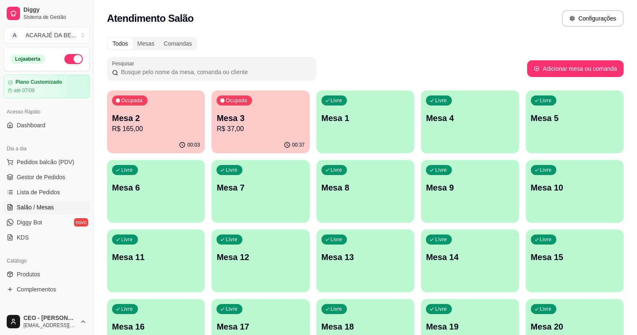
click at [171, 126] on p "R$ 165,00" at bounding box center [156, 129] width 88 height 10
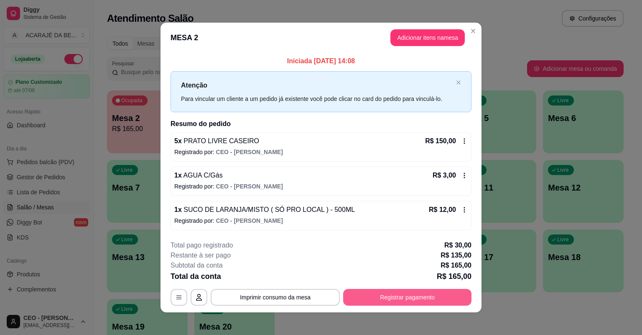
click at [388, 294] on button "Registrar pagamento" at bounding box center [407, 297] width 128 height 17
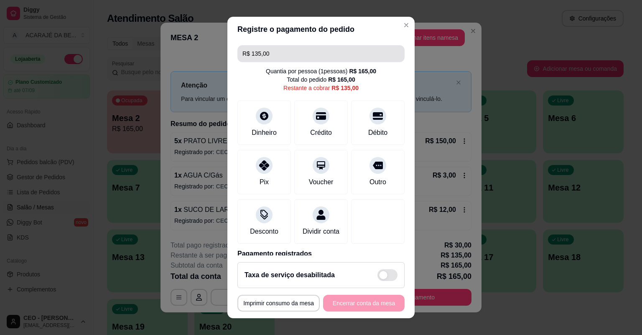
click at [269, 48] on input "R$ 135,00" at bounding box center [321, 53] width 157 height 17
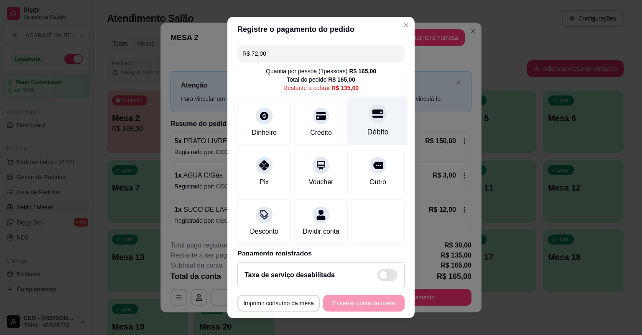
click at [352, 115] on div "Débito" at bounding box center [378, 121] width 59 height 49
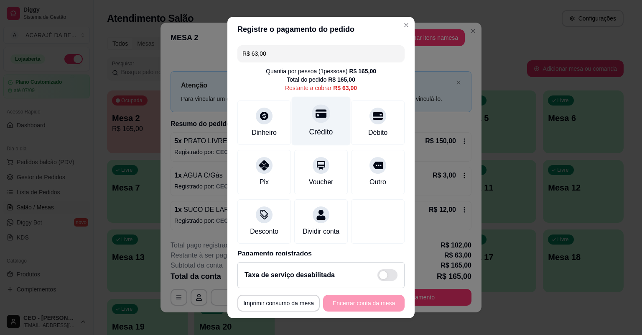
click at [303, 122] on div "Crédito" at bounding box center [321, 121] width 59 height 49
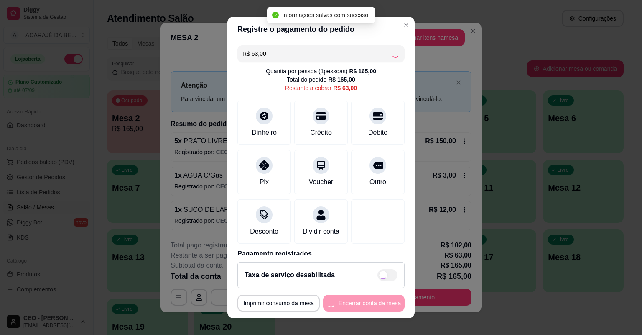
type input "R$ 0,00"
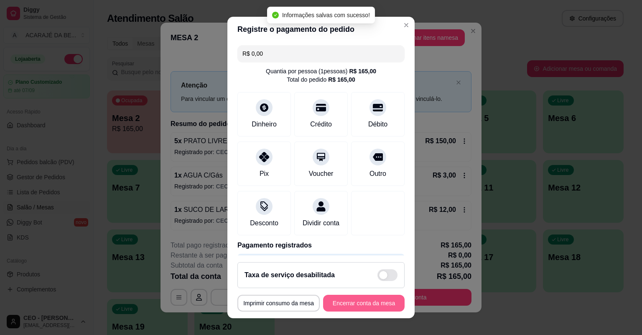
click at [351, 305] on button "Encerrar conta da mesa" at bounding box center [364, 302] width 82 height 17
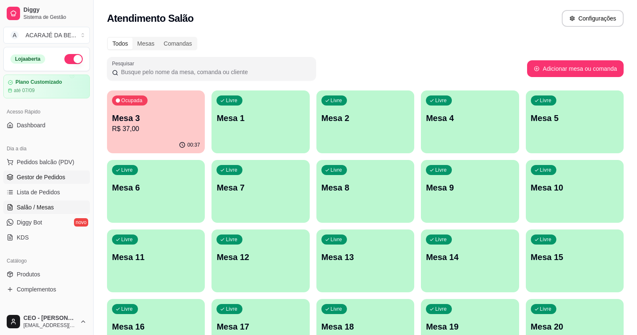
click at [27, 170] on link "Gestor de Pedidos" at bounding box center [46, 176] width 87 height 13
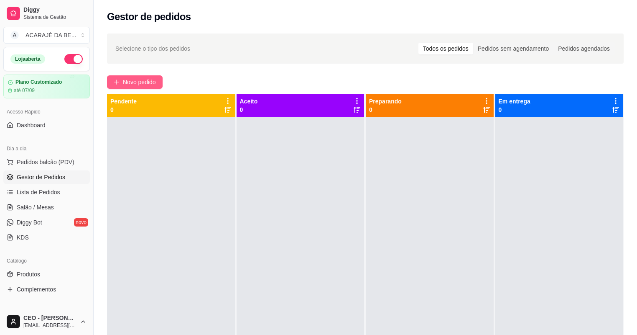
click at [120, 84] on button "Novo pedido" at bounding box center [135, 81] width 56 height 13
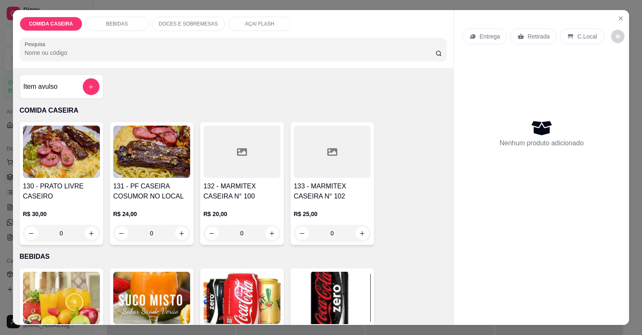
click at [230, 161] on div at bounding box center [242, 151] width 77 height 52
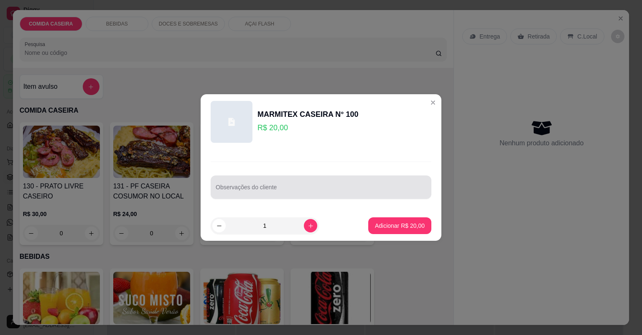
click at [266, 179] on div at bounding box center [321, 187] width 211 height 17
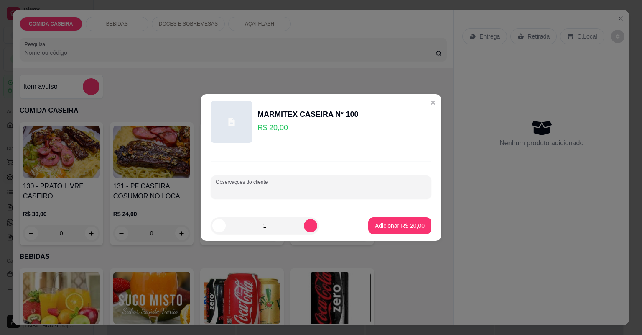
paste input "Arroz feijão tropeiro farofa de banana purê Carne de panela vinagrete Uma marmi…"
type input "Arroz feijão tropeiro farofa de banana purê Carne de panela vinagrete Uma marmi…"
click at [373, 219] on button "Adicionar R$ 20,00" at bounding box center [399, 225] width 63 height 17
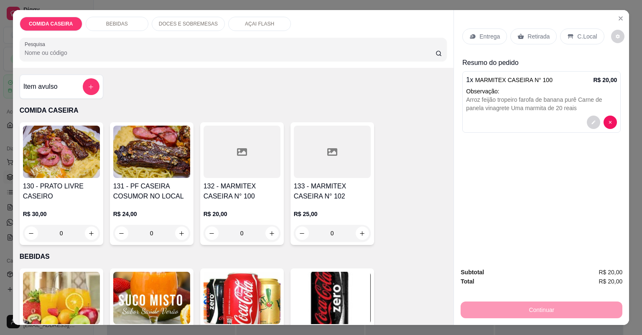
click at [493, 35] on p "Entrega" at bounding box center [490, 36] width 20 height 8
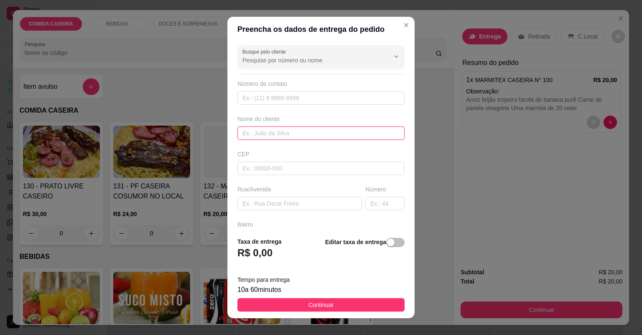
click at [296, 129] on input "text" at bounding box center [321, 132] width 167 height 13
type input "nalanda"
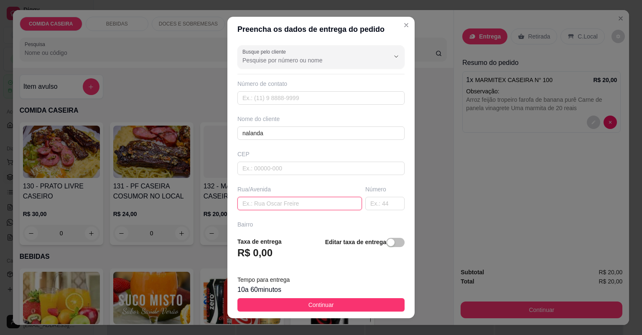
drag, startPoint x: 339, startPoint y: 205, endPoint x: 405, endPoint y: 258, distance: 84.5
click at [338, 205] on input "text" at bounding box center [300, 203] width 125 height 13
paste input "[STREET_ADDRESS][PERSON_NAME]"
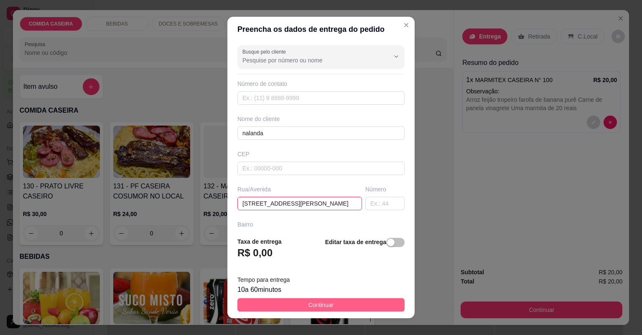
type input "[STREET_ADDRESS][PERSON_NAME]"
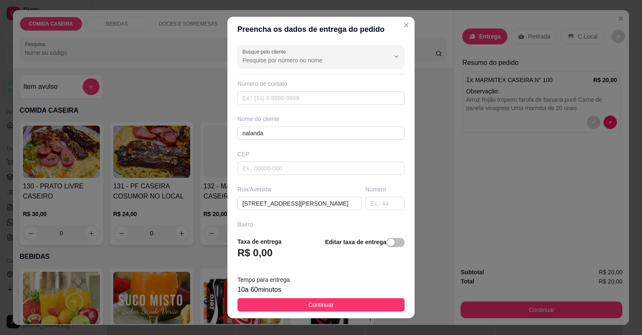
drag, startPoint x: 308, startPoint y: 305, endPoint x: 314, endPoint y: 304, distance: 6.7
click at [309, 305] on span "Continuar" at bounding box center [322, 304] width 26 height 9
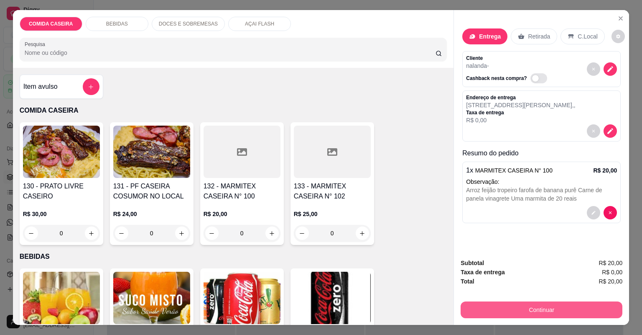
click at [501, 309] on button "Continuar" at bounding box center [542, 309] width 162 height 17
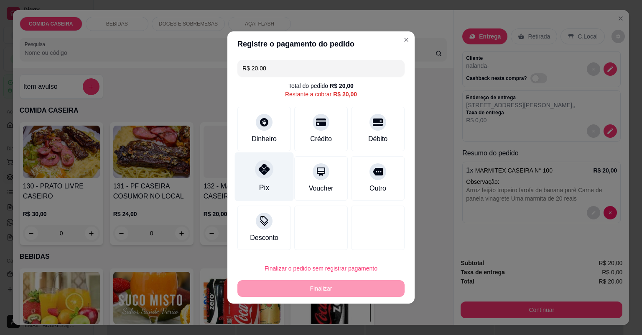
click at [272, 170] on div "Pix" at bounding box center [264, 176] width 59 height 49
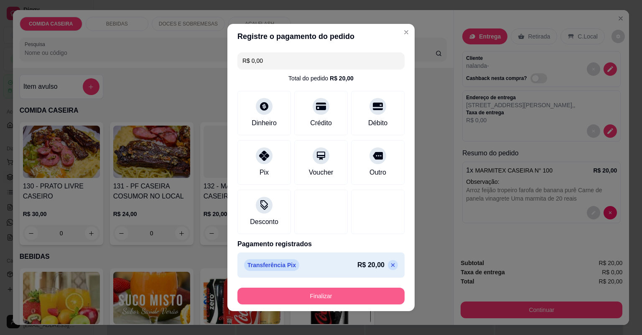
click at [325, 298] on button "Finalizar" at bounding box center [321, 295] width 167 height 17
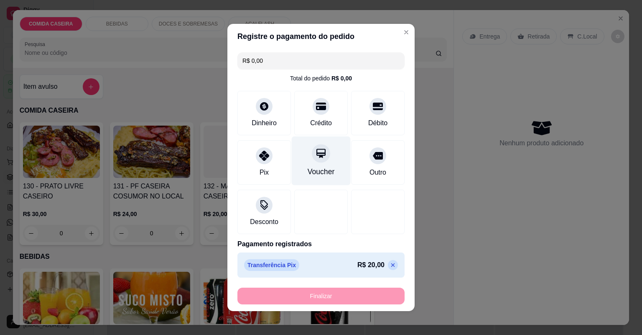
type input "-R$ 20,00"
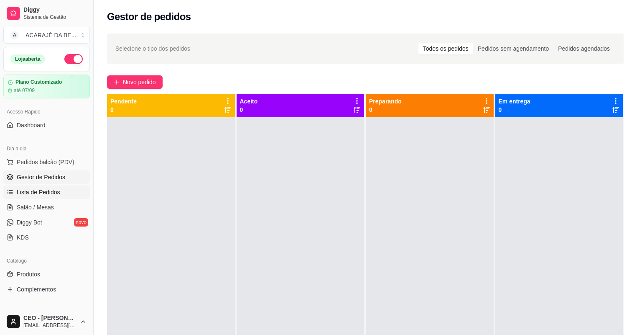
click at [56, 189] on span "Lista de Pedidos" at bounding box center [38, 192] width 43 height 8
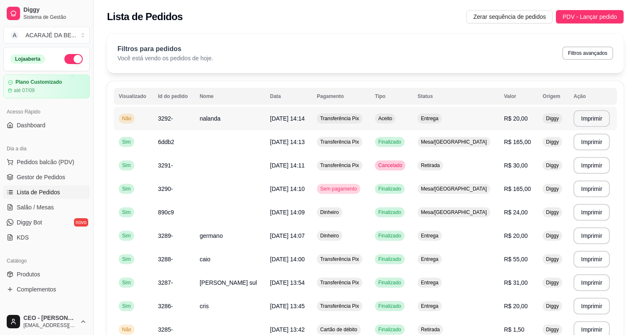
click at [276, 118] on span "[DATE] 14:14" at bounding box center [287, 118] width 35 height 7
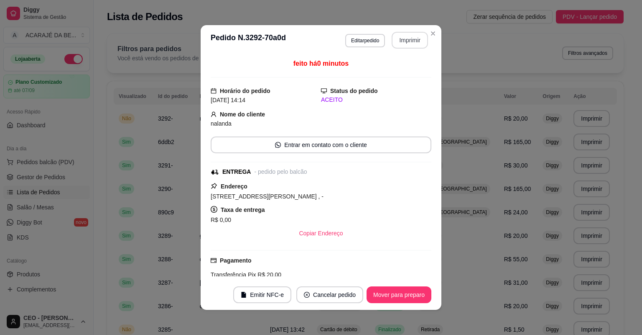
click at [400, 44] on button "Imprimir" at bounding box center [410, 40] width 36 height 17
click at [390, 294] on button "Mover para preparo" at bounding box center [399, 294] width 63 height 16
click at [391, 294] on button "Mover para entrega" at bounding box center [399, 294] width 63 height 16
click at [391, 295] on button "Mover para finalizado" at bounding box center [396, 294] width 67 height 16
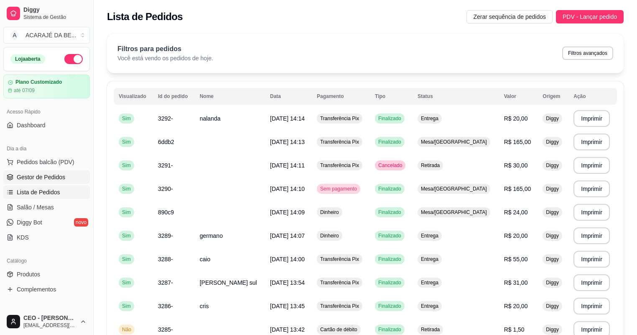
click at [32, 173] on span "Gestor de Pedidos" at bounding box center [41, 177] width 49 height 8
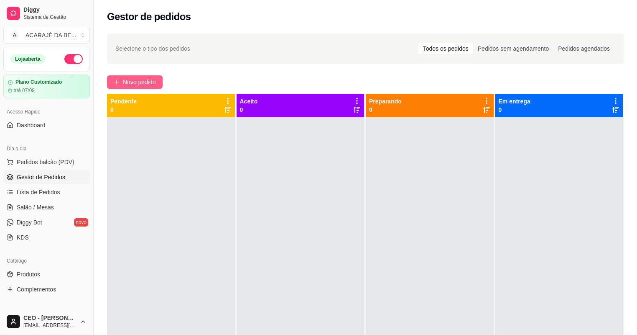
click at [128, 84] on span "Novo pedido" at bounding box center [139, 81] width 33 height 9
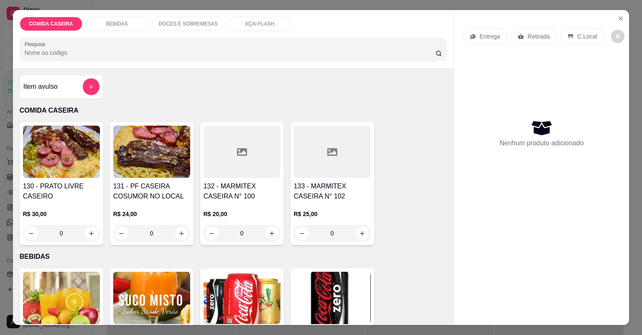
click at [261, 166] on div at bounding box center [242, 151] width 77 height 52
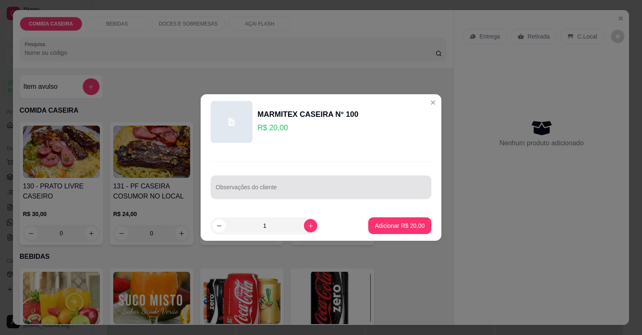
click at [294, 193] on div at bounding box center [321, 187] width 211 height 17
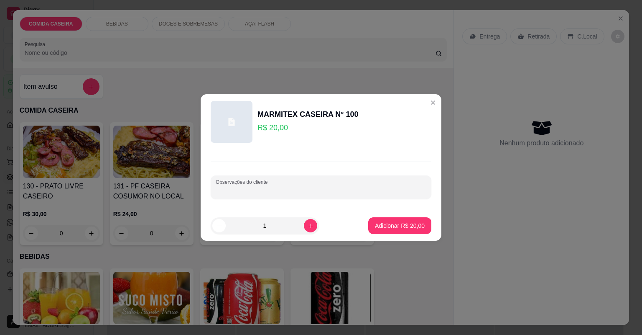
paste input "Macarrão ao molho Arroz branco Purê de batata Farofa de banana estrogonofe de f…"
type input "Macarrão ao molho Arroz branco Purê de batata Farofa de banana estrogonofe de f…"
click at [386, 225] on p "Adicionar R$ 20,00" at bounding box center [400, 225] width 50 height 8
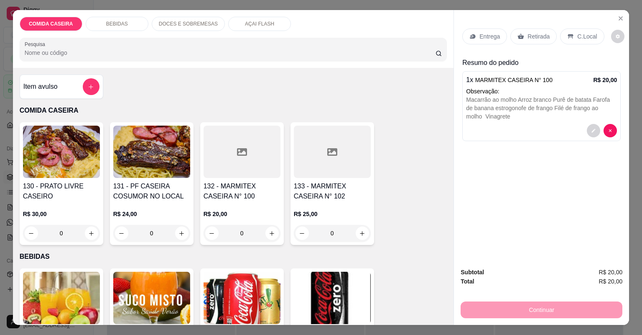
click at [470, 39] on icon at bounding box center [473, 36] width 7 height 7
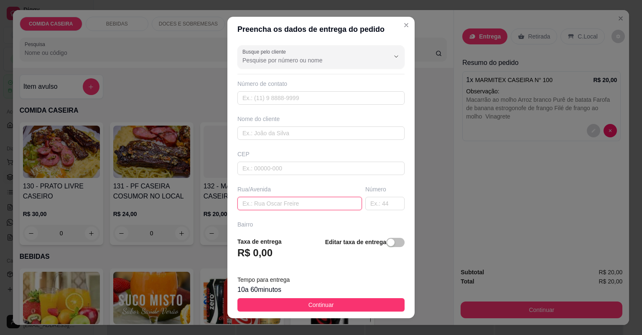
click at [273, 197] on input "text" at bounding box center [300, 203] width 125 height 13
paste input "[STREET_ADDRESS]"
type input "[STREET_ADDRESS]"
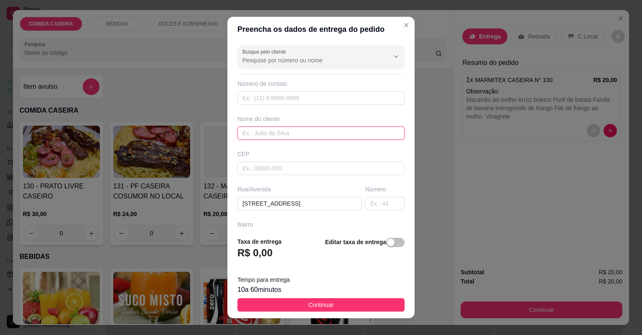
click at [273, 137] on input "text" at bounding box center [321, 132] width 167 height 13
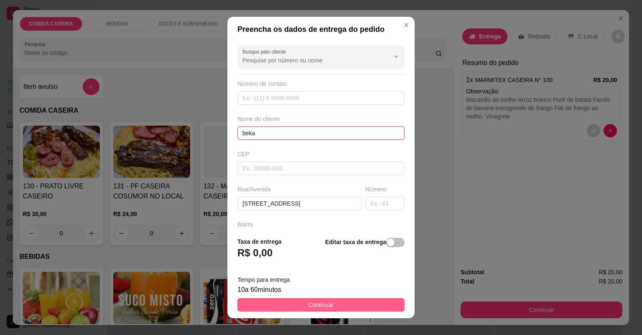
type input "beka"
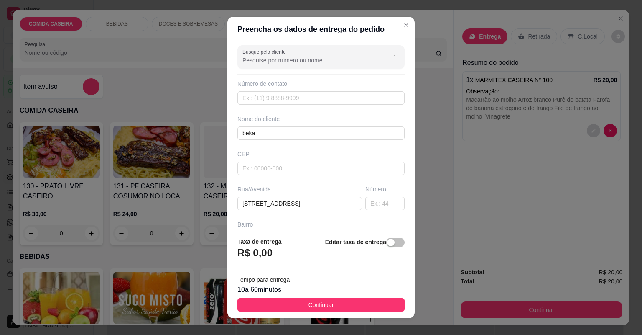
click at [318, 303] on span "Continuar" at bounding box center [322, 304] width 26 height 9
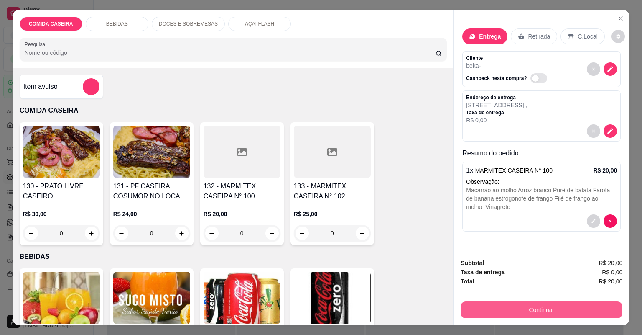
click at [463, 304] on button "Continuar" at bounding box center [542, 309] width 162 height 17
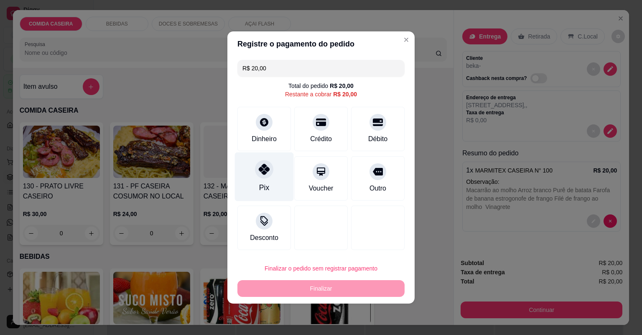
click at [264, 174] on icon at bounding box center [264, 169] width 11 height 11
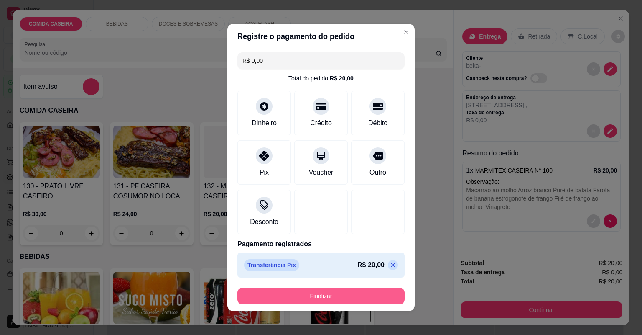
click at [303, 292] on button "Finalizar" at bounding box center [321, 295] width 167 height 17
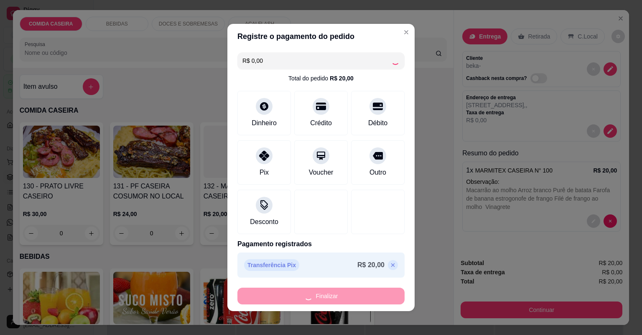
type input "-R$ 20,00"
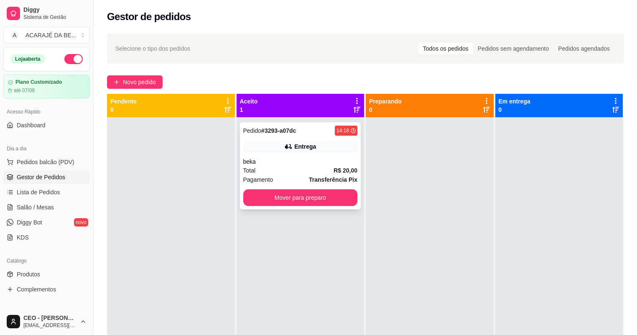
click at [293, 174] on div "Total R$ 20,00" at bounding box center [300, 170] width 115 height 9
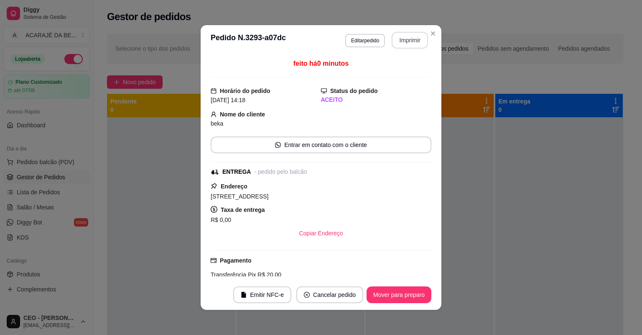
click at [401, 40] on button "Imprimir" at bounding box center [410, 40] width 36 height 17
click at [386, 295] on button "Mover para preparo" at bounding box center [399, 294] width 65 height 17
click at [387, 294] on div "Mover para preparo" at bounding box center [393, 294] width 77 height 17
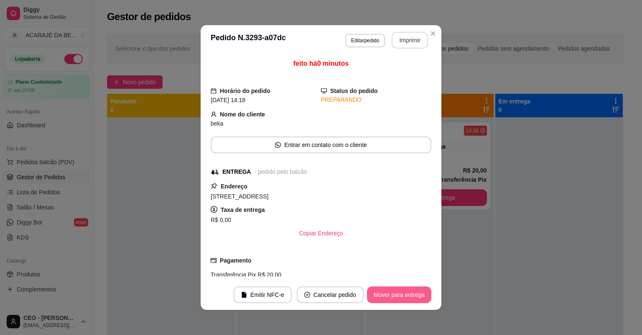
click at [387, 294] on button "Mover para entrega" at bounding box center [399, 294] width 64 height 17
click at [387, 293] on div "Mover para entrega" at bounding box center [393, 294] width 76 height 17
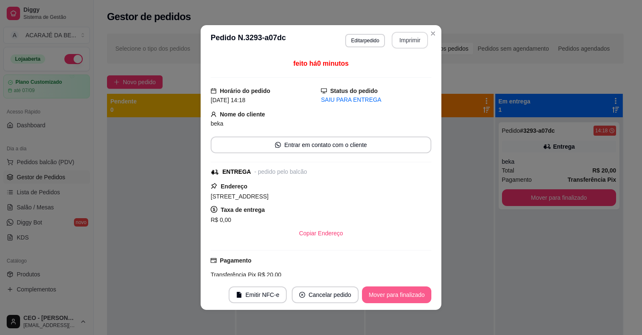
click at [387, 293] on button "Mover para finalizado" at bounding box center [396, 294] width 69 height 17
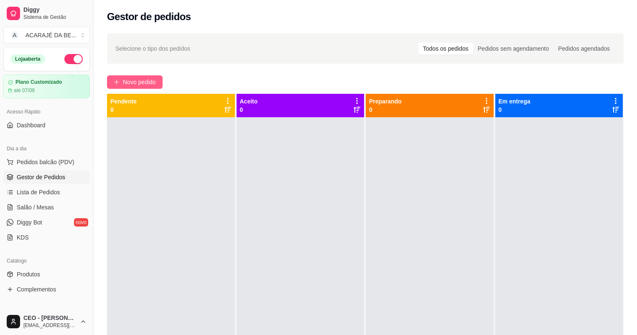
click at [143, 85] on span "Novo pedido" at bounding box center [139, 81] width 33 height 9
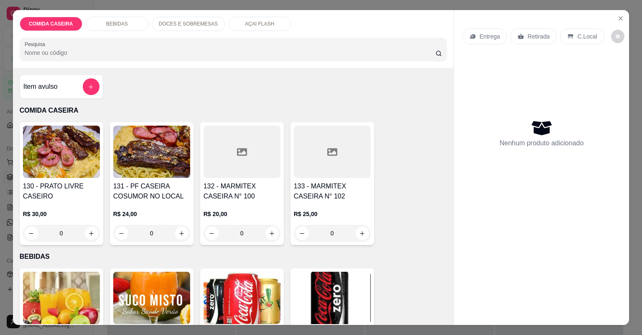
click at [238, 165] on div at bounding box center [242, 151] width 77 height 52
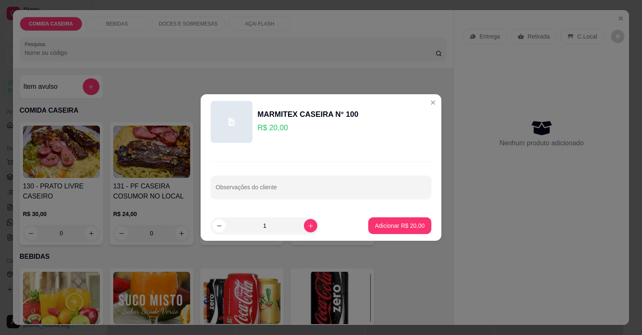
click at [402, 234] on footer "1 Adicionar R$ 20,00" at bounding box center [321, 225] width 241 height 30
click at [402, 230] on button "Adicionar R$ 20,00" at bounding box center [399, 225] width 63 height 17
type input "1"
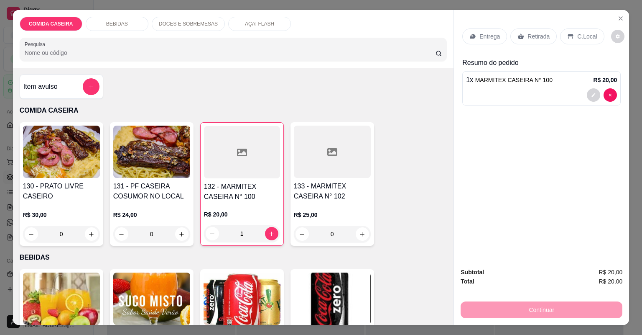
click at [480, 32] on p "Entrega" at bounding box center [490, 36] width 20 height 8
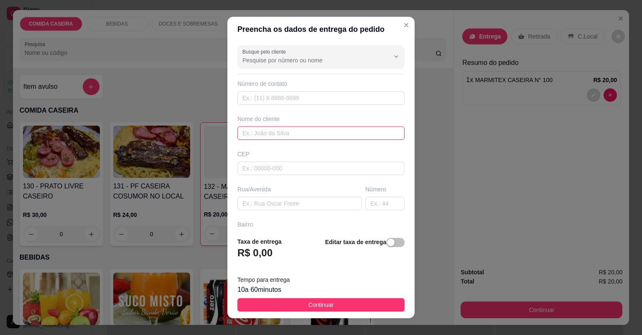
click at [311, 132] on input "text" at bounding box center [321, 132] width 167 height 13
type input "[PERSON_NAME]"
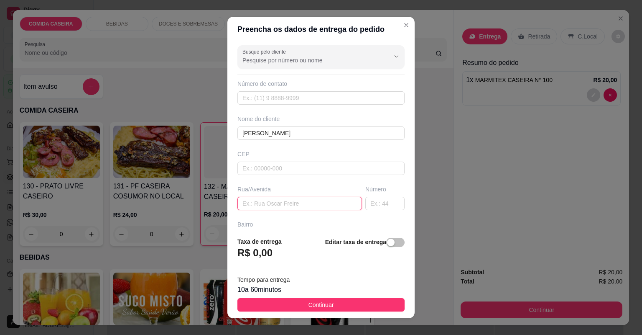
click at [297, 201] on input "text" at bounding box center [300, 203] width 125 height 13
type input "b"
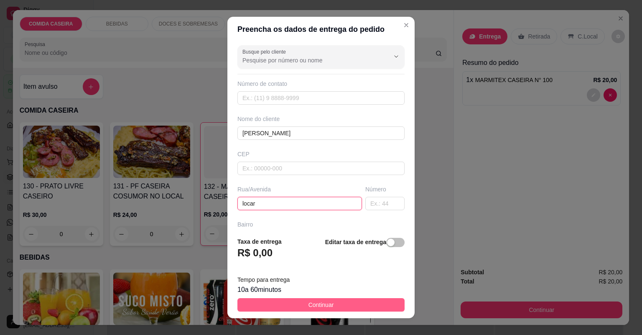
type input "locar"
click at [386, 307] on button "Continuar" at bounding box center [321, 304] width 167 height 13
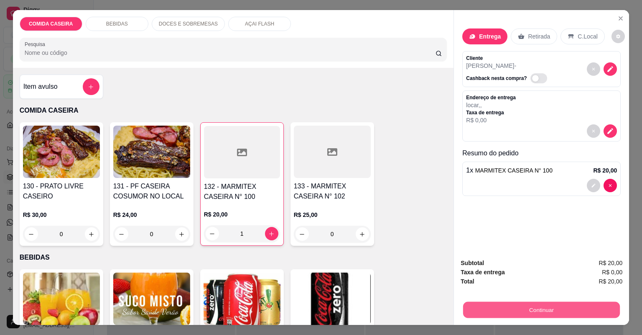
click at [511, 315] on button "Continuar" at bounding box center [541, 310] width 157 height 16
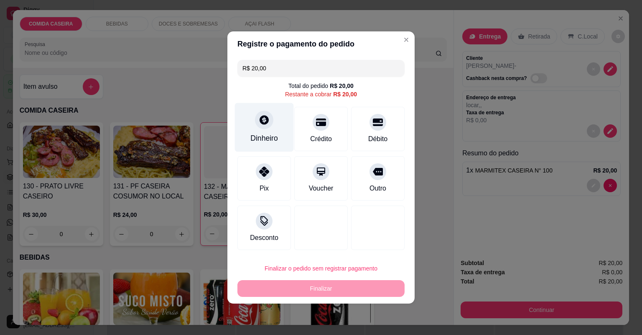
click at [259, 123] on icon at bounding box center [264, 119] width 11 height 11
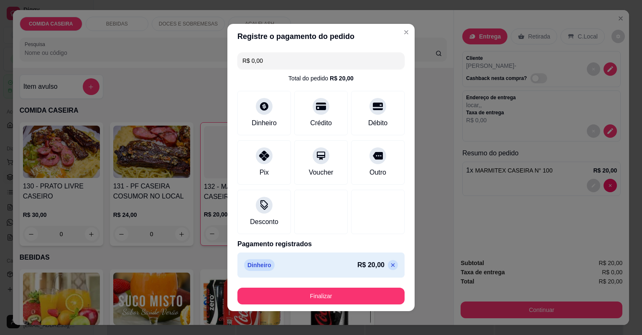
type input "R$ 0,00"
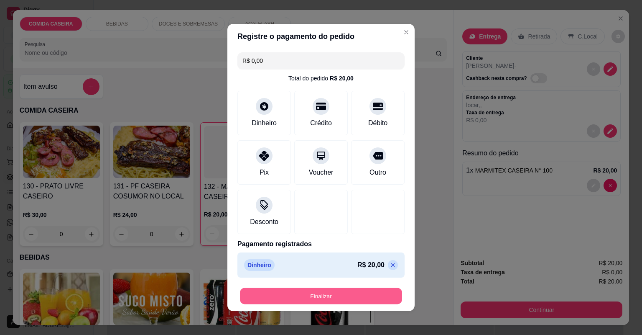
click at [369, 291] on button "Finalizar" at bounding box center [321, 296] width 162 height 16
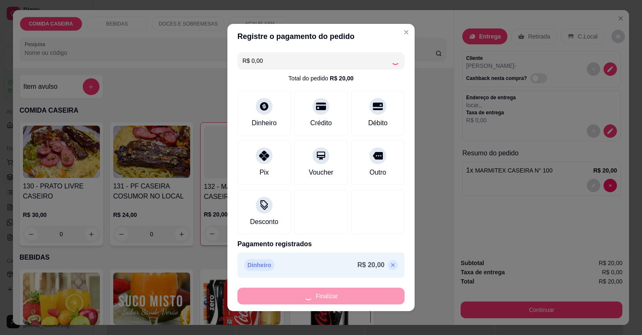
type input "0"
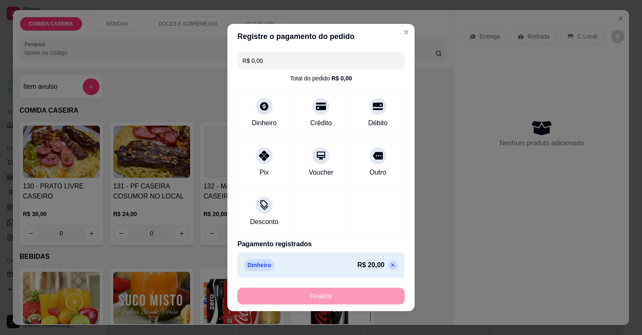
type input "-R$ 20,00"
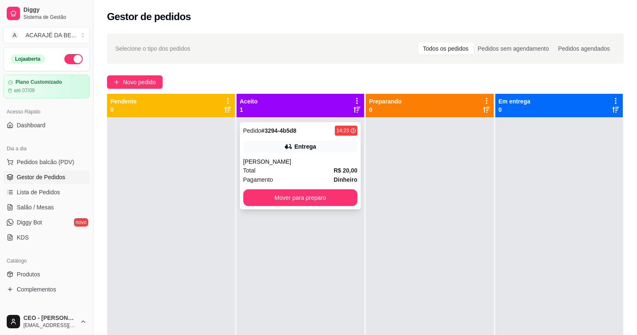
click at [309, 166] on div "Total R$ 20,00" at bounding box center [300, 170] width 115 height 9
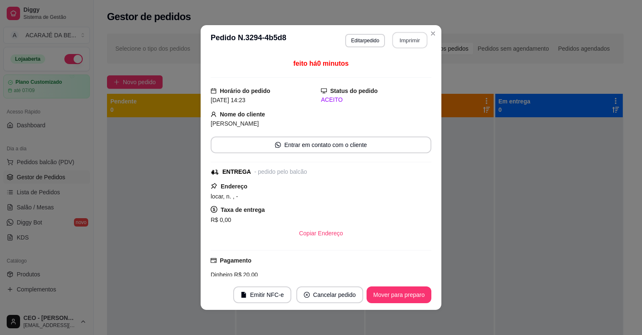
click at [406, 41] on button "Imprimir" at bounding box center [410, 40] width 35 height 16
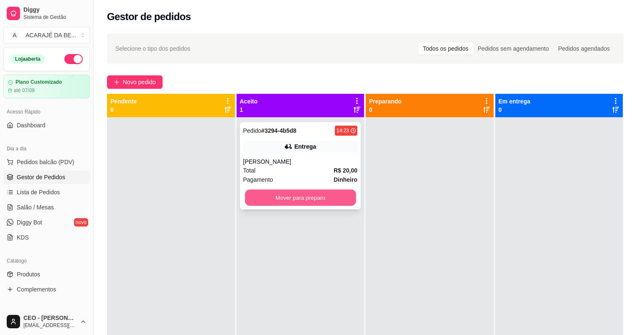
click at [320, 199] on button "Mover para preparo" at bounding box center [300, 197] width 111 height 16
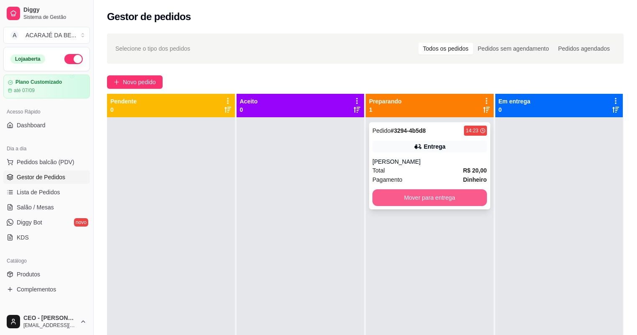
click at [427, 194] on button "Mover para entrega" at bounding box center [430, 197] width 115 height 17
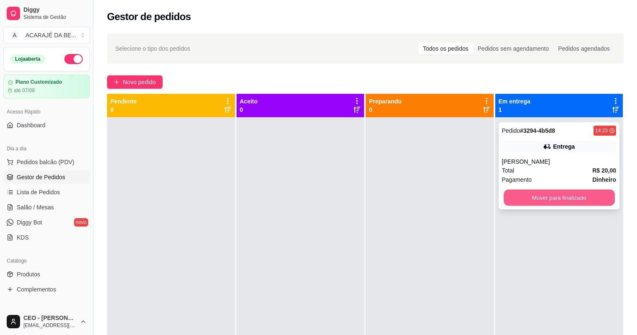
click at [504, 199] on button "Mover para finalizado" at bounding box center [559, 197] width 111 height 16
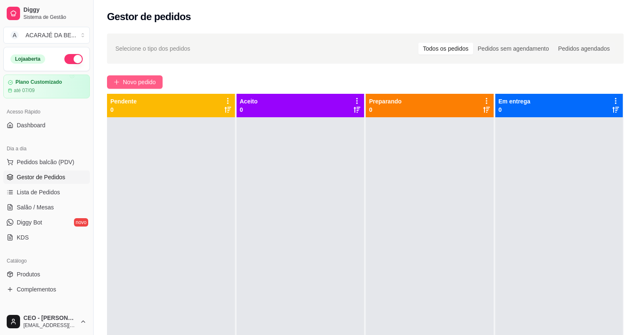
click at [147, 84] on span "Novo pedido" at bounding box center [139, 81] width 33 height 9
